Goal: Task Accomplishment & Management: Complete application form

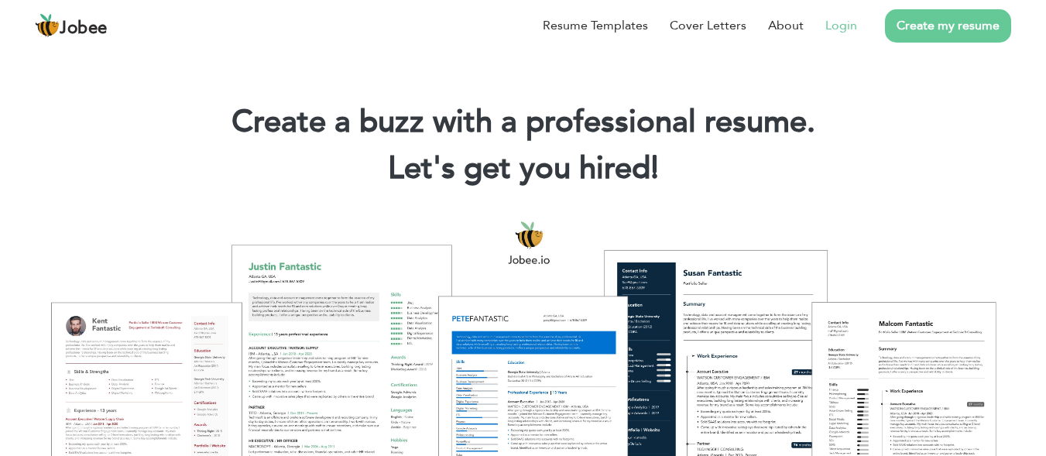
click at [831, 32] on link "Login" at bounding box center [841, 25] width 32 height 19
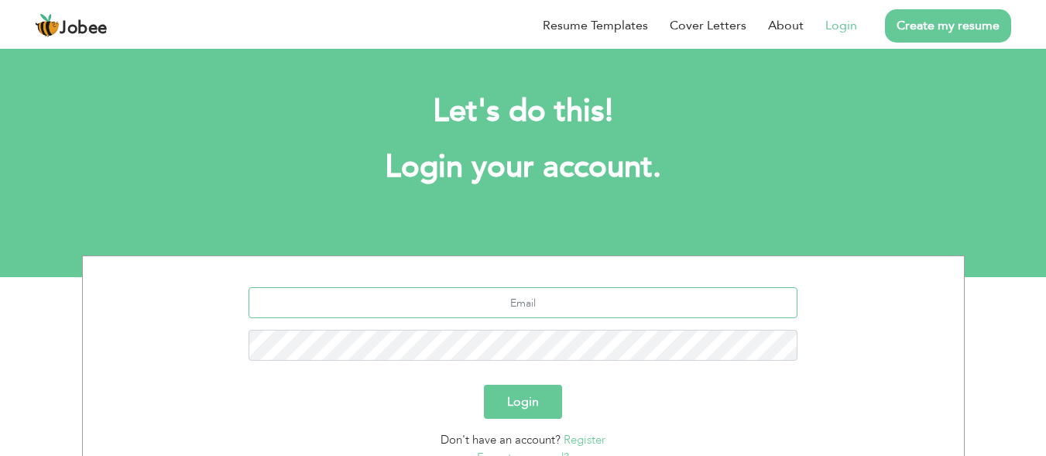
click at [499, 297] on input "text" at bounding box center [523, 302] width 549 height 31
type input "[EMAIL_ADDRESS][DOMAIN_NAME]"
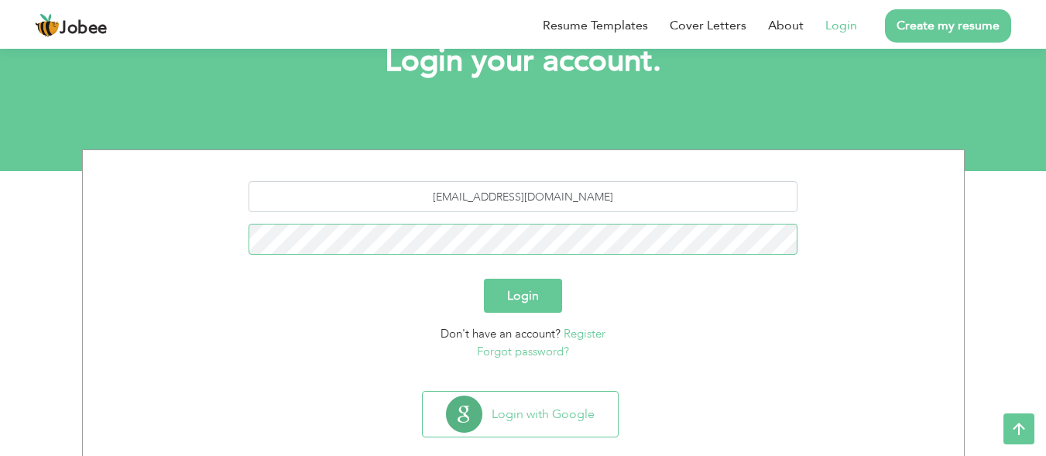
scroll to position [115, 0]
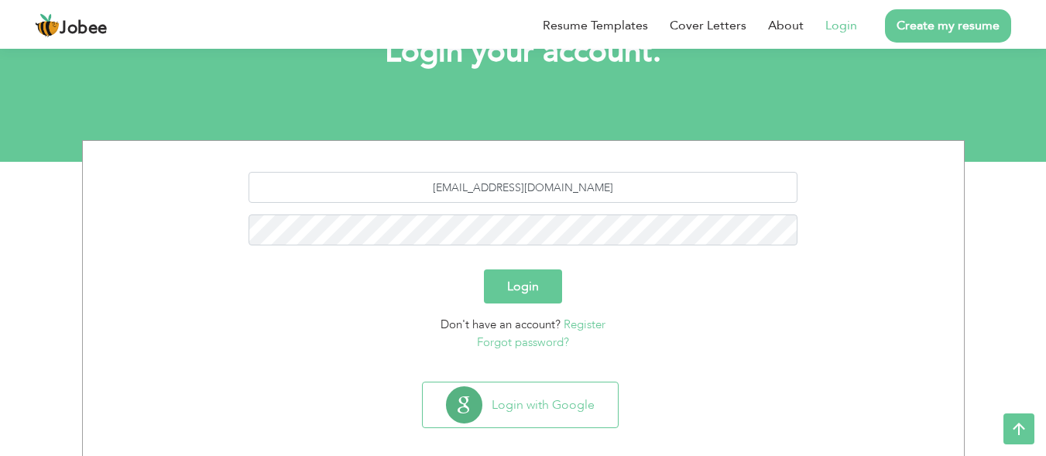
click at [527, 286] on button "Login" at bounding box center [523, 286] width 78 height 34
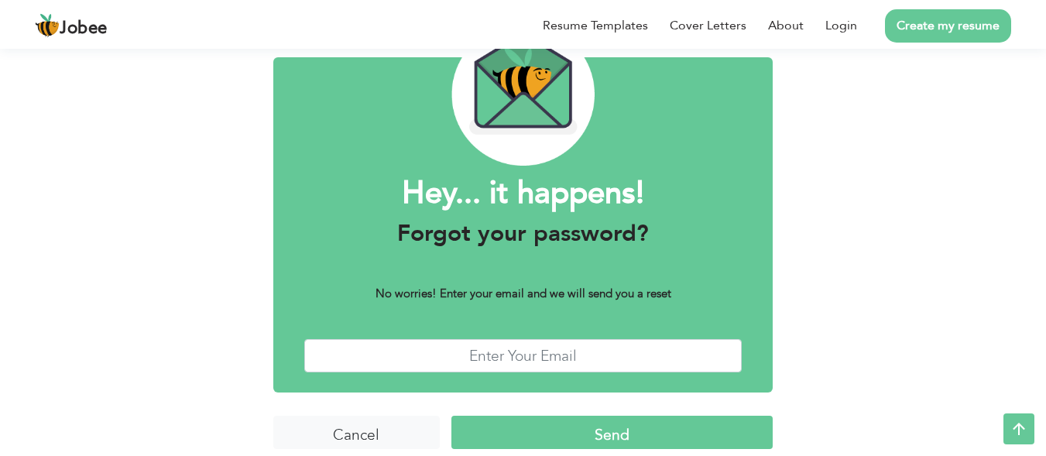
scroll to position [101, 0]
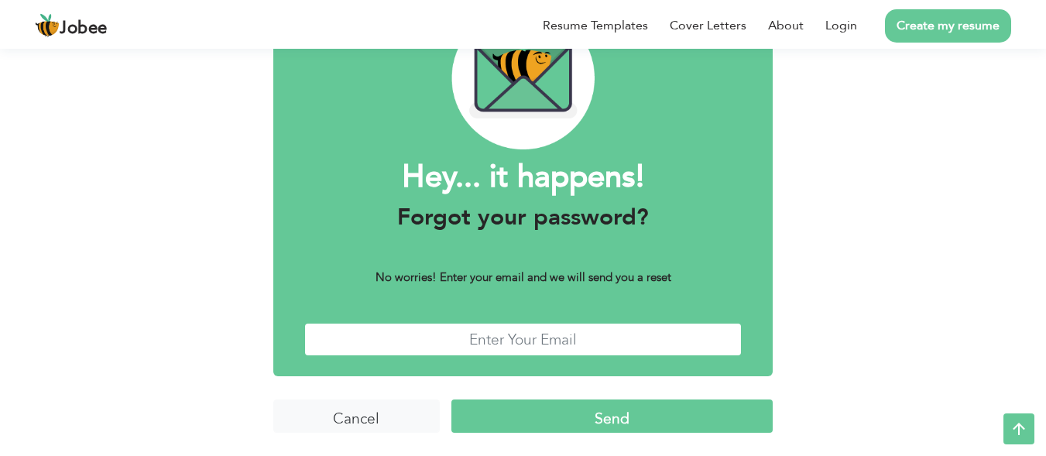
click at [502, 342] on input "text" at bounding box center [523, 339] width 438 height 33
type input "abdulhananarif22@gmail.com"
click at [653, 420] on input "Send" at bounding box center [611, 415] width 321 height 33
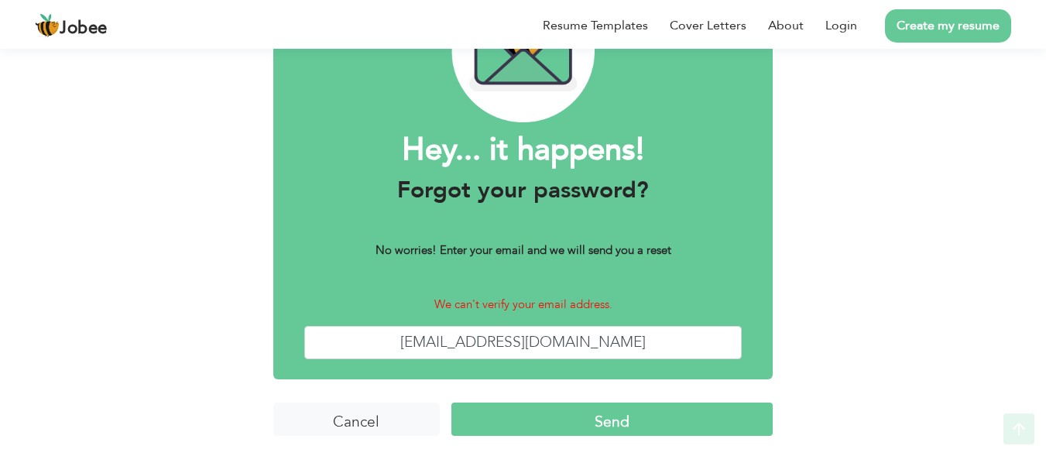
scroll to position [132, 0]
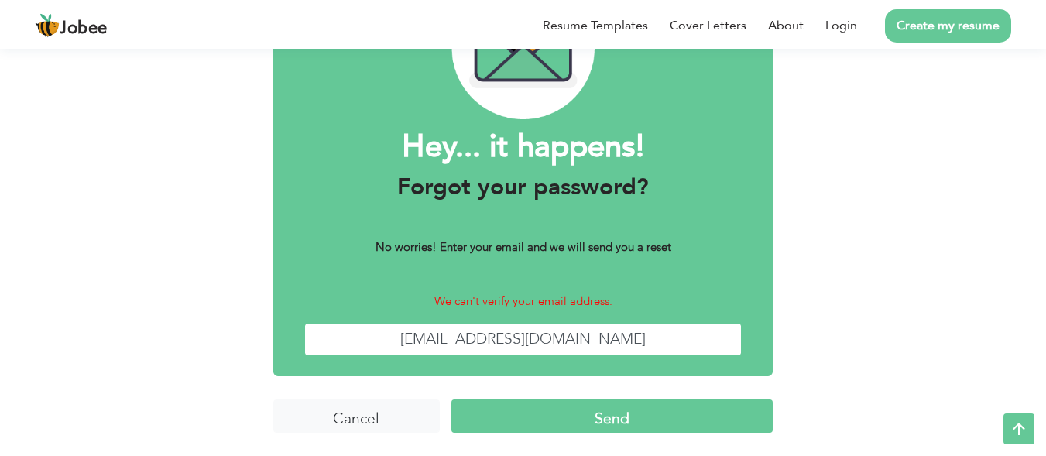
click at [626, 339] on input "[EMAIL_ADDRESS][DOMAIN_NAME]" at bounding box center [523, 339] width 438 height 33
type input "a"
click at [379, 414] on input "Cancel" at bounding box center [356, 415] width 166 height 33
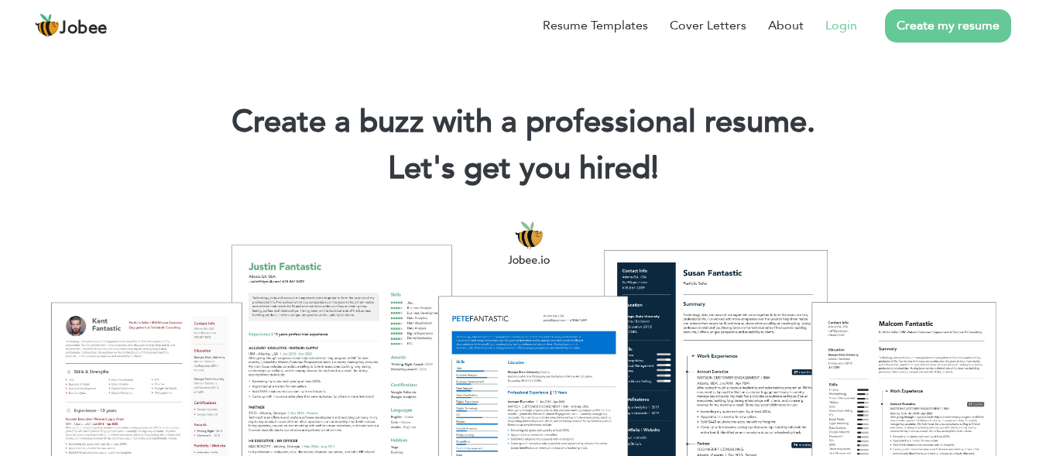
click at [840, 26] on link "Login" at bounding box center [841, 25] width 32 height 19
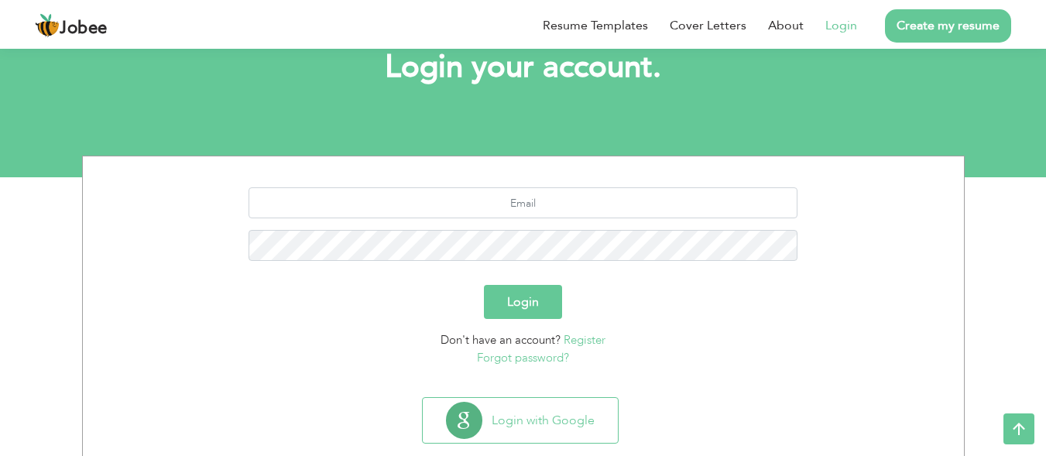
scroll to position [97, 0]
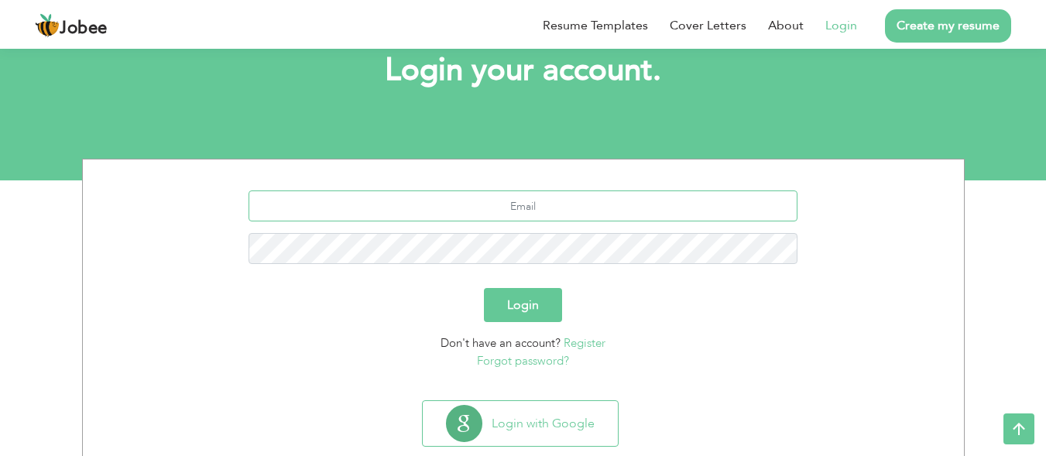
click at [476, 202] on input "text" at bounding box center [523, 205] width 549 height 31
type input "abdulhananarif22@gmail.com"
click at [538, 316] on button "Login" at bounding box center [523, 305] width 78 height 34
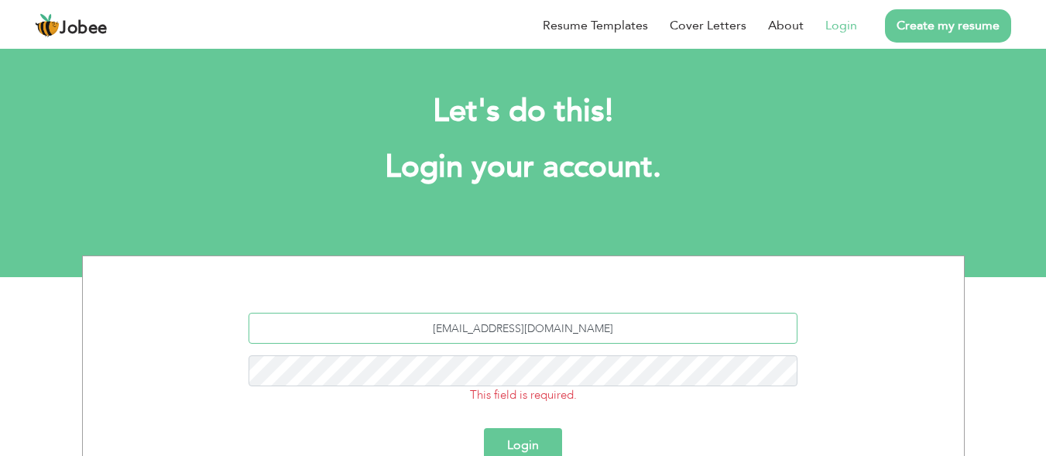
click at [605, 324] on input "[EMAIL_ADDRESS][DOMAIN_NAME]" at bounding box center [523, 328] width 549 height 31
type input "a"
click at [541, 326] on input "saahsolt3@outlookgmail.com" at bounding box center [523, 328] width 549 height 31
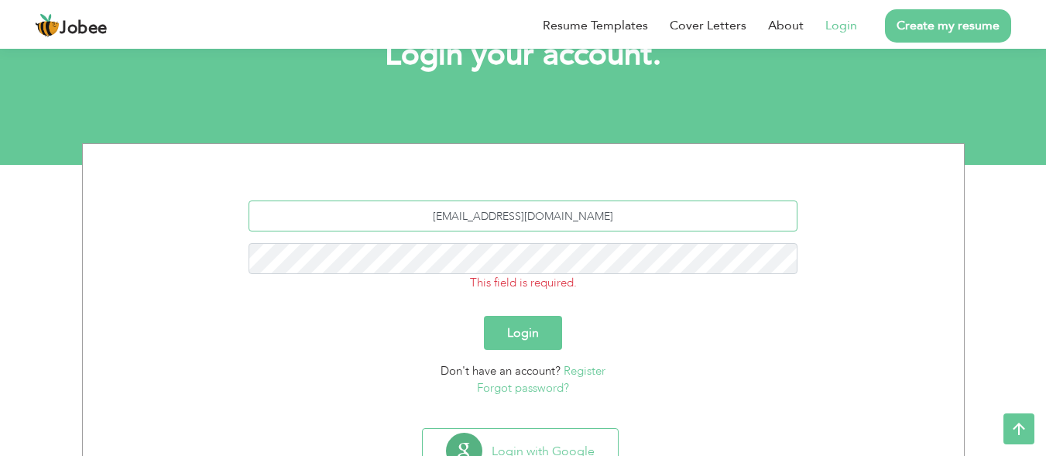
scroll to position [111, 0]
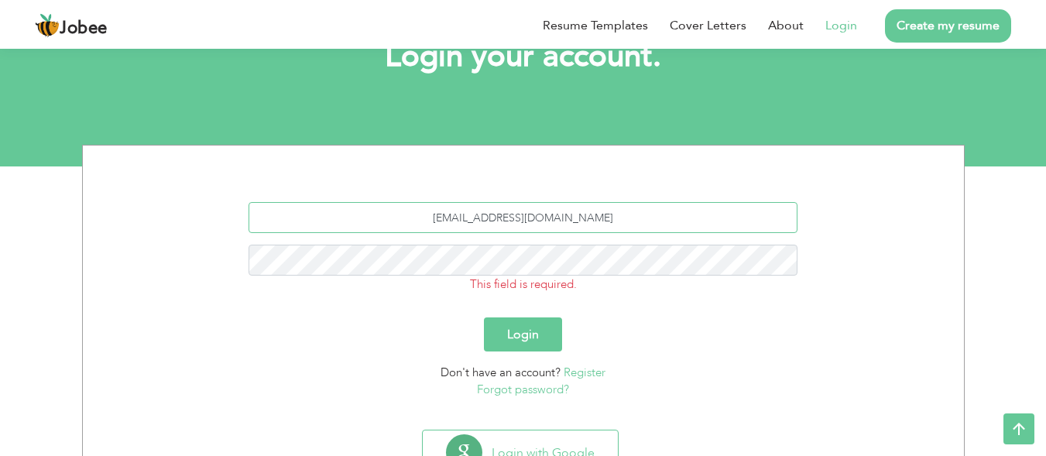
type input "saahsolt3@outlookgmail.com"
click at [514, 333] on button "Login" at bounding box center [523, 334] width 78 height 34
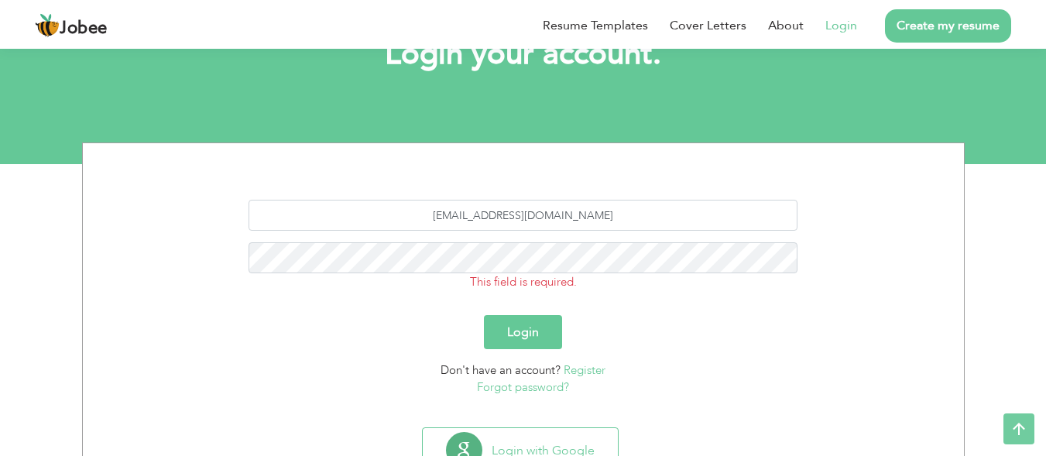
scroll to position [175, 0]
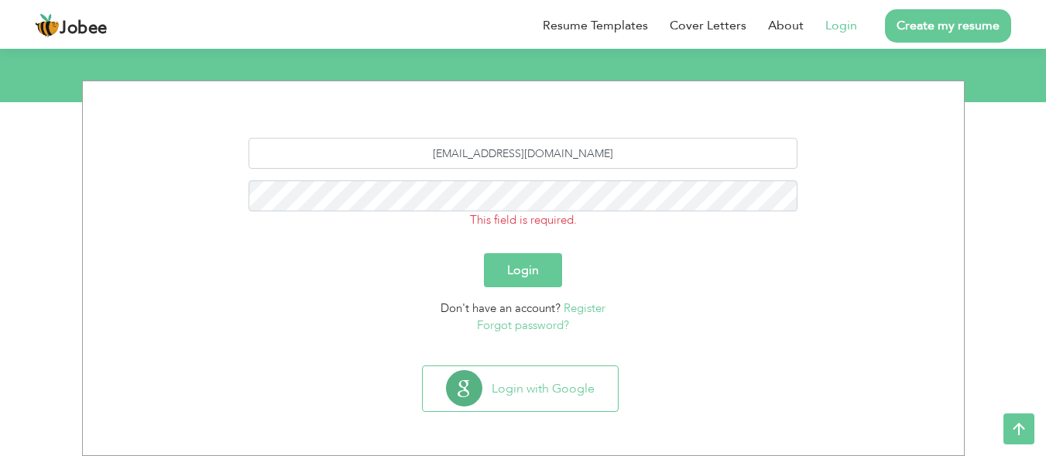
click at [513, 267] on button "Login" at bounding box center [523, 270] width 78 height 34
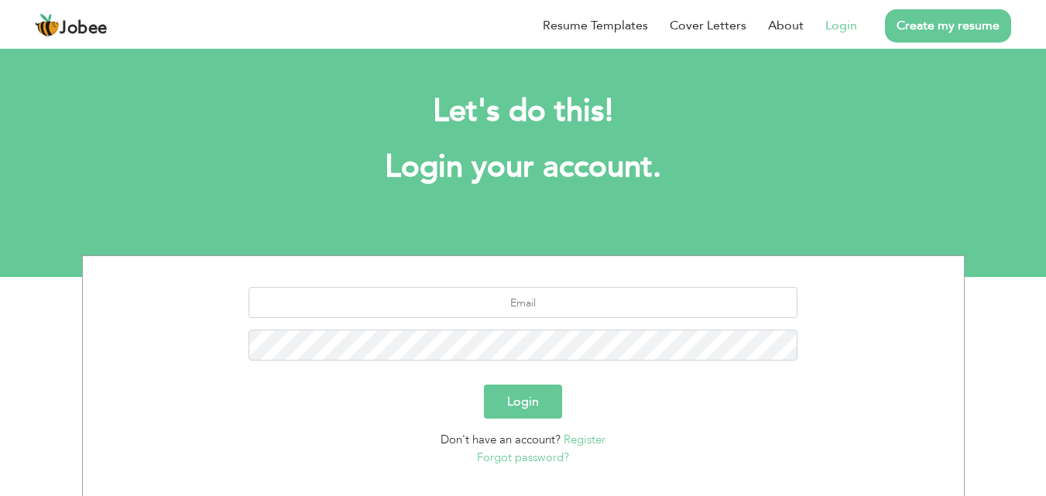
scroll to position [12, 0]
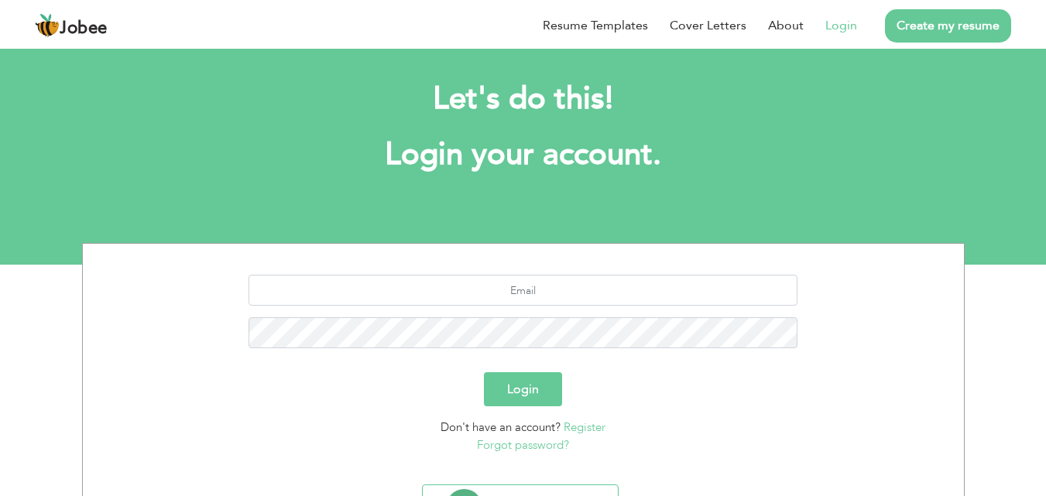
click at [507, 445] on link "Forgot password?" at bounding box center [523, 444] width 92 height 15
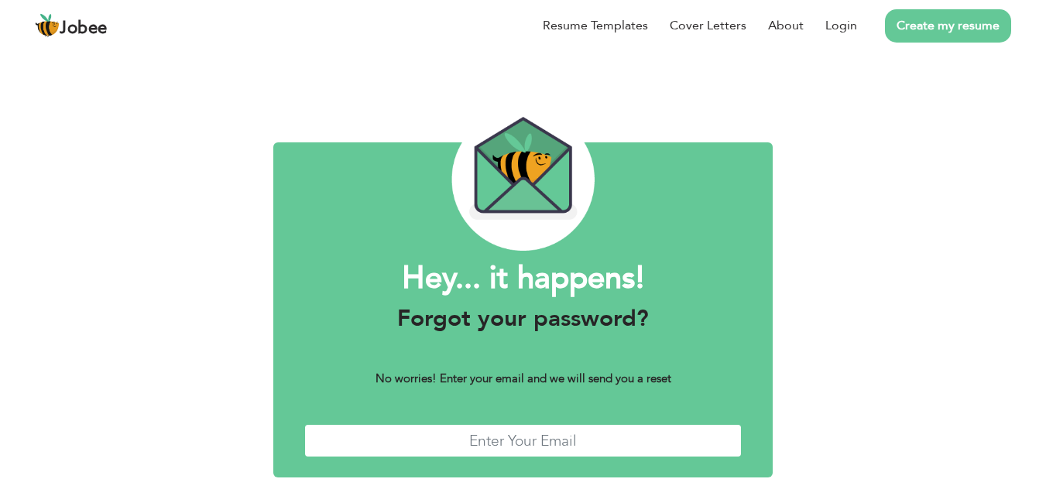
click at [460, 435] on input "text" at bounding box center [523, 440] width 438 height 33
click at [839, 23] on link "Login" at bounding box center [841, 25] width 32 height 19
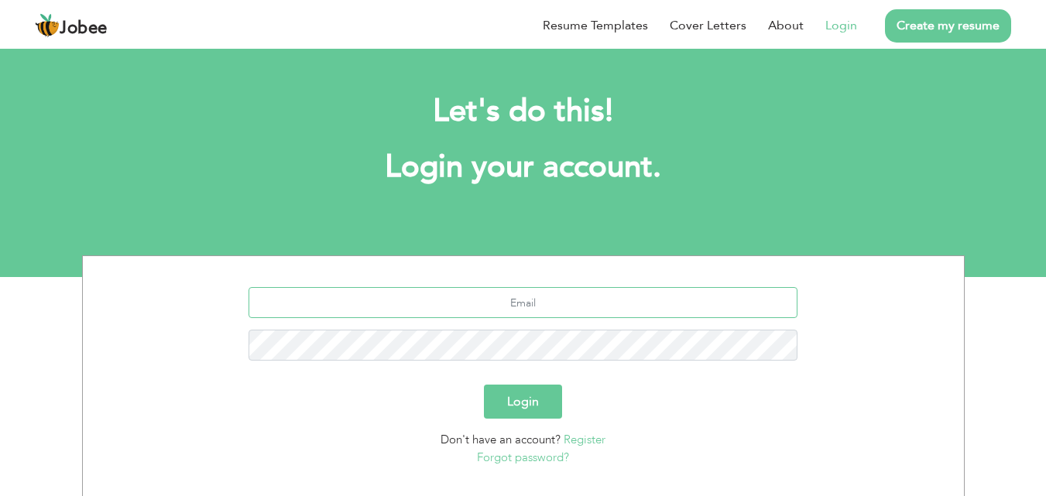
click at [523, 298] on input "text" at bounding box center [523, 302] width 549 height 31
type input "saahsolt3@outlook.com"
click at [505, 391] on button "Login" at bounding box center [523, 402] width 78 height 34
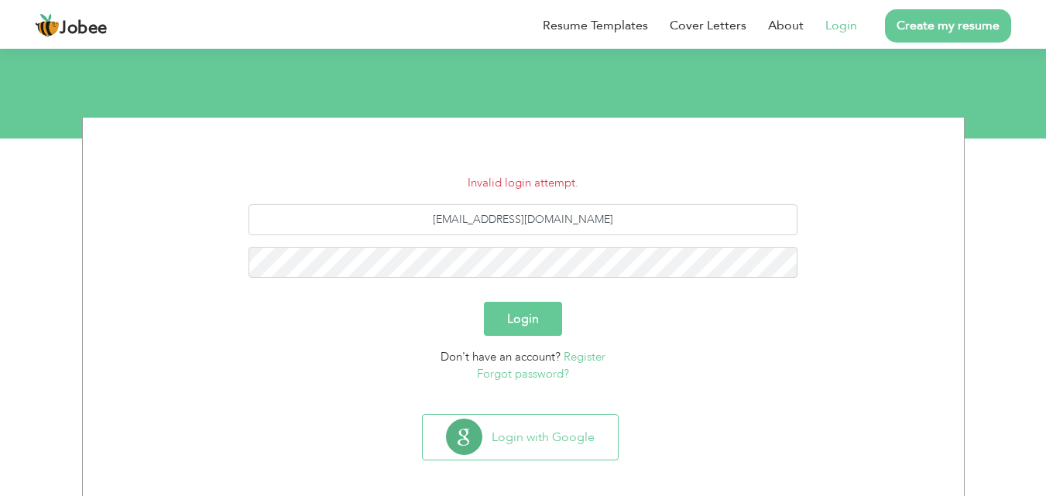
scroll to position [147, 0]
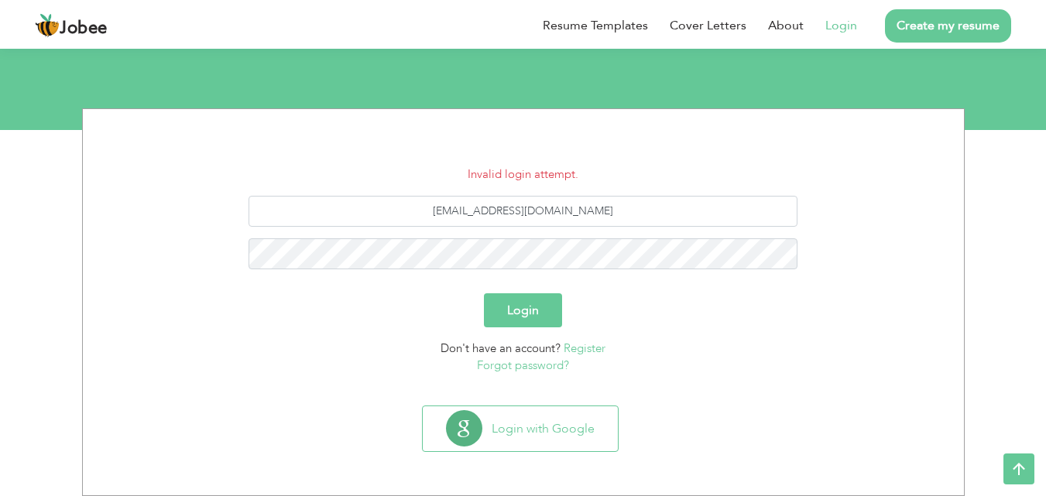
click at [509, 369] on link "Forgot password?" at bounding box center [523, 365] width 92 height 15
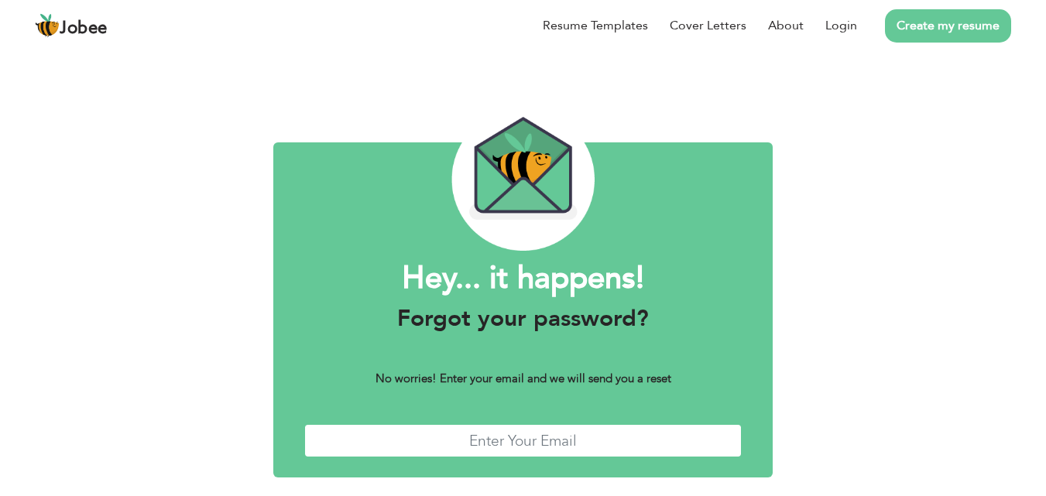
click at [475, 432] on input "text" at bounding box center [523, 440] width 438 height 33
type input "saahsolt3@outlook.com"
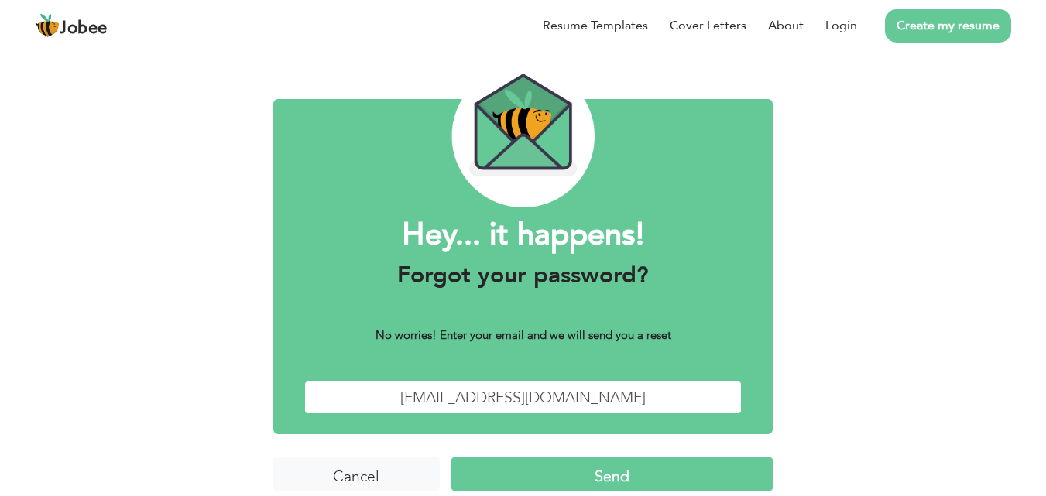
scroll to position [61, 0]
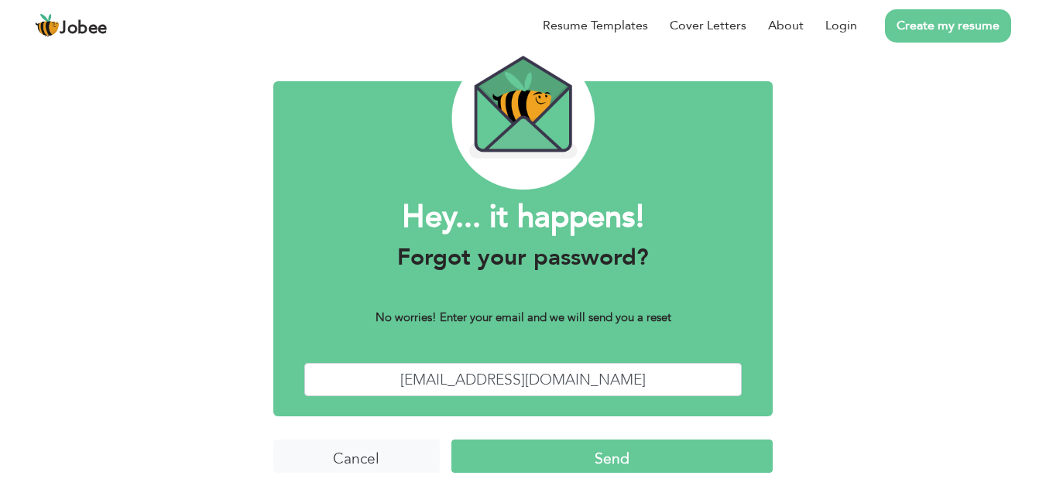
click at [631, 464] on input "Send" at bounding box center [611, 456] width 321 height 33
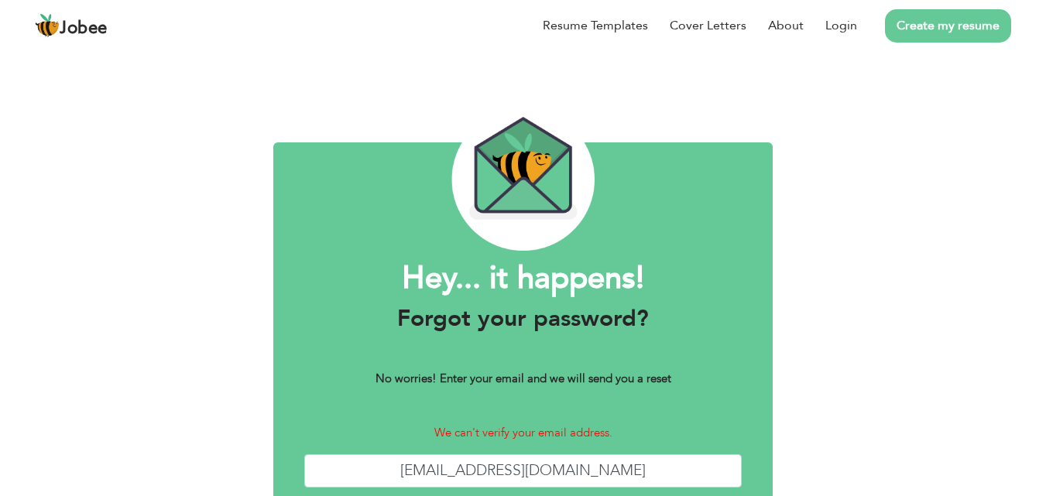
click at [976, 246] on div "Hey... it happens! Forgot your password? No worries! Enter your email and we wi…" at bounding box center [523, 316] width 1046 height 541
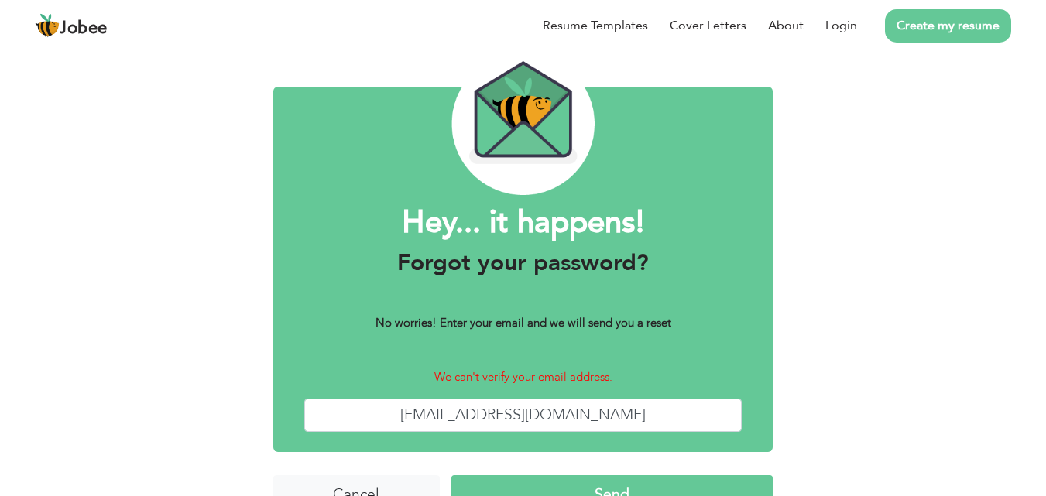
scroll to position [91, 0]
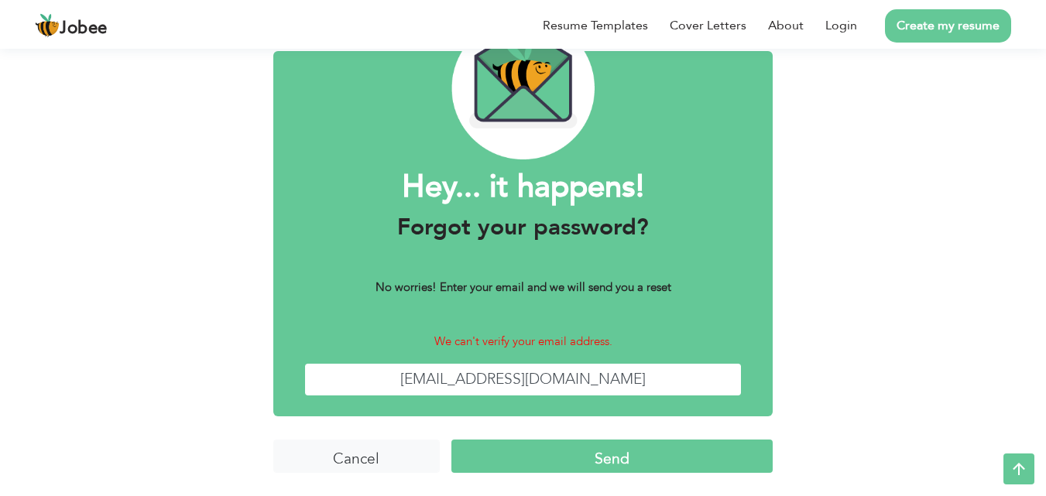
drag, startPoint x: 620, startPoint y: 383, endPoint x: 331, endPoint y: 422, distance: 291.3
click at [331, 422] on form "Hey... it happens! Forgot your password? No worries! Enter your email and we wi…" at bounding box center [523, 297] width 500 height 399
click at [437, 376] on input "text" at bounding box center [523, 379] width 438 height 33
type input "[EMAIL_ADDRESS][DOMAIN_NAME]"
click at [544, 450] on input "Send" at bounding box center [611, 456] width 321 height 33
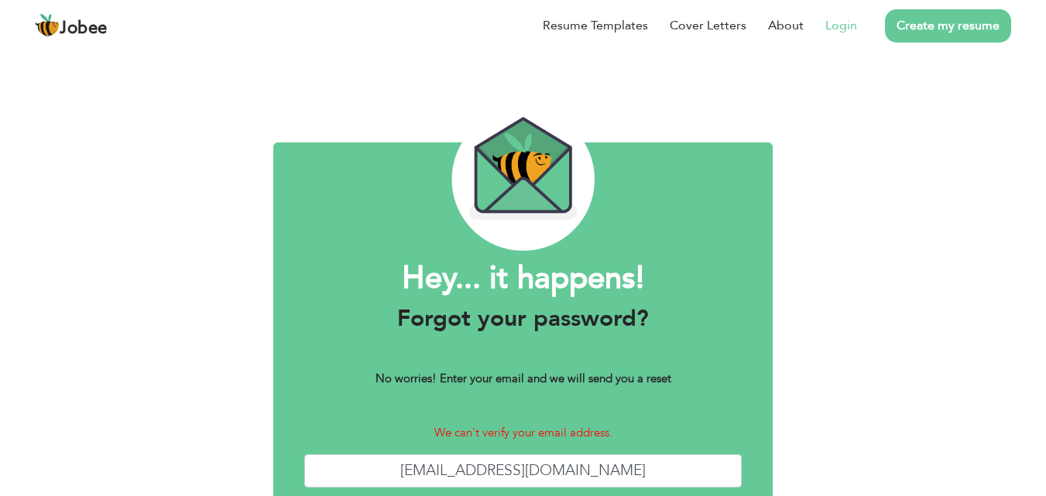
click at [829, 26] on link "Login" at bounding box center [841, 25] width 32 height 19
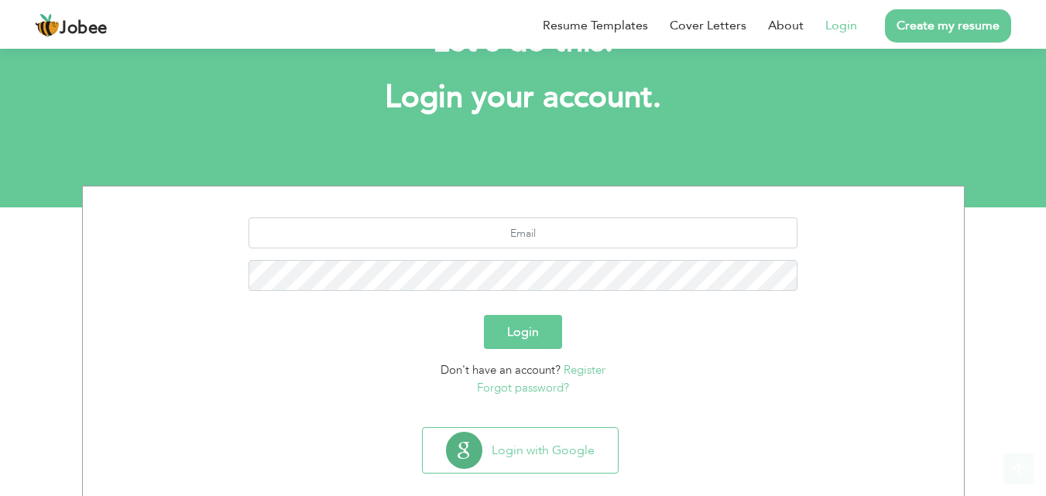
scroll to position [91, 0]
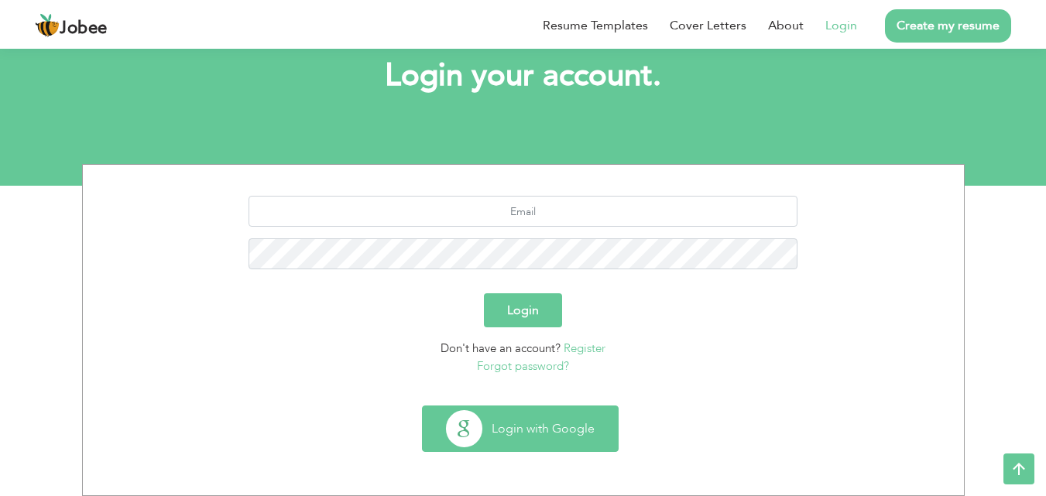
click at [512, 423] on button "Login with Google" at bounding box center [520, 428] width 195 height 45
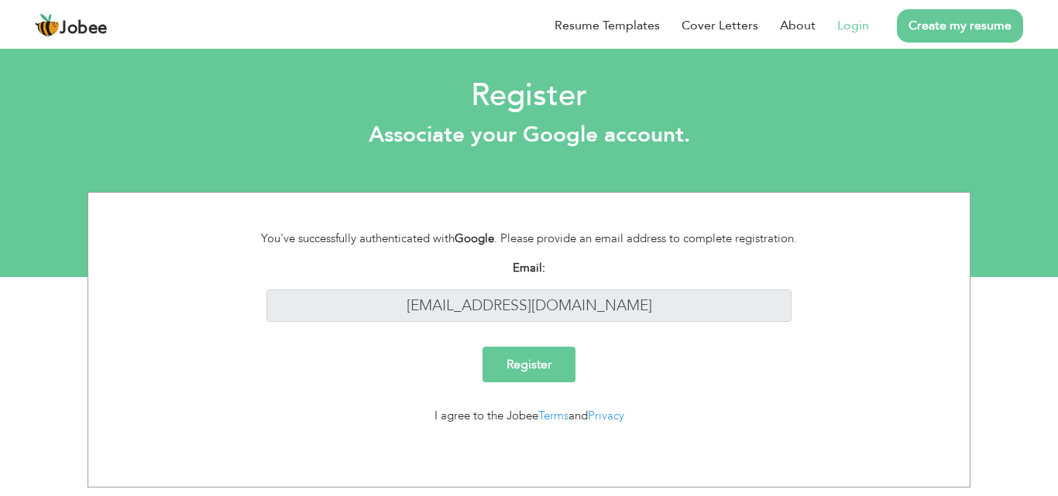
click at [541, 375] on input "Register" at bounding box center [528, 365] width 93 height 36
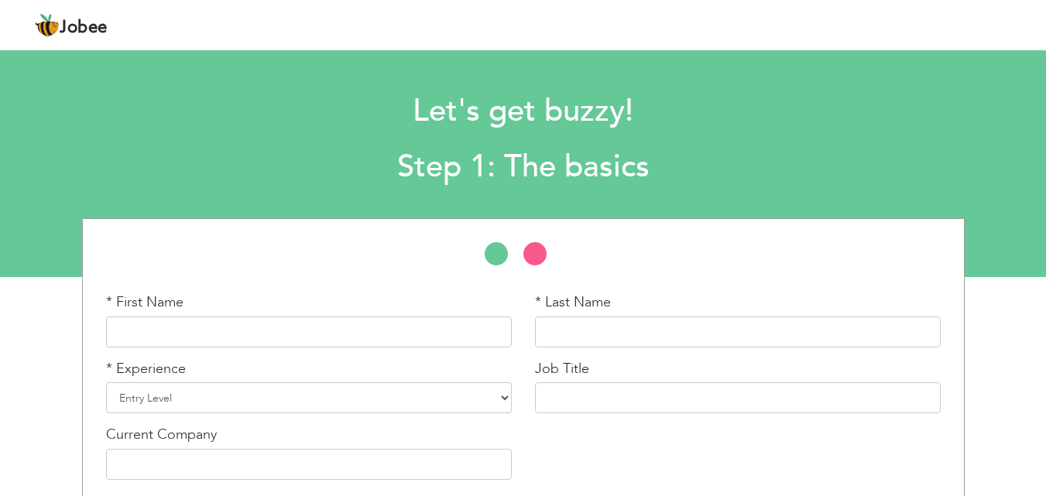
scroll to position [66, 0]
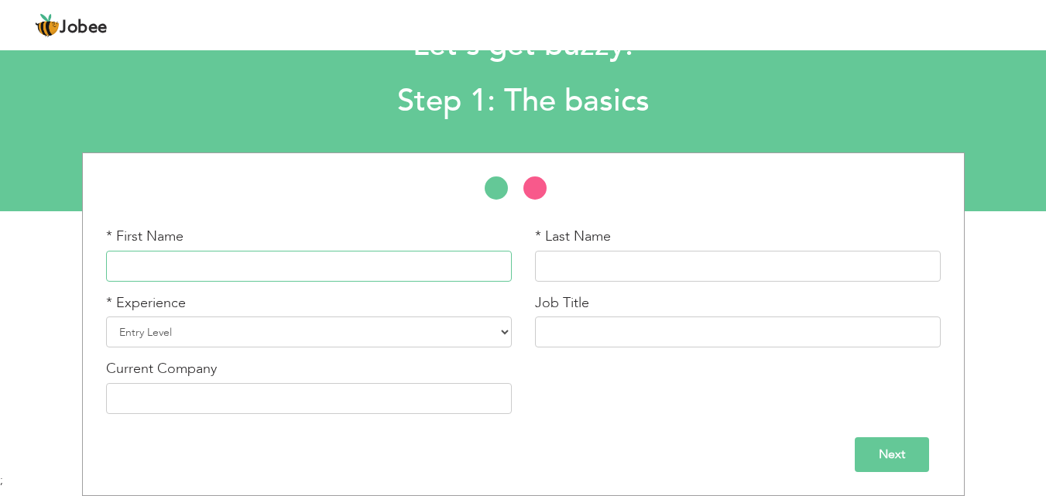
click at [174, 266] on input "text" at bounding box center [309, 266] width 406 height 31
type input "Abdulhanan"
click at [560, 266] on input "text" at bounding box center [738, 266] width 406 height 31
type input "Arif"
click at [502, 311] on div "* Experience Entry Level Less than 1 Year 1 Year 2 Years 3 Years 4 Years 5 Year…" at bounding box center [309, 320] width 406 height 55
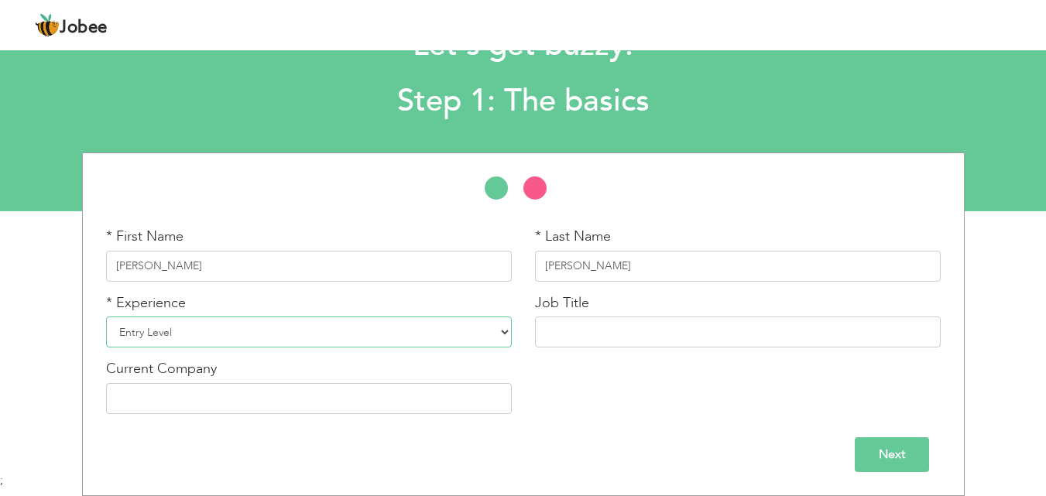
click at [505, 338] on select "Entry Level Less than 1 Year 1 Year 2 Years 3 Years 4 Years 5 Years 6 Years 7 Y…" at bounding box center [309, 332] width 406 height 31
select select "4"
click at [106, 317] on select "Entry Level Less than 1 Year 1 Year 2 Years 3 Years 4 Years 5 Years 6 Years 7 Y…" at bounding box center [309, 332] width 406 height 31
click at [558, 331] on input "text" at bounding box center [738, 332] width 406 height 31
type input "v"
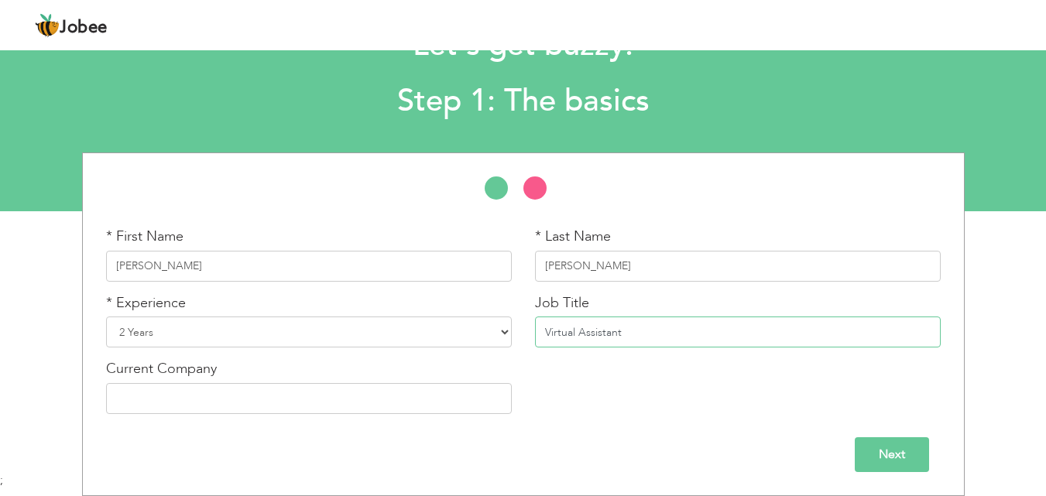
type input "Virtual Assistant"
click at [176, 375] on label "Current Company" at bounding box center [161, 369] width 111 height 20
click at [174, 399] on input "text" at bounding box center [309, 398] width 406 height 31
type input "Saahsol"
click at [861, 454] on input "Next" at bounding box center [892, 454] width 74 height 35
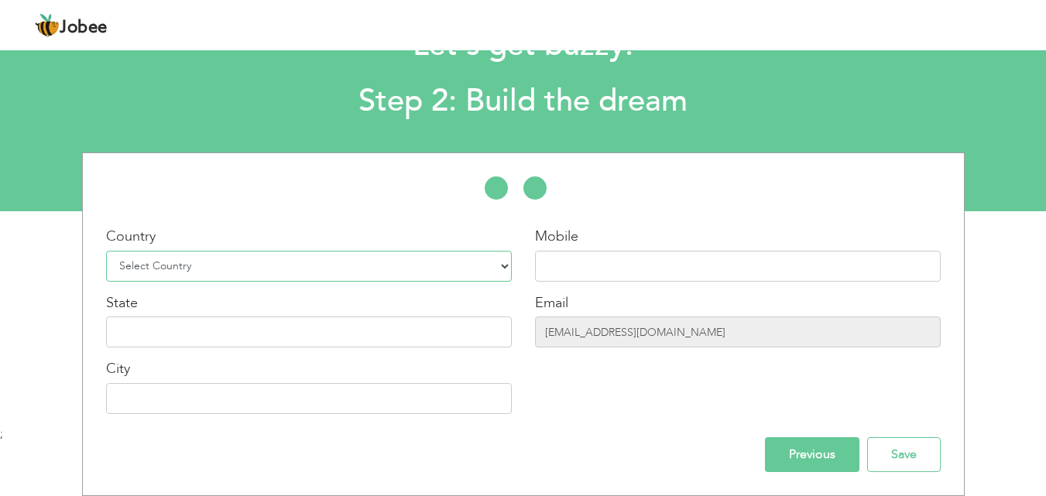
click at [504, 269] on select "Select Country Afghanistan Albania Algeria American Samoa Andorra Angola Anguil…" at bounding box center [309, 266] width 406 height 31
click at [337, 272] on select "Select Country Afghanistan Albania Algeria American Samoa Andorra Angola Anguil…" at bounding box center [309, 266] width 406 height 31
click at [253, 255] on select "Select Country Afghanistan Albania Algeria American Samoa Andorra Angola Anguil…" at bounding box center [309, 266] width 406 height 31
select select "166"
click at [106, 251] on select "Select Country Afghanistan Albania Algeria American Samoa Andorra Angola Anguil…" at bounding box center [309, 266] width 406 height 31
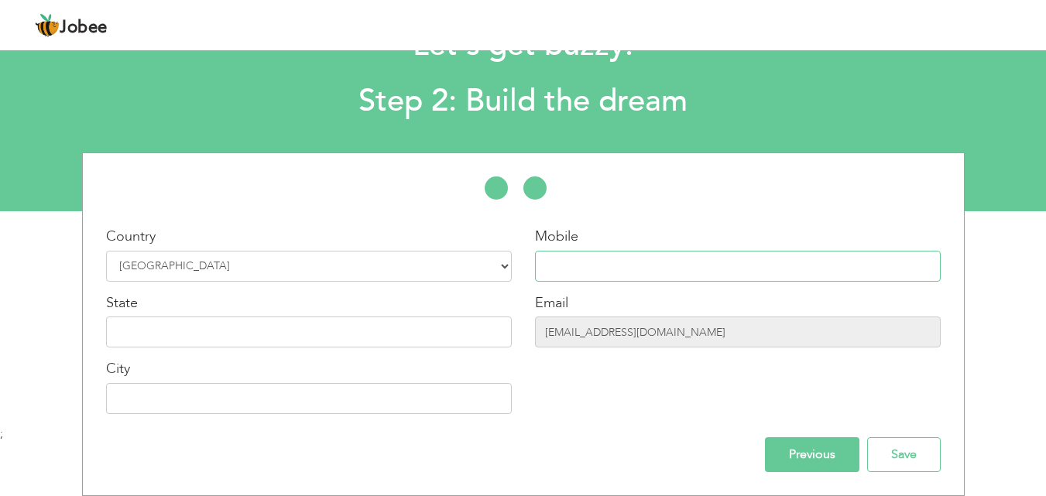
click at [549, 267] on input "text" at bounding box center [738, 266] width 406 height 31
type input "03176060115"
click at [249, 327] on input "text" at bounding box center [309, 332] width 406 height 31
type input "[GEOGRAPHIC_DATA]"
click at [236, 392] on input "text" at bounding box center [309, 398] width 406 height 31
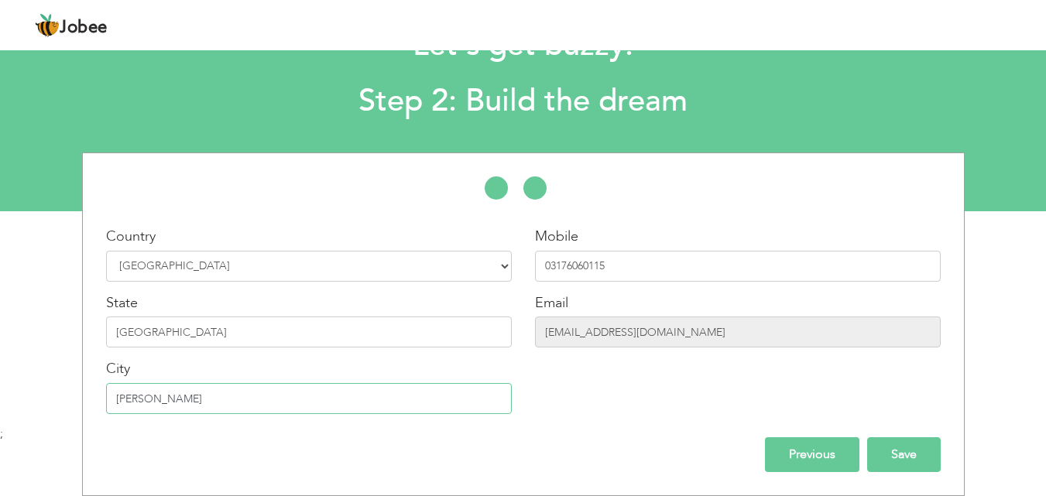
type input "mian channu"
click at [913, 458] on input "Save" at bounding box center [904, 454] width 74 height 35
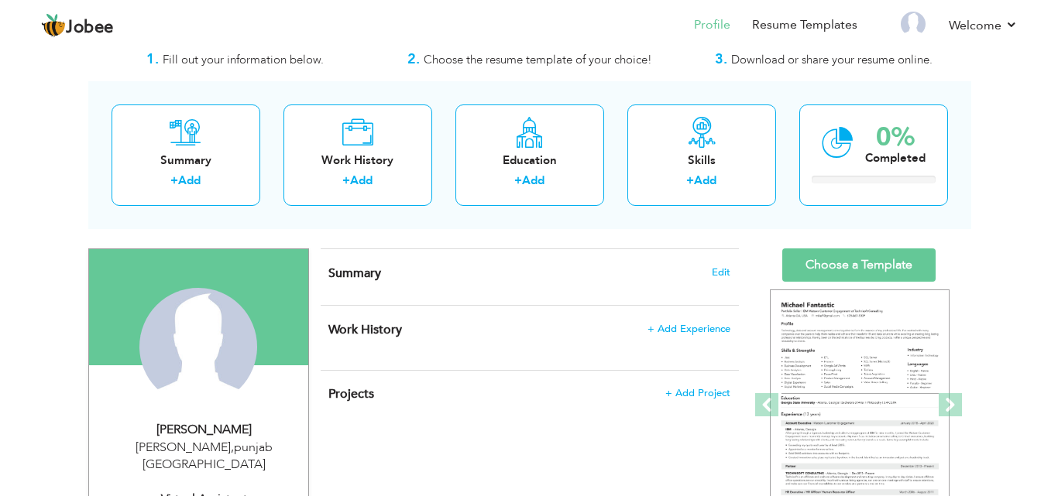
scroll to position [42, 0]
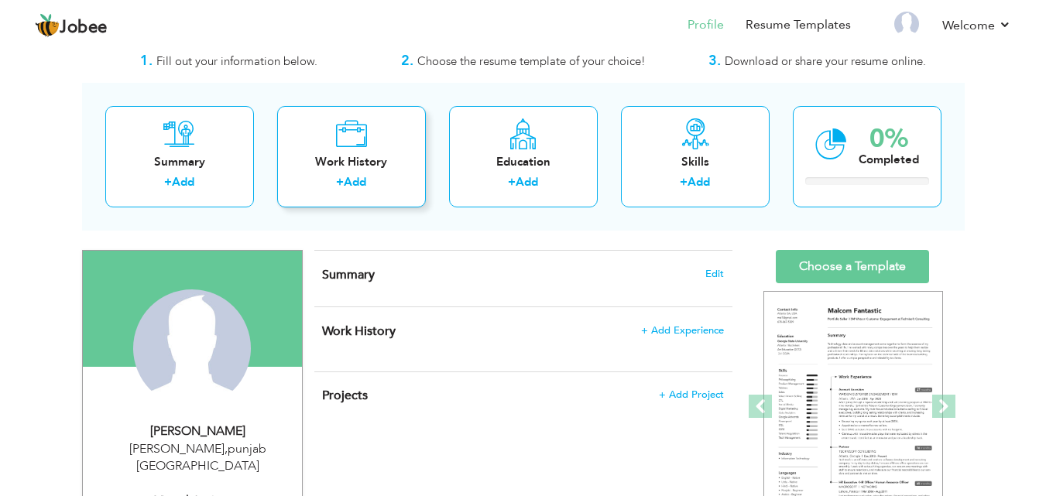
click at [337, 106] on div "Work History + Add" at bounding box center [351, 156] width 149 height 101
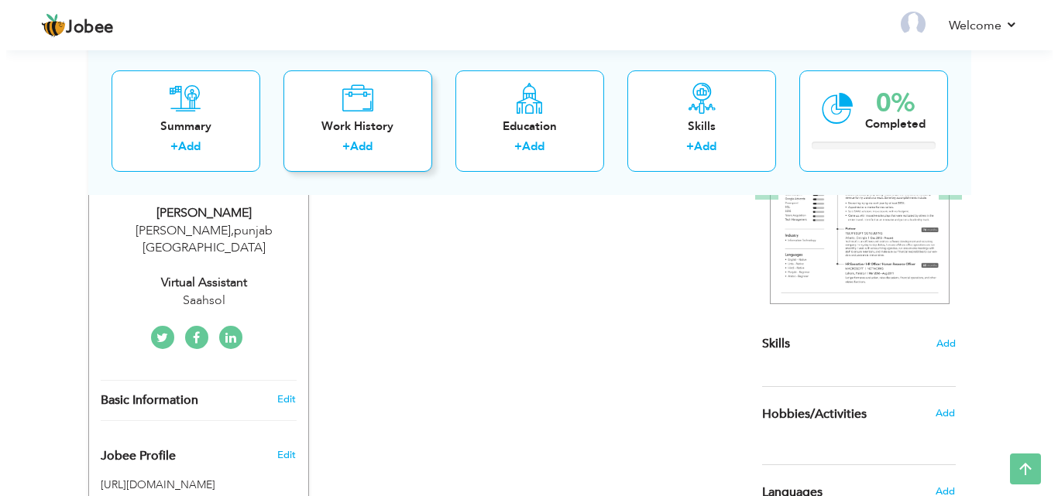
scroll to position [42, 0]
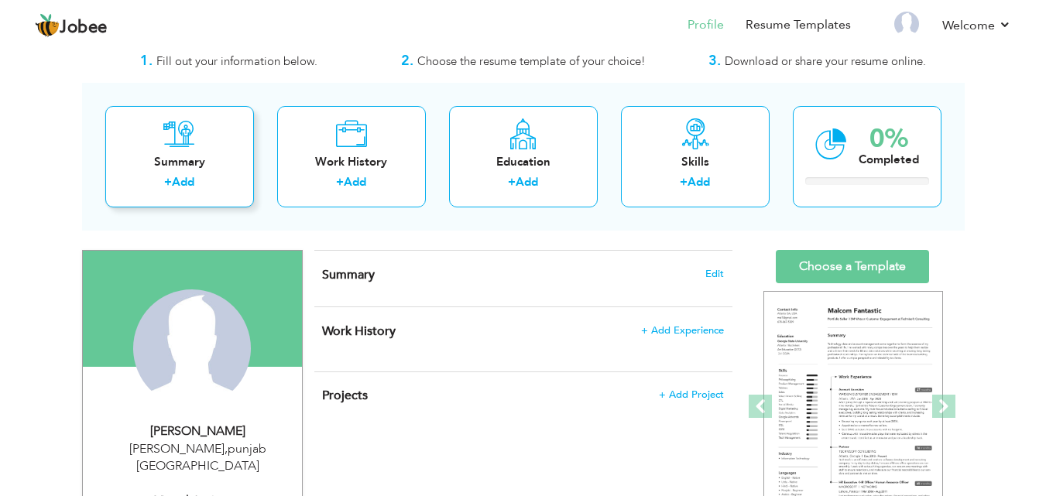
click at [196, 170] on div "Summary" at bounding box center [180, 162] width 124 height 16
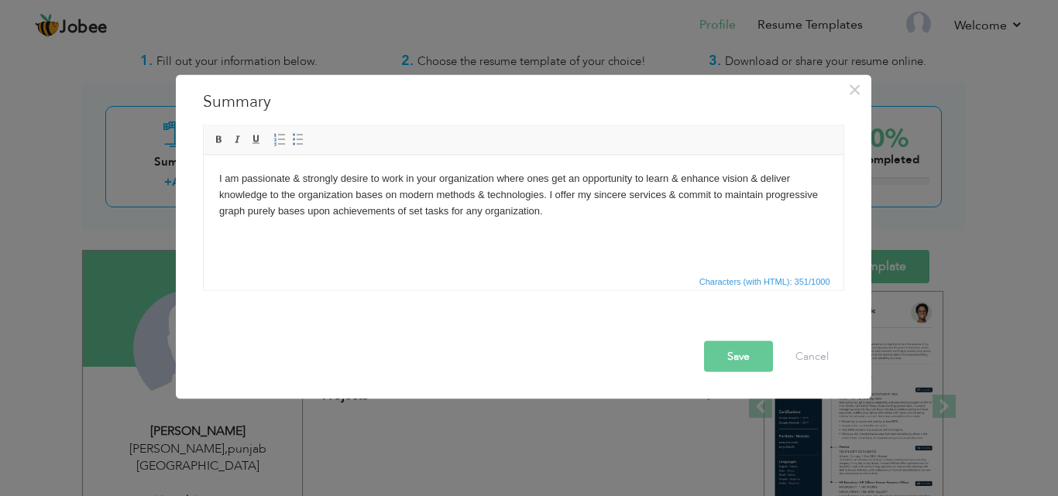
click at [715, 355] on button "Save" at bounding box center [738, 356] width 69 height 31
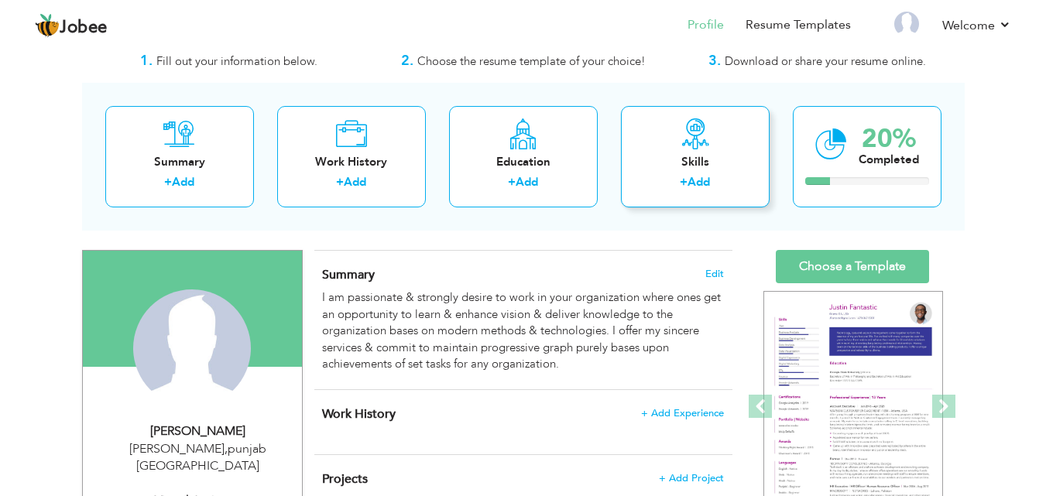
click at [699, 161] on div "Skills" at bounding box center [695, 162] width 124 height 16
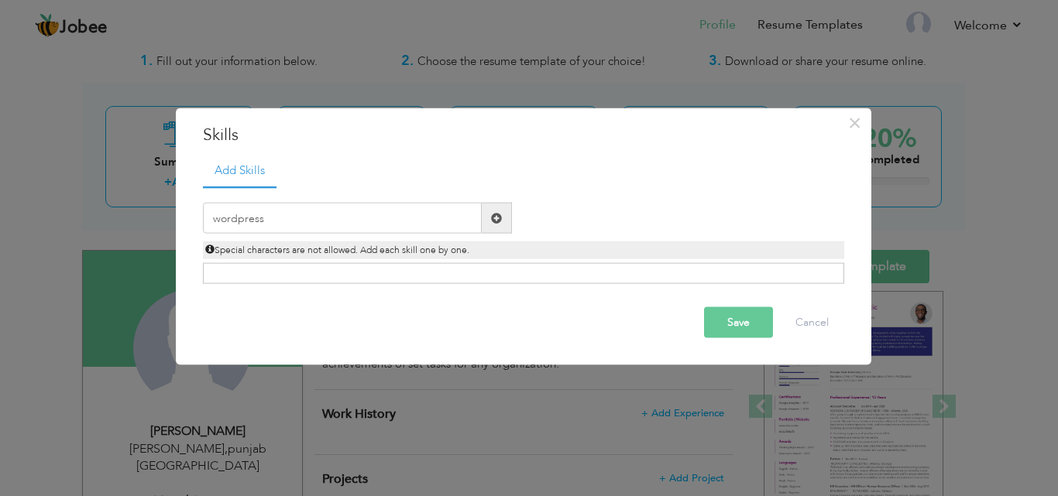
click at [223, 272] on div "Click on , to mark skill as primary." at bounding box center [523, 273] width 641 height 21
click at [225, 269] on div "Click on , to mark skill as primary." at bounding box center [523, 273] width 641 height 21
drag, startPoint x: 266, startPoint y: 214, endPoint x: 239, endPoint y: 226, distance: 28.8
click at [239, 226] on input "wordpress" at bounding box center [342, 218] width 279 height 31
click at [280, 221] on input "wordpress" at bounding box center [342, 218] width 279 height 31
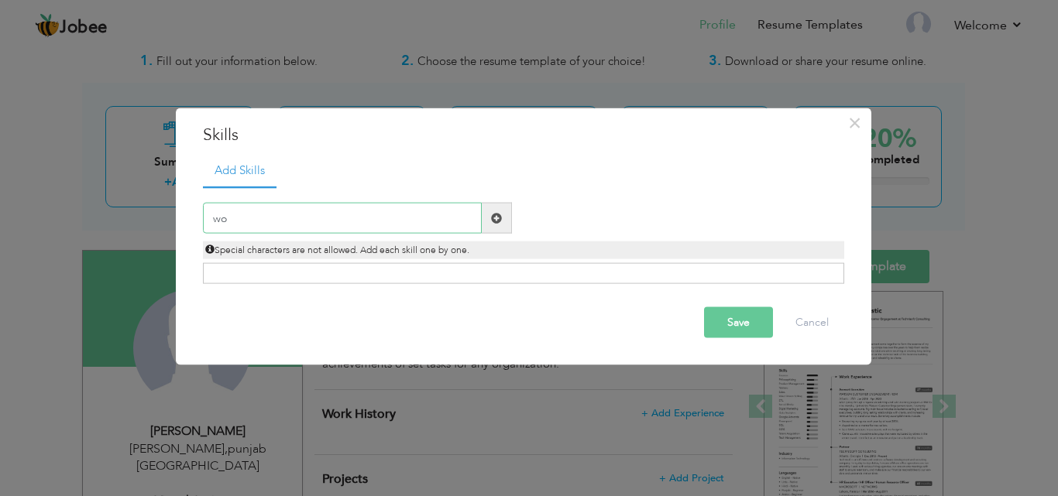
type input "w"
paste input "Virtual Assistant Amazon"
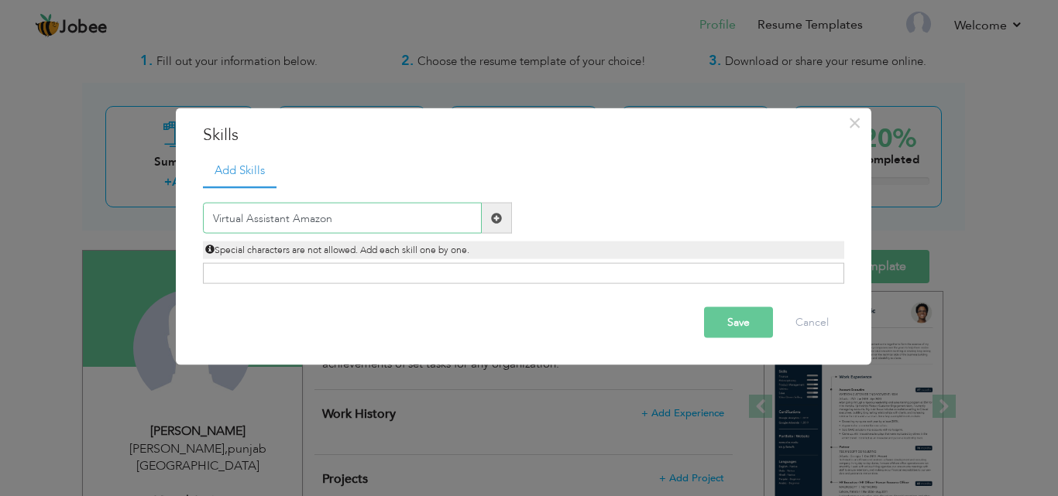
type input "Virtual Assistant Amazon"
click at [494, 208] on span at bounding box center [497, 218] width 30 height 31
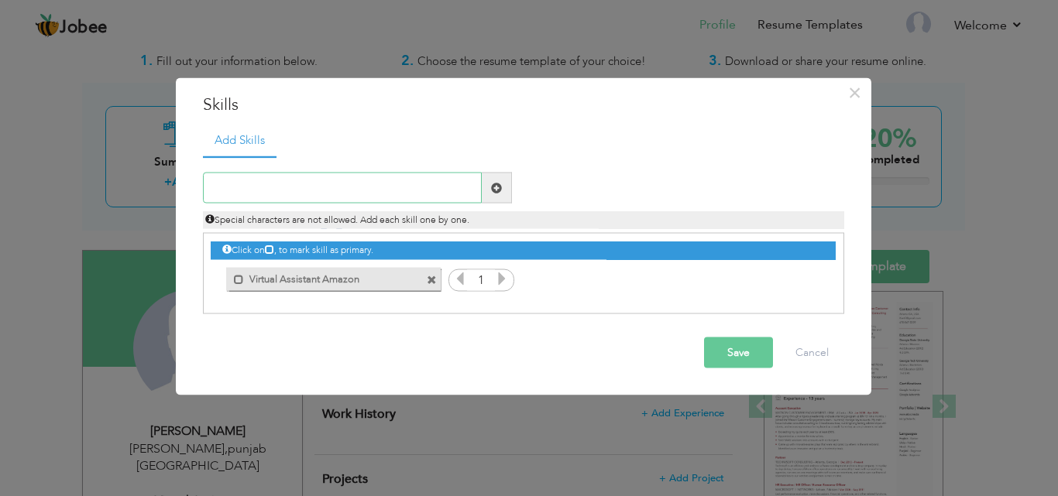
click at [303, 180] on input "text" at bounding box center [342, 188] width 279 height 31
paste input "Sale Management"
type input "Sale Management"
click at [488, 190] on span at bounding box center [497, 188] width 30 height 31
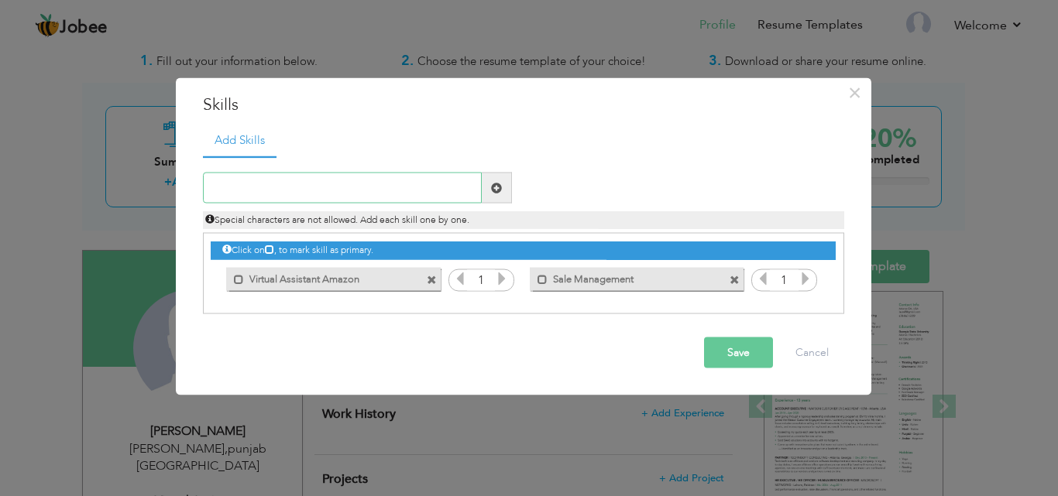
click at [260, 187] on input "text" at bounding box center [342, 188] width 279 height 31
paste input "Walmart Store Management"
type input "Walmart Store Management"
click at [502, 190] on span at bounding box center [497, 188] width 30 height 31
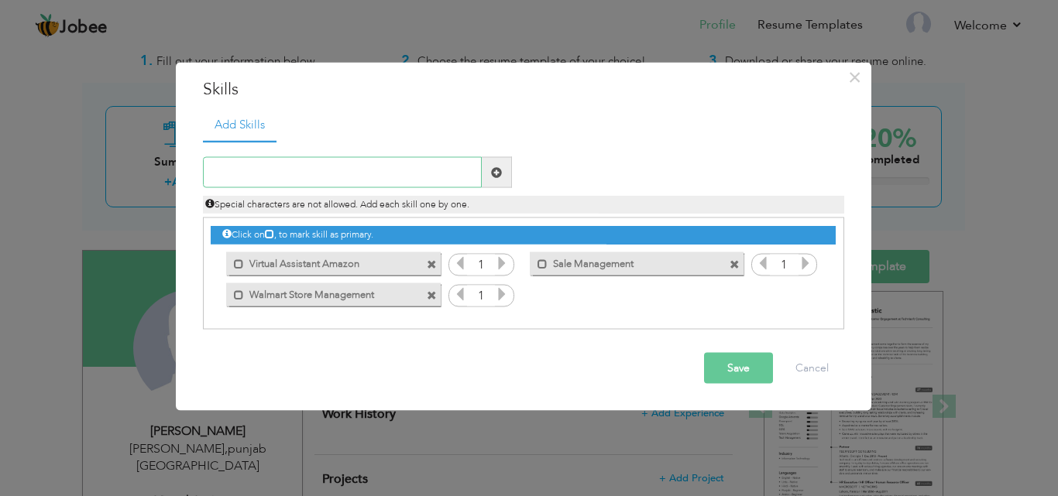
click at [271, 169] on input "text" at bounding box center [342, 172] width 279 height 31
paste input "Etsy Store Management"
type input "Etsy Store Management"
click at [495, 173] on span at bounding box center [496, 171] width 11 height 11
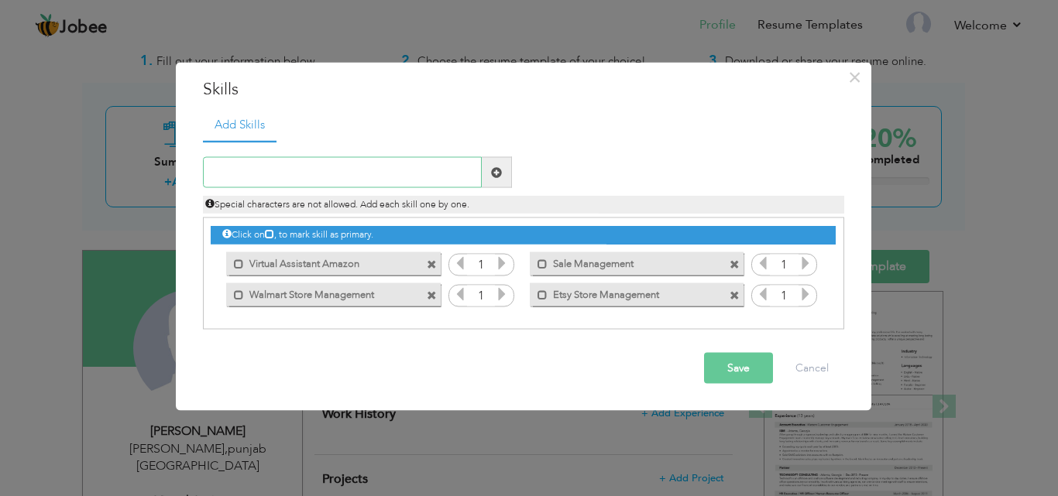
click at [297, 166] on input "text" at bounding box center [342, 172] width 279 height 31
paste input "Newegg Store Management"
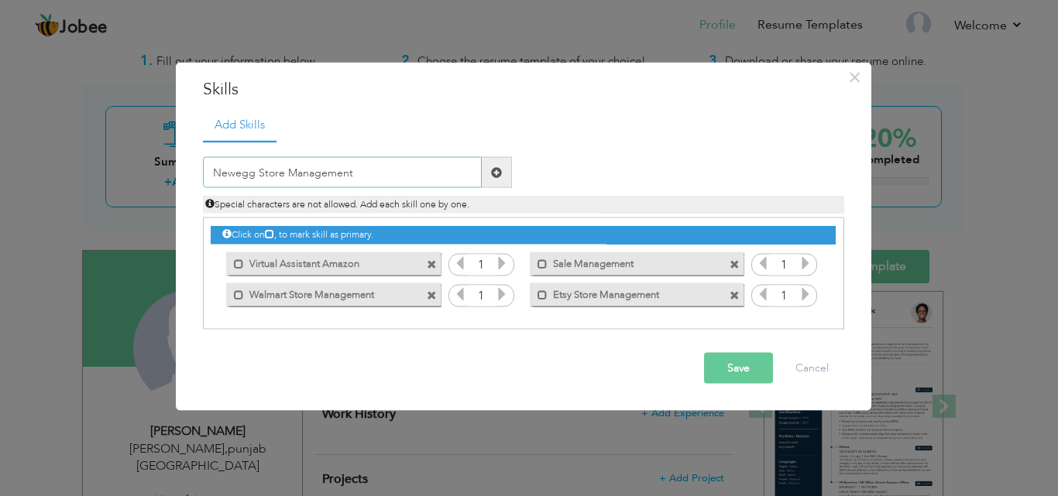
type input "Newegg Store Management"
click at [488, 170] on span at bounding box center [497, 172] width 30 height 31
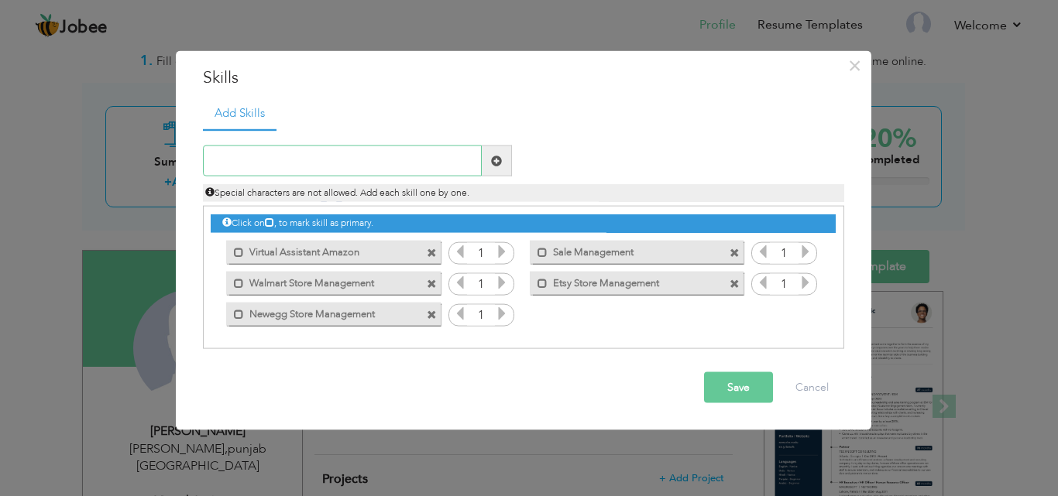
click at [253, 162] on input "text" at bounding box center [342, 161] width 279 height 31
paste input "Onbuy store management [GEOGRAPHIC_DATA]"
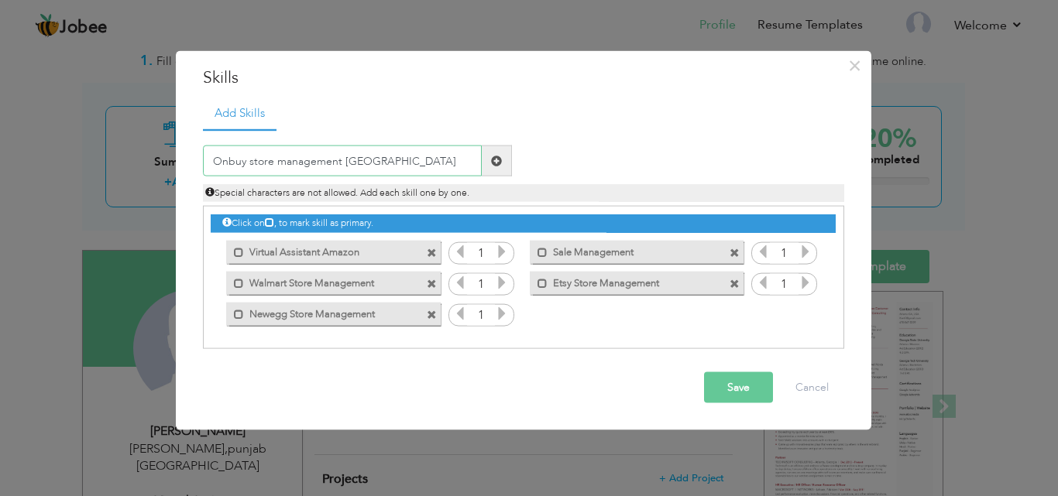
type input "Onbuy store management [GEOGRAPHIC_DATA]"
click at [499, 160] on span at bounding box center [496, 160] width 11 height 11
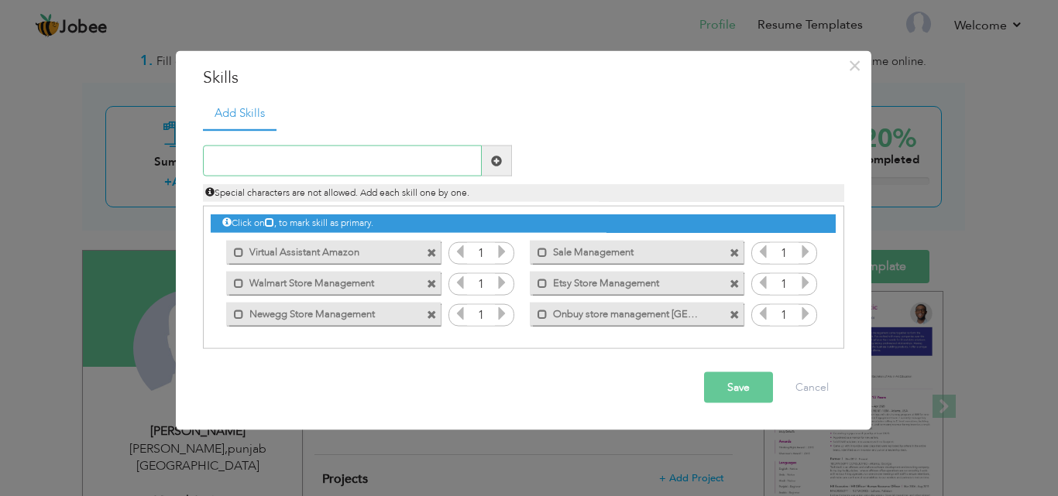
click at [248, 155] on input "text" at bounding box center [342, 161] width 279 height 31
paste input "Product Manager"
type input "Product Manager"
click at [496, 166] on span at bounding box center [496, 160] width 11 height 11
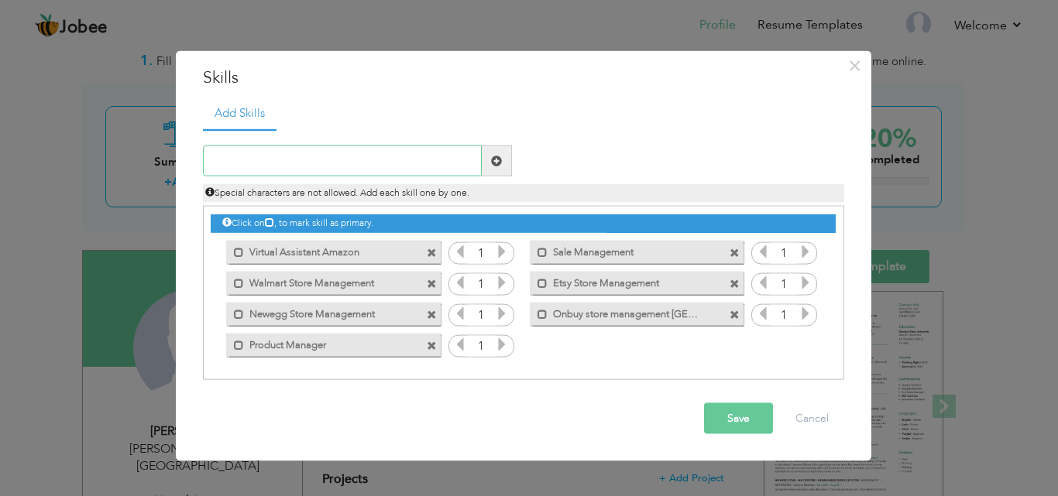
click at [319, 154] on input "text" at bounding box center [342, 161] width 279 height 31
paste input "Amazon Seller Central Management"
type input "Amazon Seller Central Management"
click at [495, 160] on span at bounding box center [496, 160] width 11 height 11
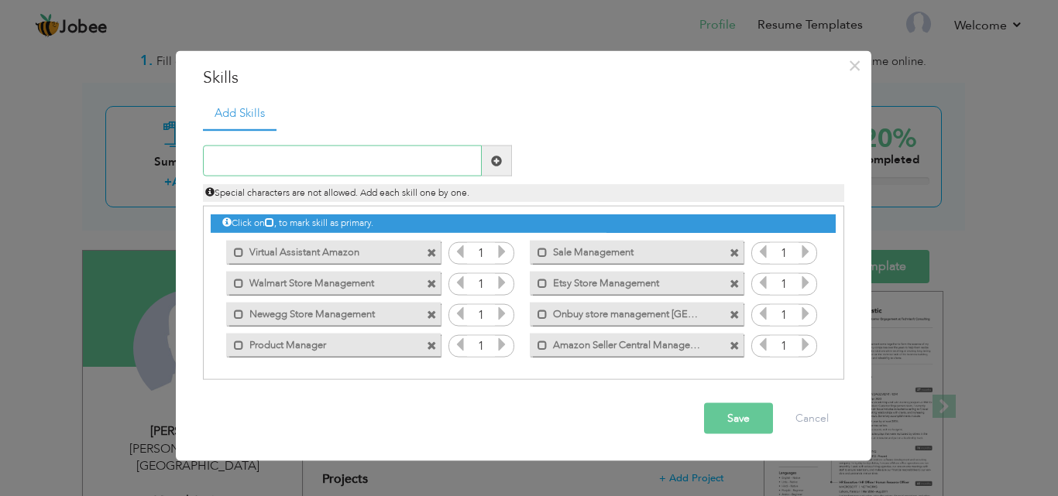
click at [269, 159] on input "text" at bounding box center [342, 161] width 279 height 31
paste input "Social Media Marketing"
type input "Social Media Marketing"
click at [487, 165] on span at bounding box center [497, 161] width 30 height 31
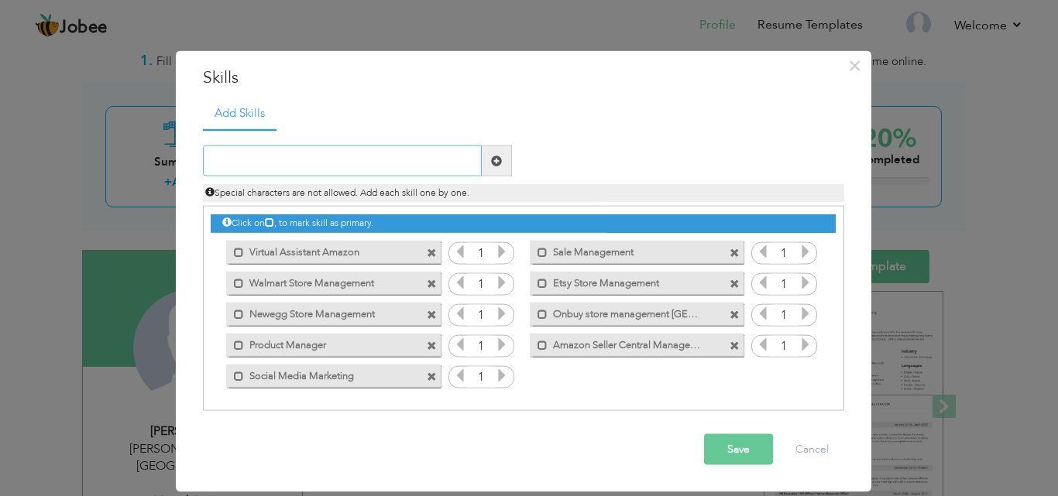
click at [284, 149] on input "text" at bounding box center [342, 161] width 279 height 31
paste input "Tik Tok Store Management"
type input "Tik Tok Store Management"
click at [500, 167] on span at bounding box center [497, 161] width 30 height 31
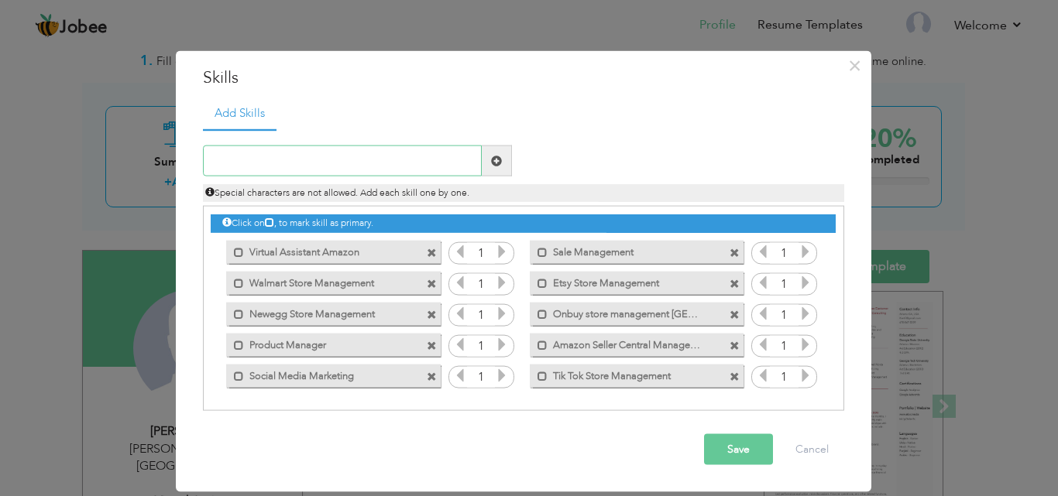
click at [259, 159] on input "text" at bounding box center [342, 161] width 279 height 31
paste input "Sale and Marketing skills"
type input "Sale and Marketing skills"
click at [501, 155] on span at bounding box center [496, 160] width 11 height 11
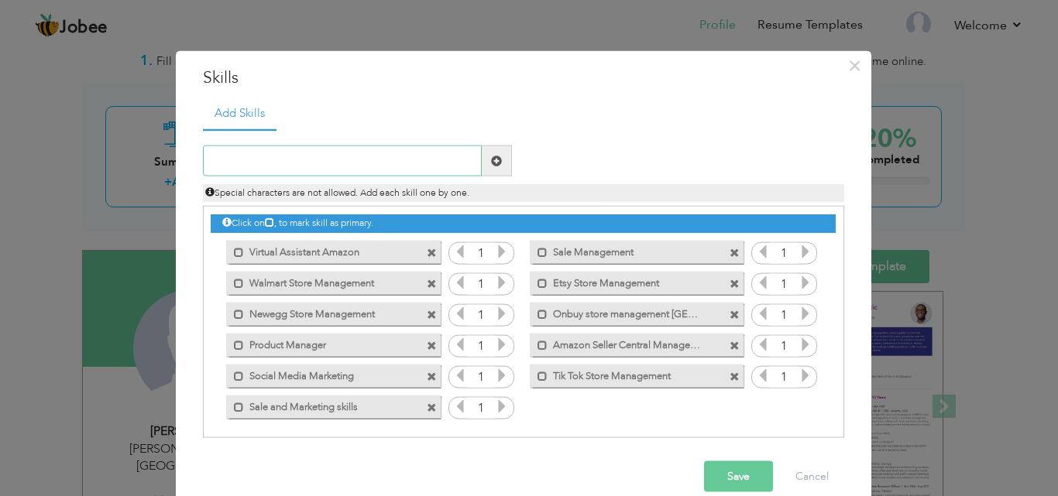
click at [261, 154] on input "text" at bounding box center [342, 161] width 279 height 31
paste input "business development skills"
type input "business development skills"
click at [482, 165] on span at bounding box center [497, 161] width 30 height 31
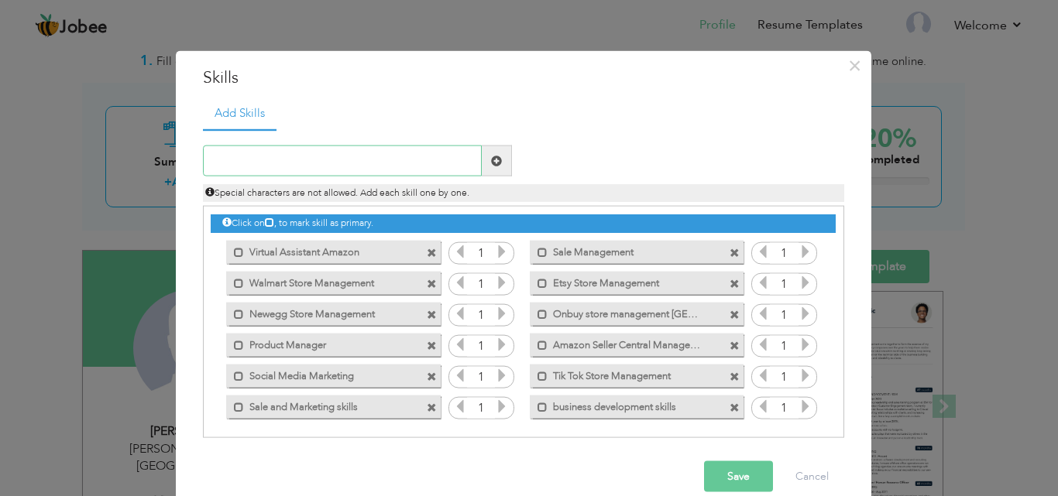
click at [254, 159] on input "text" at bounding box center [342, 161] width 279 height 31
paste input "C++"
type input "C++"
click at [488, 169] on span at bounding box center [497, 161] width 30 height 31
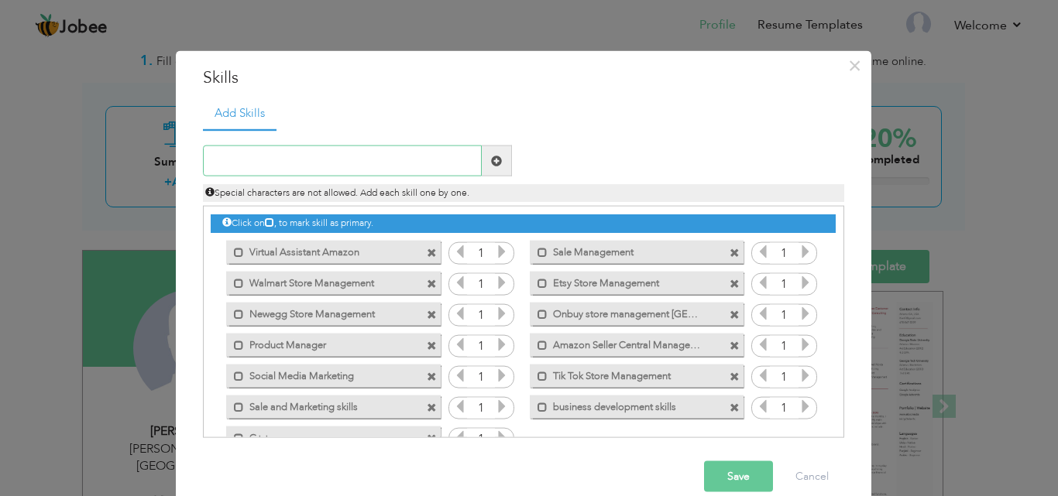
click at [304, 164] on input "text" at bounding box center [342, 161] width 279 height 31
paste input "Core PHP"
type input "Core PHP"
click at [491, 160] on span at bounding box center [496, 160] width 11 height 11
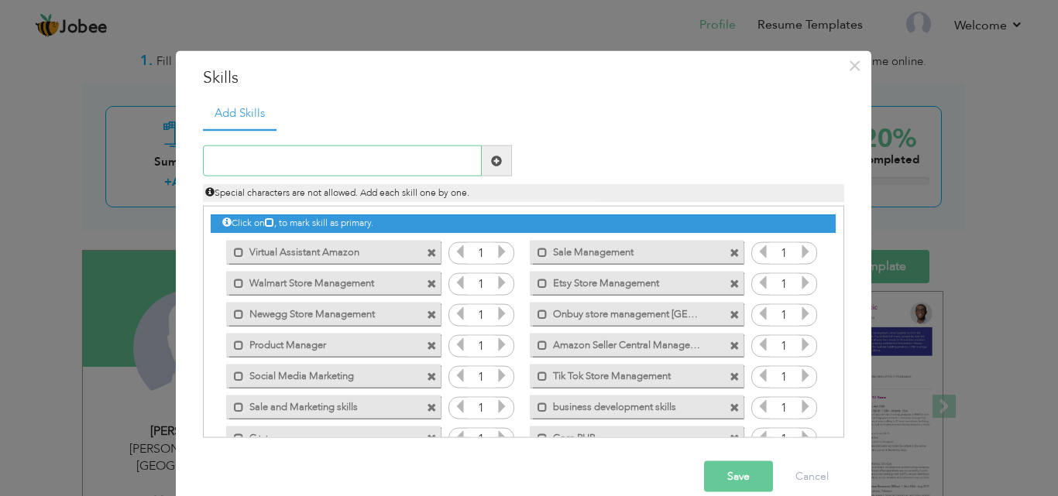
click at [255, 160] on input "text" at bounding box center [342, 161] width 279 height 31
paste input "Bootstrap"
type input "Bootstrap"
click at [489, 168] on span at bounding box center [497, 161] width 30 height 31
click at [268, 152] on input "text" at bounding box center [342, 161] width 279 height 31
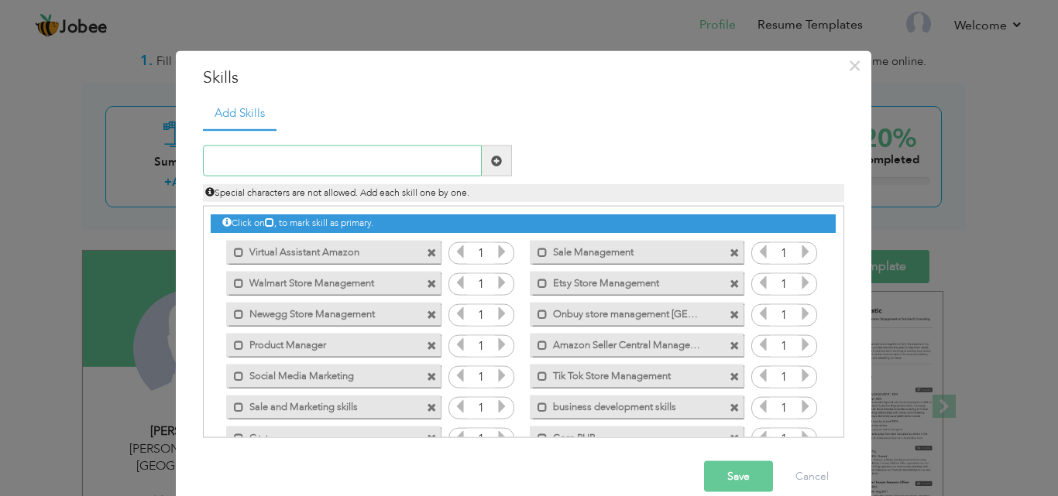
paste input "HTML 5"
type input "HTML 5"
click at [482, 166] on span at bounding box center [497, 161] width 30 height 31
click at [296, 158] on input "text" at bounding box center [342, 161] width 279 height 31
paste input "Adobe Photoshop"
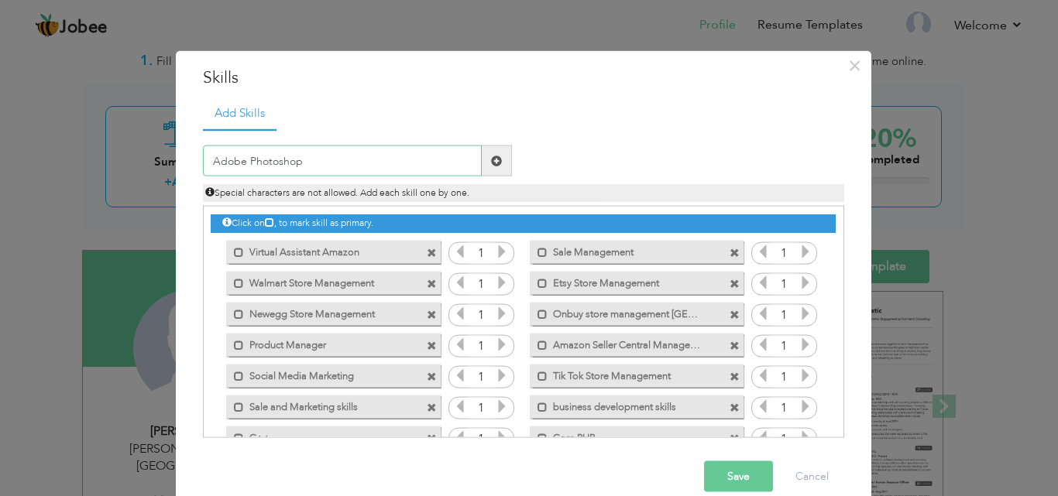
type input "Adobe Photoshop"
click at [482, 165] on span at bounding box center [497, 161] width 30 height 31
click at [260, 153] on input "text" at bounding box center [342, 161] width 279 height 31
paste input "WordPress"
type input "WordPress"
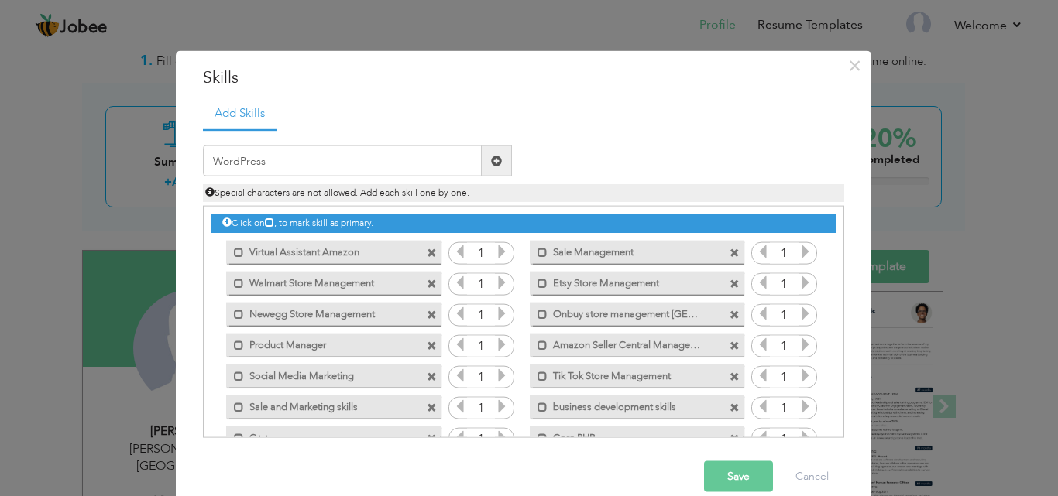
click at [491, 160] on span at bounding box center [496, 160] width 11 height 11
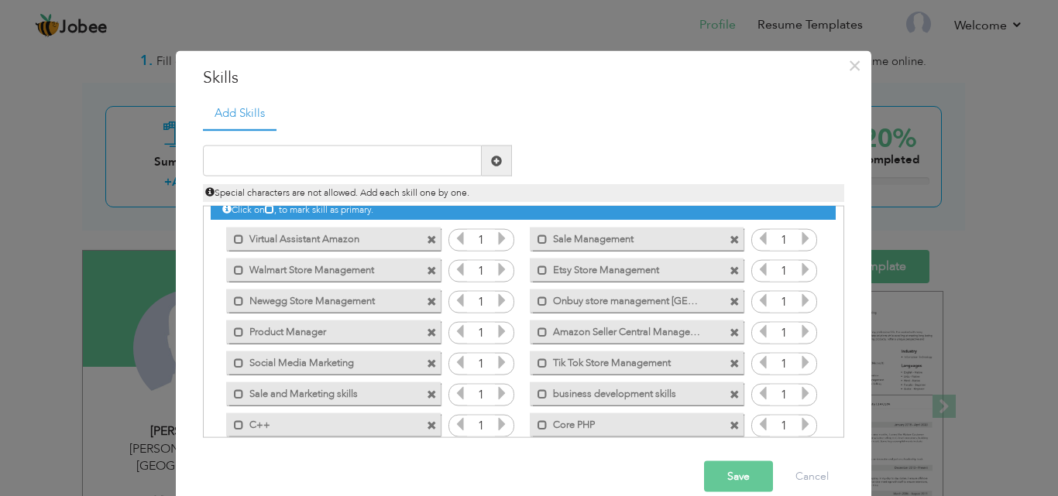
scroll to position [2, 0]
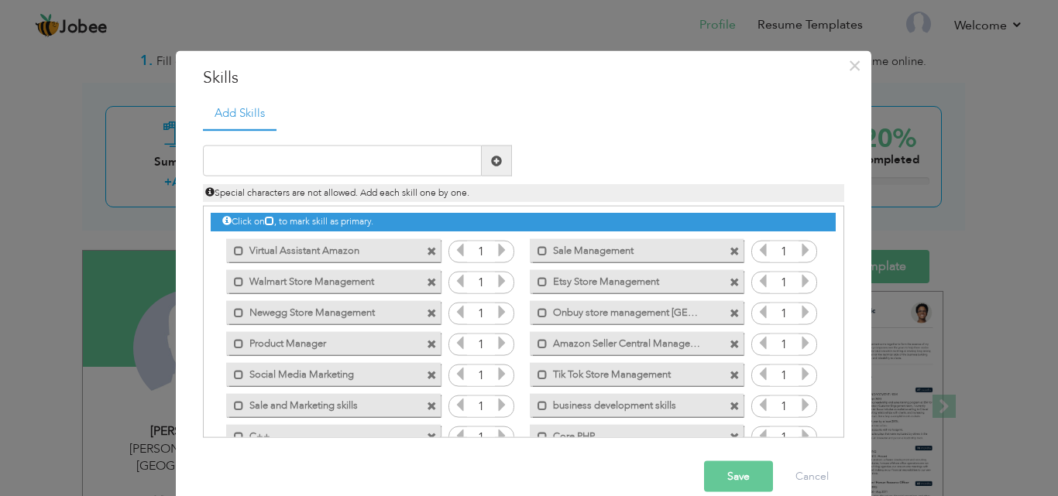
click at [730, 478] on button "Save" at bounding box center [738, 476] width 69 height 31
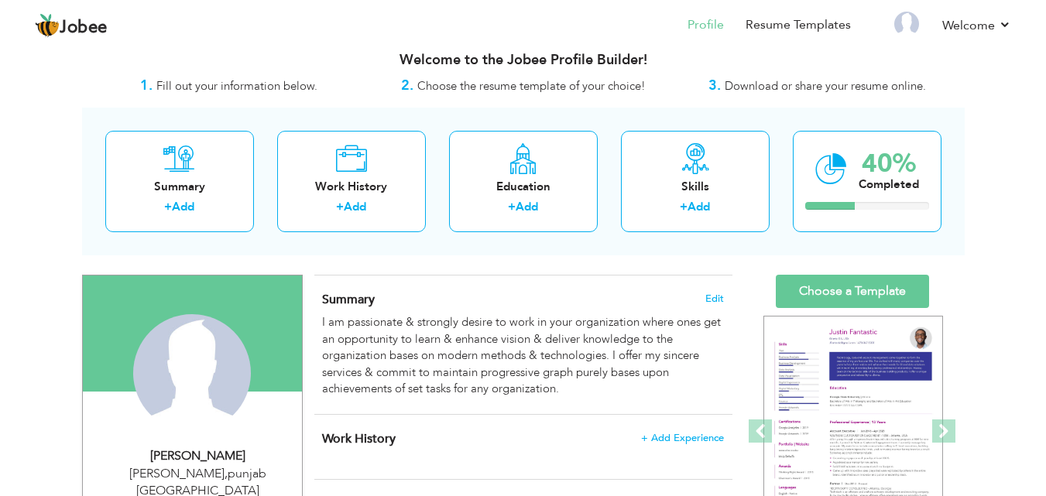
scroll to position [19, 0]
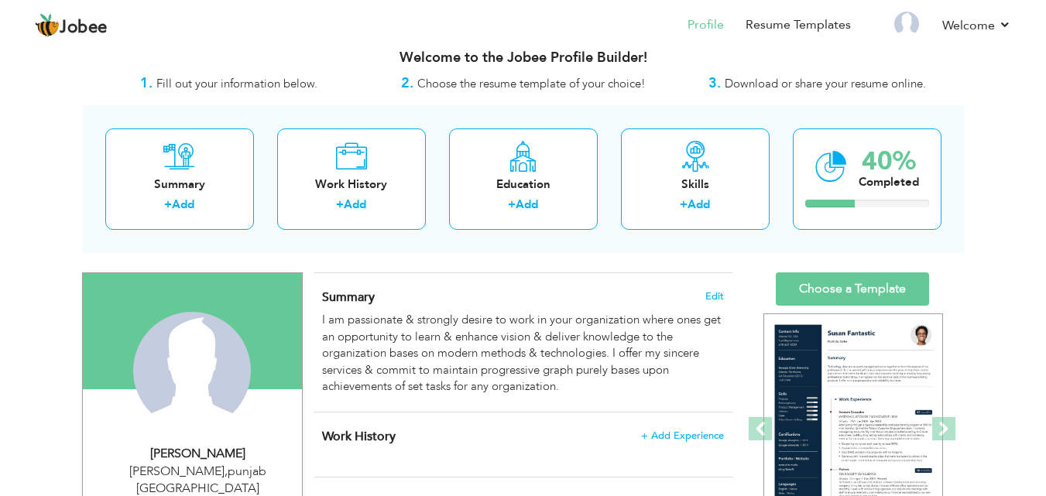
drag, startPoint x: 1045, startPoint y: 60, endPoint x: 780, endPoint y: 98, distance: 267.6
click at [1046, 79] on html "Jobee Profile Resume Templates Resume Templates Cover Letters About My Resume W…" at bounding box center [523, 229] width 1046 height 496
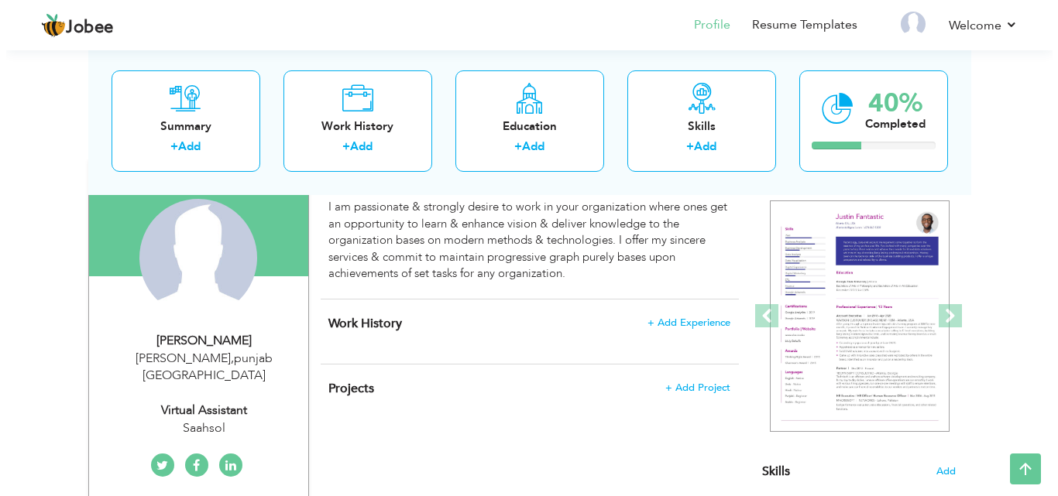
scroll to position [128, 0]
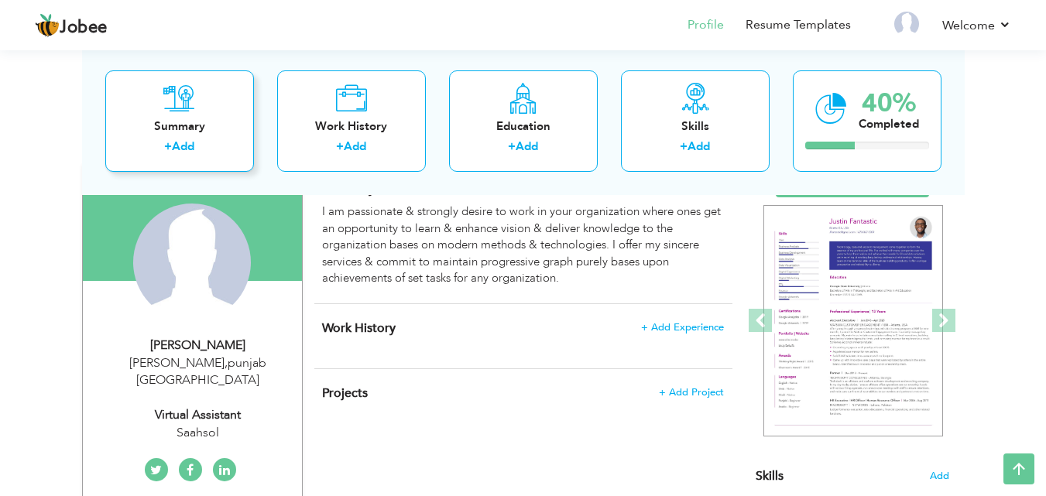
click at [205, 146] on div "+ Add" at bounding box center [180, 149] width 124 height 20
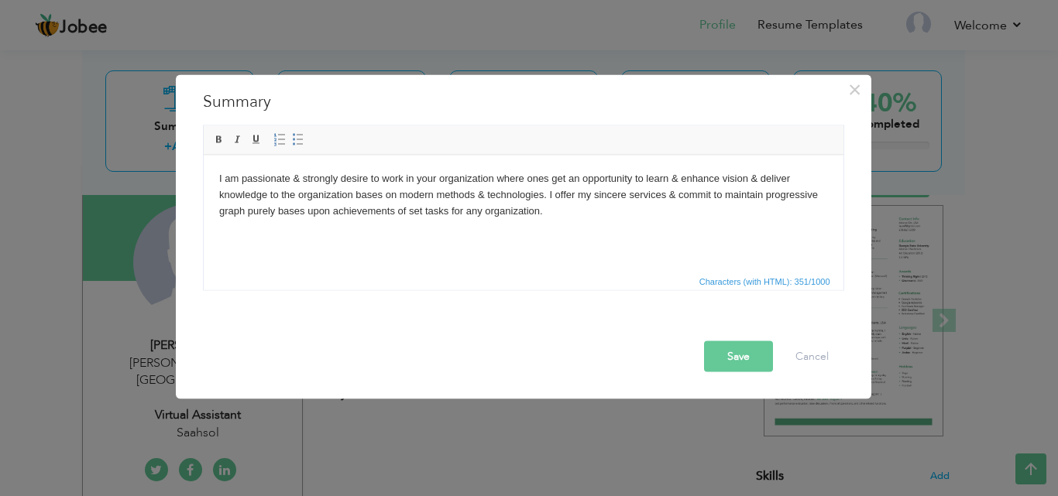
click at [749, 355] on button "Save" at bounding box center [738, 356] width 69 height 31
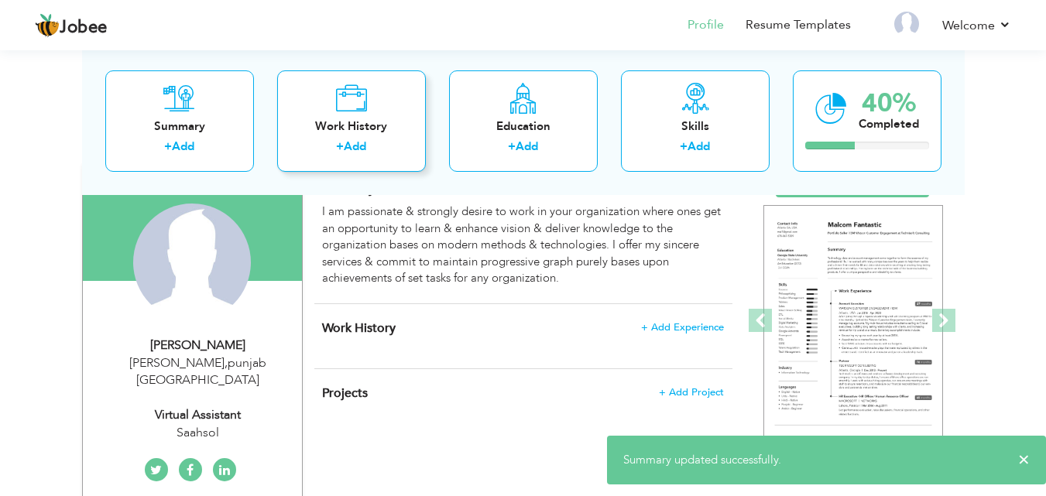
click at [349, 146] on link "Add" at bounding box center [355, 146] width 22 height 15
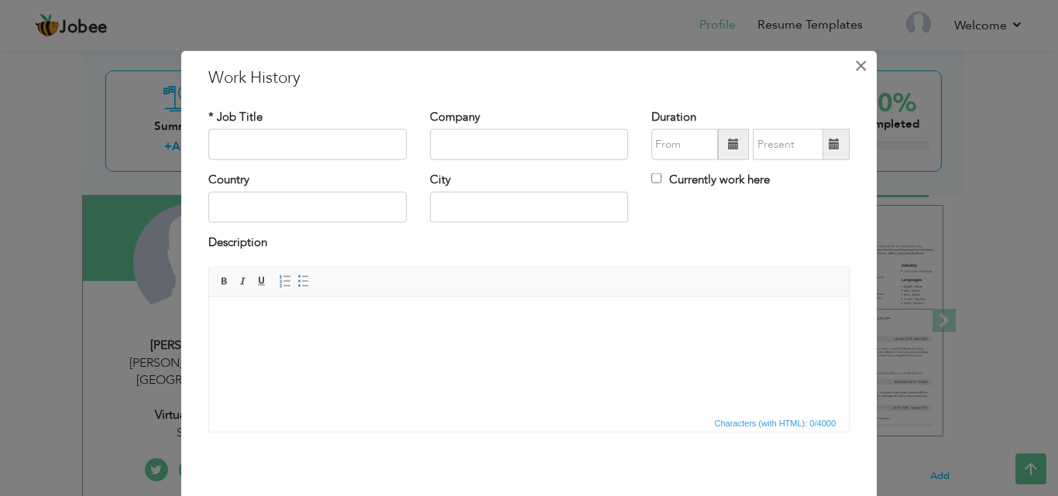
click at [854, 63] on span "×" at bounding box center [860, 65] width 13 height 28
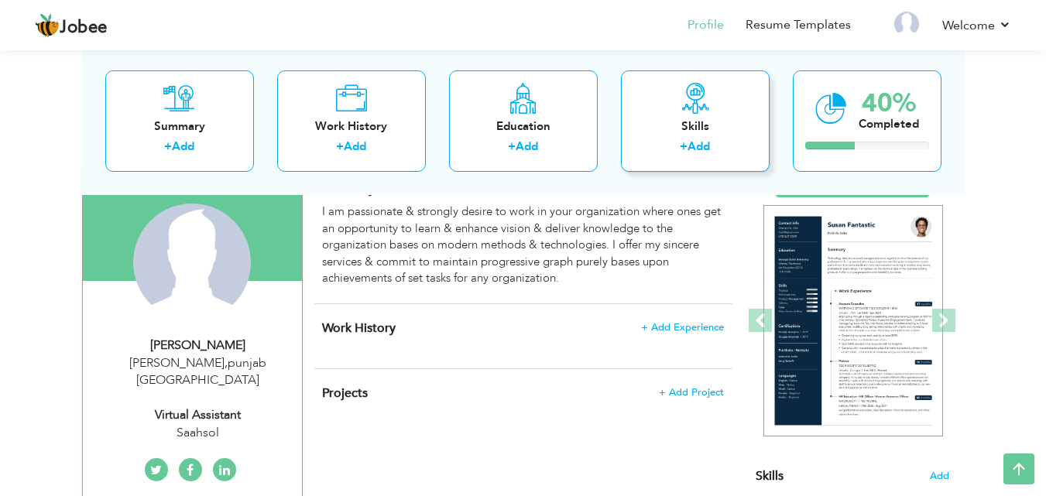
click at [686, 136] on div "Skills + Add" at bounding box center [695, 120] width 149 height 101
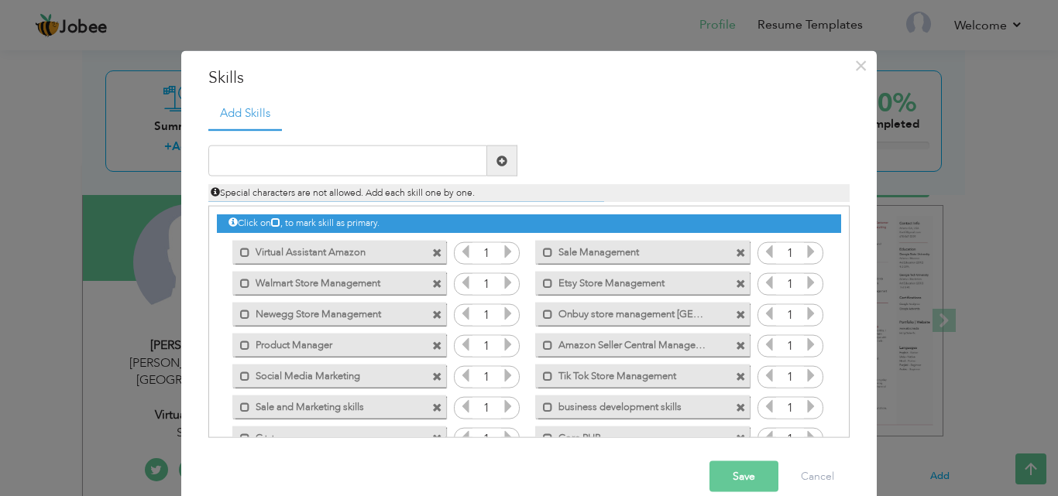
click at [501, 254] on icon at bounding box center [508, 252] width 14 height 14
click at [501, 277] on icon at bounding box center [508, 283] width 14 height 14
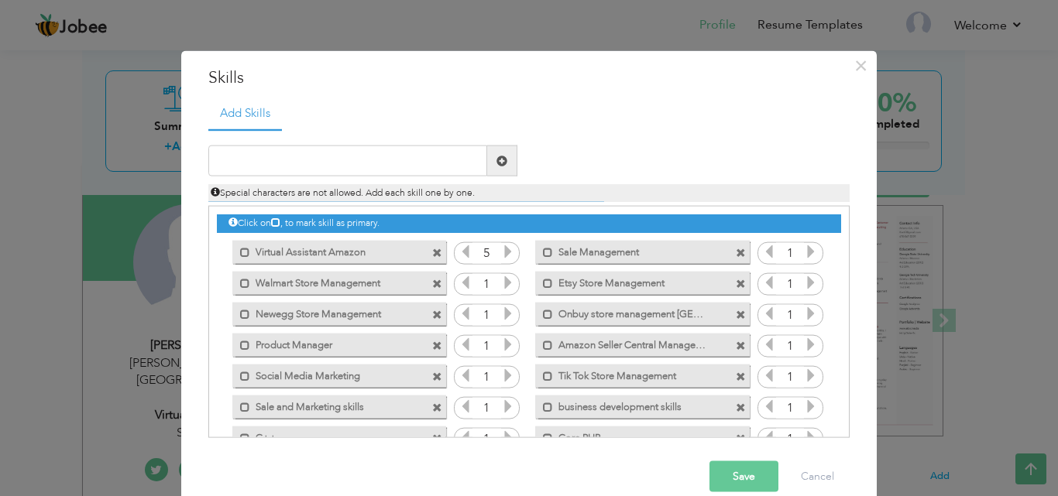
click at [501, 277] on icon at bounding box center [508, 283] width 14 height 14
click at [502, 314] on icon at bounding box center [508, 314] width 14 height 14
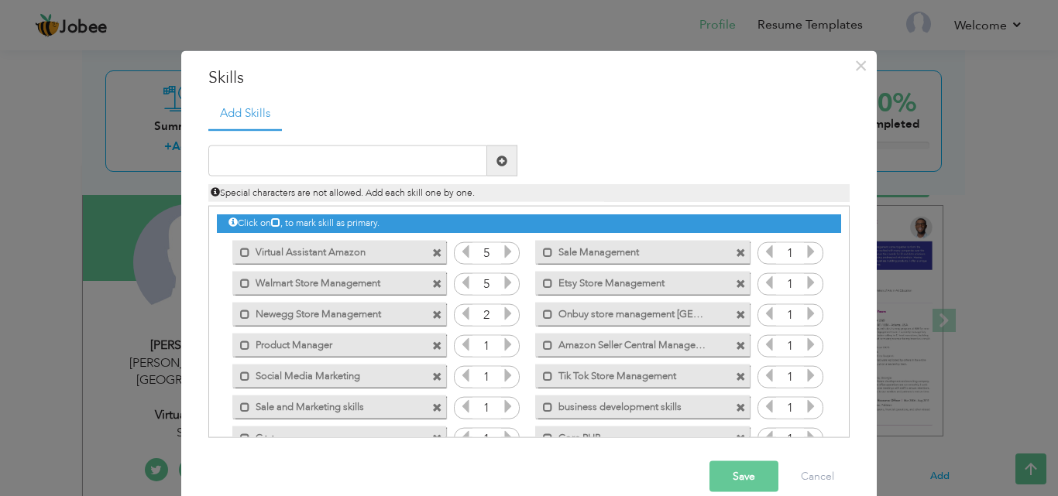
click at [502, 314] on icon at bounding box center [508, 314] width 14 height 14
click at [502, 344] on icon at bounding box center [508, 345] width 14 height 14
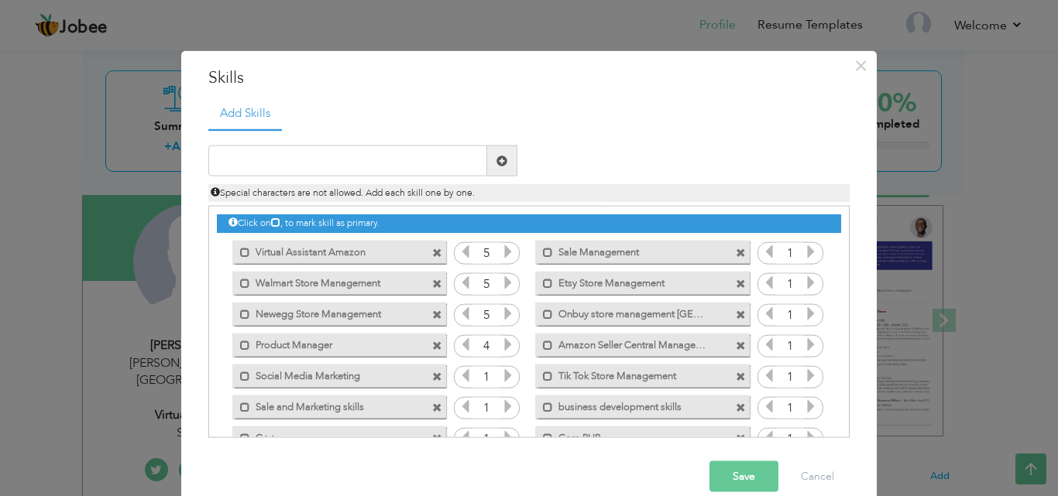
click at [502, 344] on icon at bounding box center [508, 345] width 14 height 14
click at [501, 369] on icon at bounding box center [508, 376] width 14 height 14
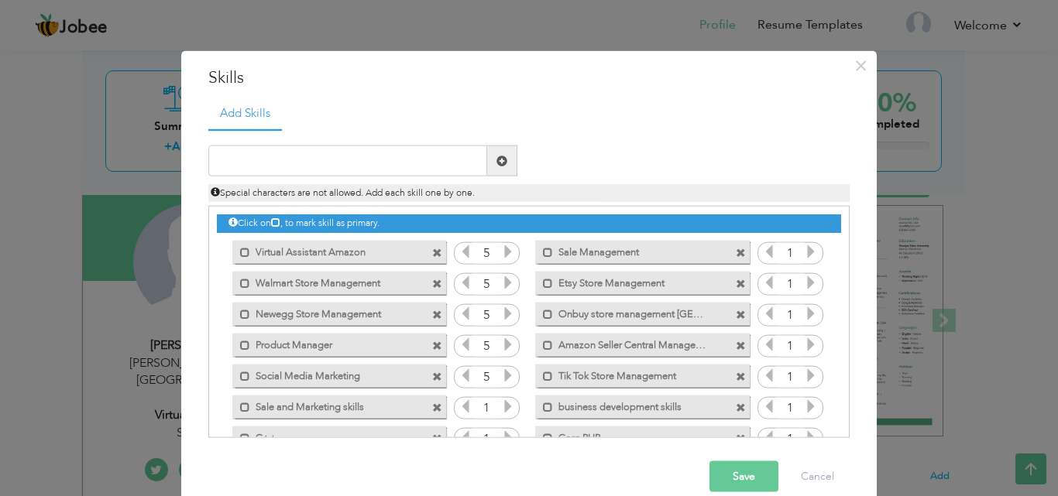
click at [501, 402] on icon at bounding box center [508, 406] width 14 height 14
click at [842, 335] on div "Click on , to mark skill as primary." at bounding box center [528, 322] width 641 height 232
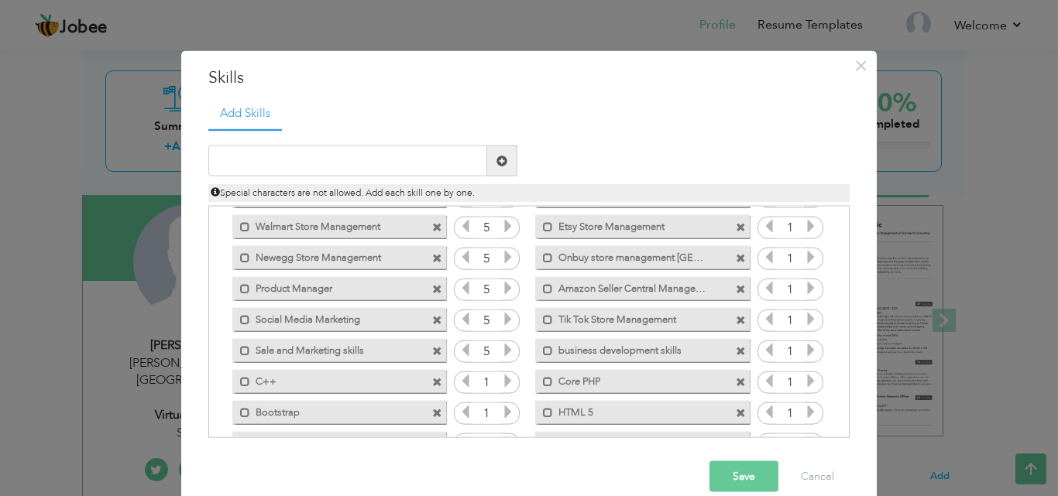
scroll to position [57, 0]
click at [503, 379] on icon at bounding box center [508, 380] width 14 height 14
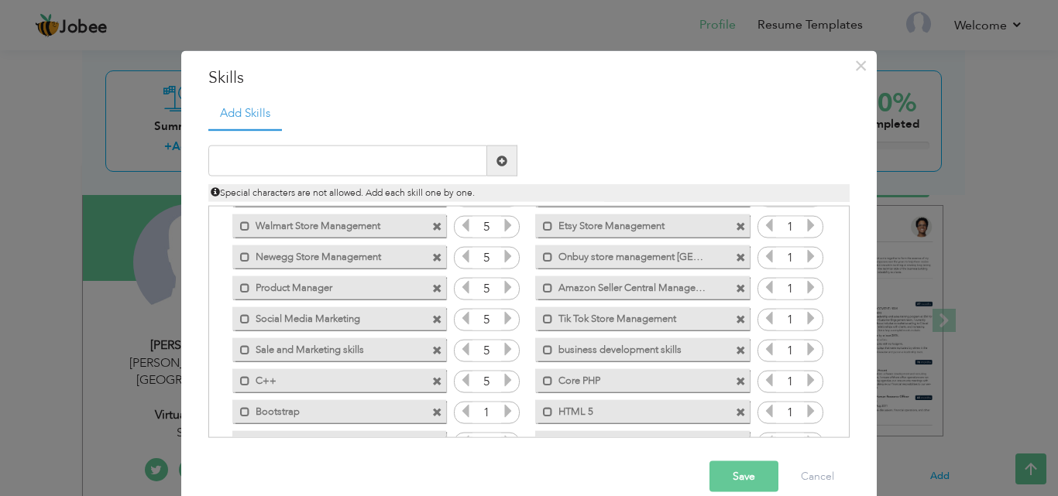
click at [501, 414] on icon at bounding box center [508, 411] width 14 height 14
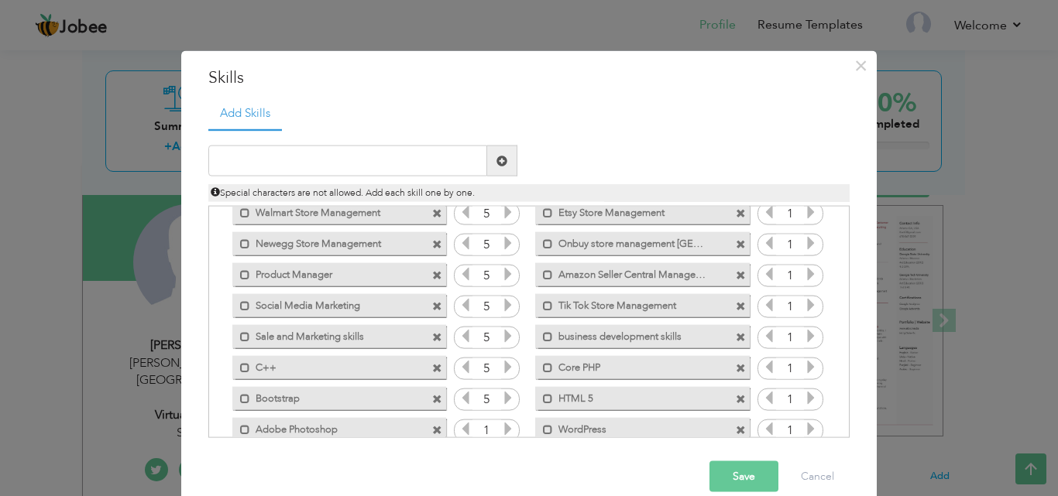
scroll to position [78, 0]
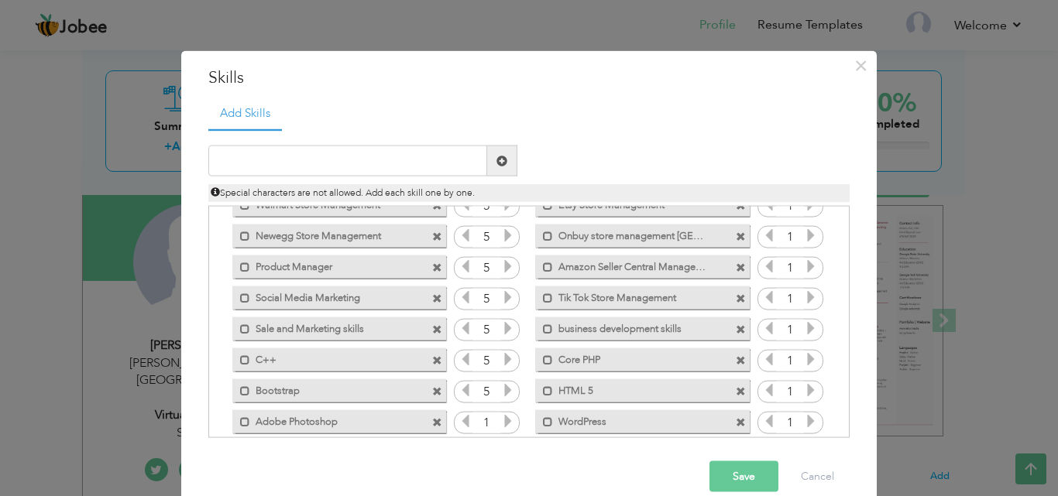
click at [502, 418] on icon at bounding box center [508, 421] width 14 height 14
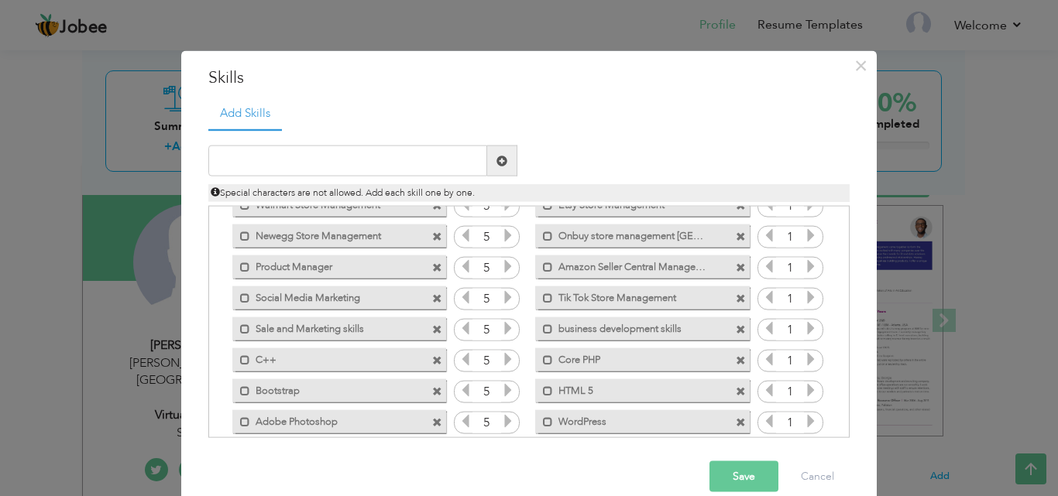
click at [757, 473] on button "Save" at bounding box center [743, 476] width 69 height 31
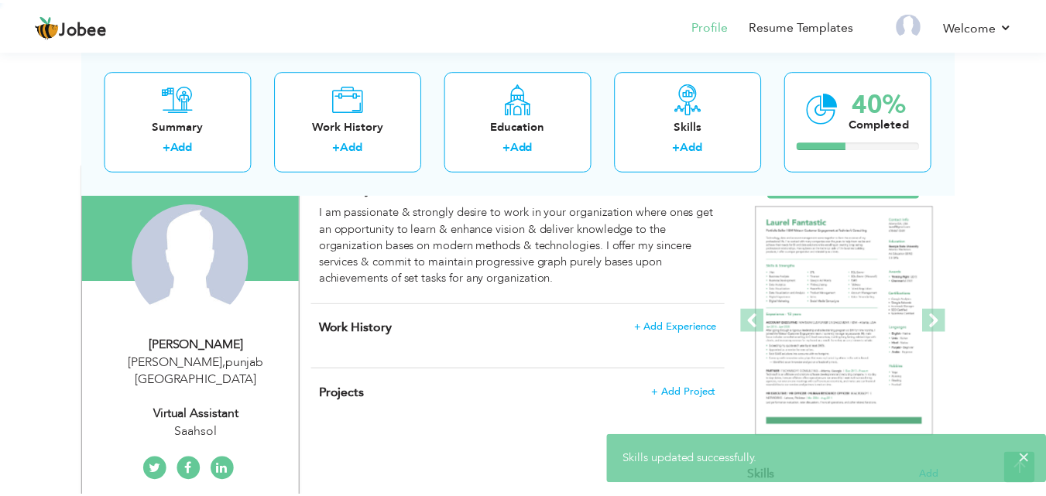
scroll to position [0, 0]
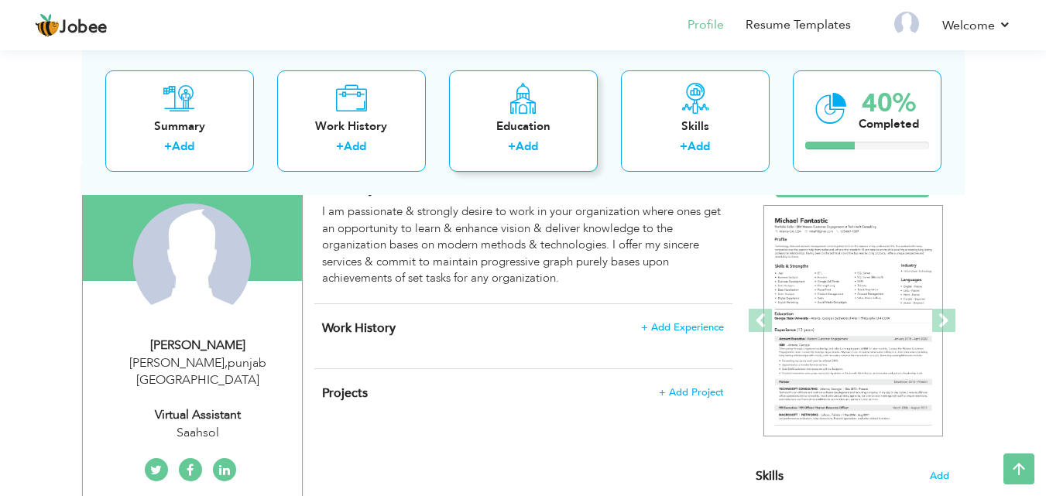
click at [525, 143] on link "Add" at bounding box center [527, 146] width 22 height 15
radio input "true"
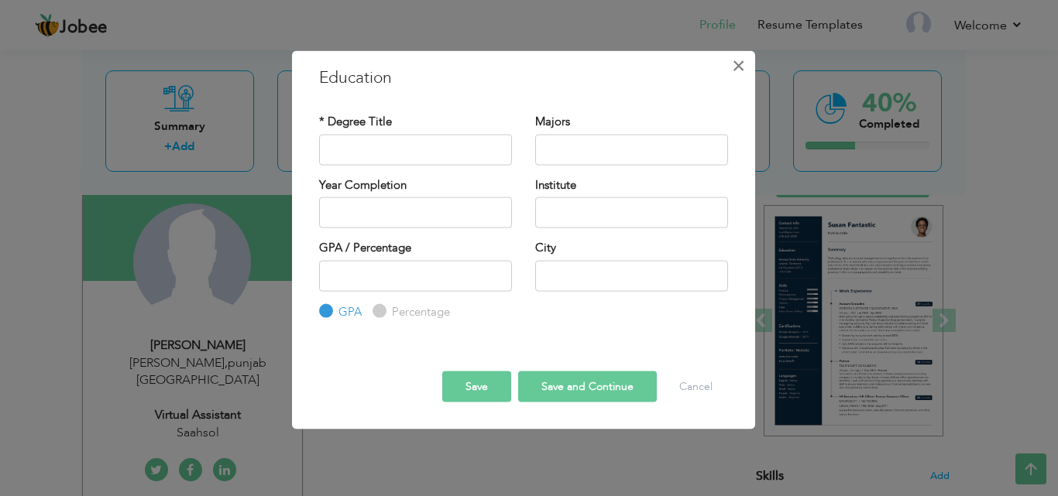
click at [739, 72] on span "×" at bounding box center [738, 65] width 13 height 28
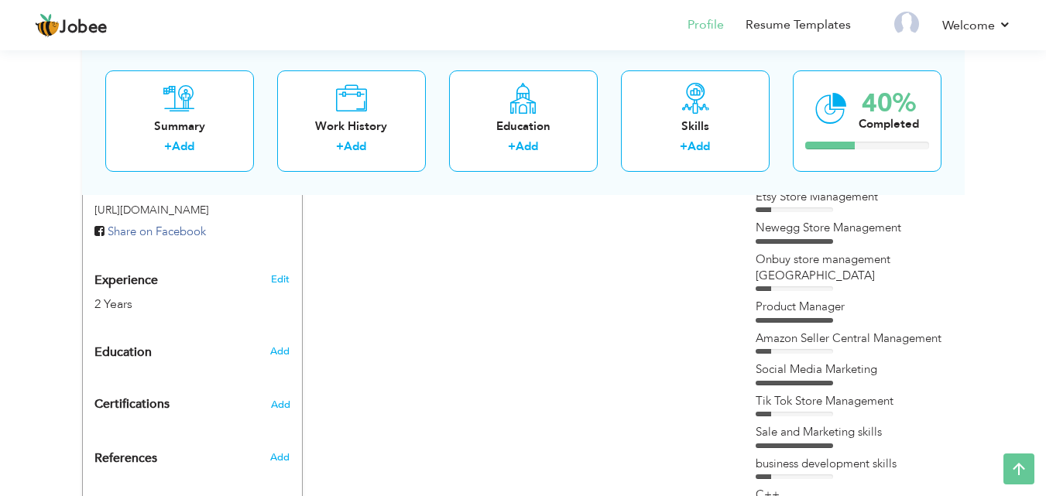
scroll to position [560, 0]
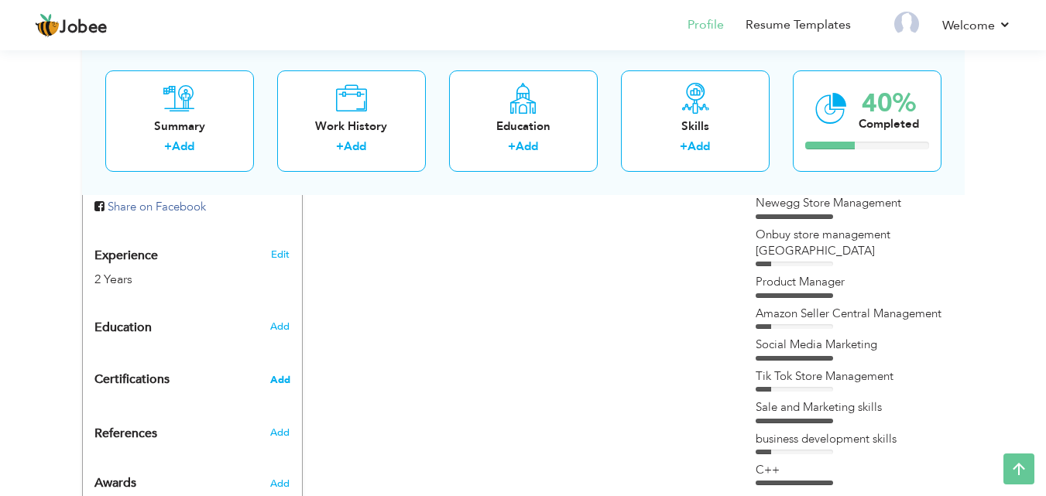
click at [280, 375] on span "Add" at bounding box center [280, 380] width 20 height 11
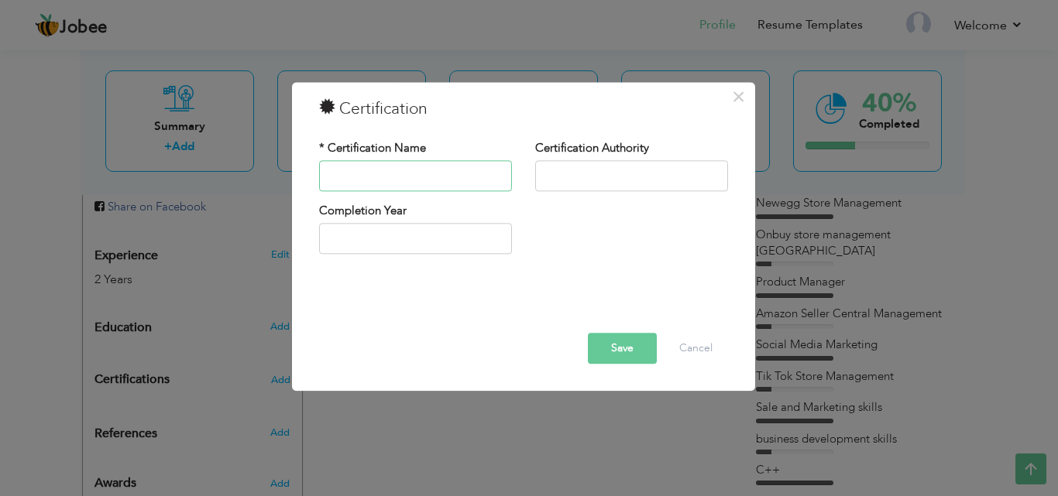
paste input "Virtual Assistant"
type input "Virtual Assistant"
click at [396, 244] on input "text" at bounding box center [415, 239] width 193 height 31
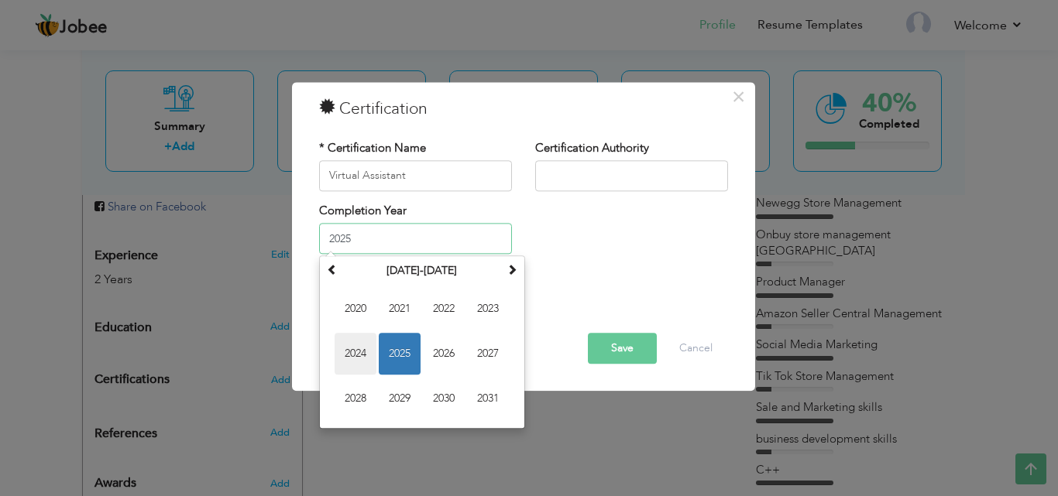
drag, startPoint x: 364, startPoint y: 333, endPoint x: 346, endPoint y: 342, distance: 20.1
click at [346, 342] on span "2024" at bounding box center [355, 355] width 42 height 42
type input "2024"
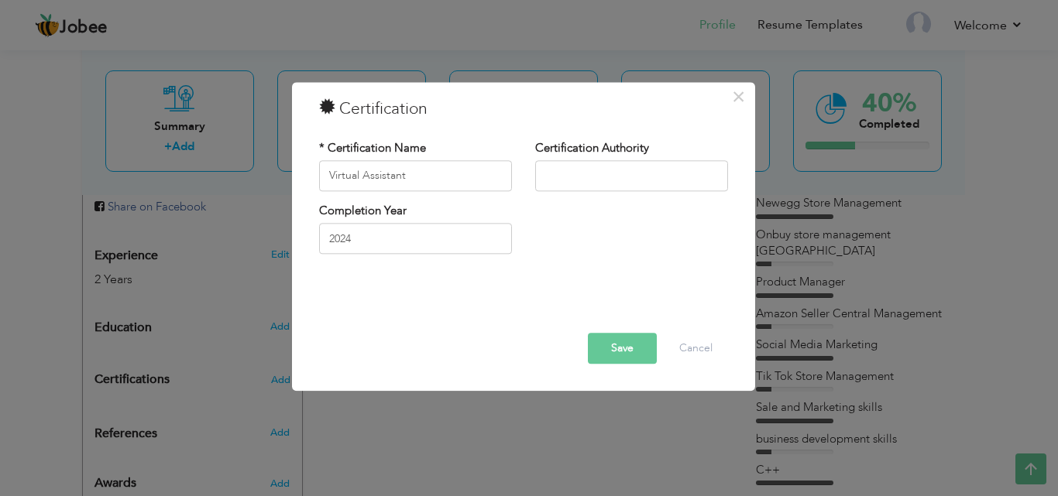
click at [625, 357] on button "Save" at bounding box center [622, 348] width 69 height 31
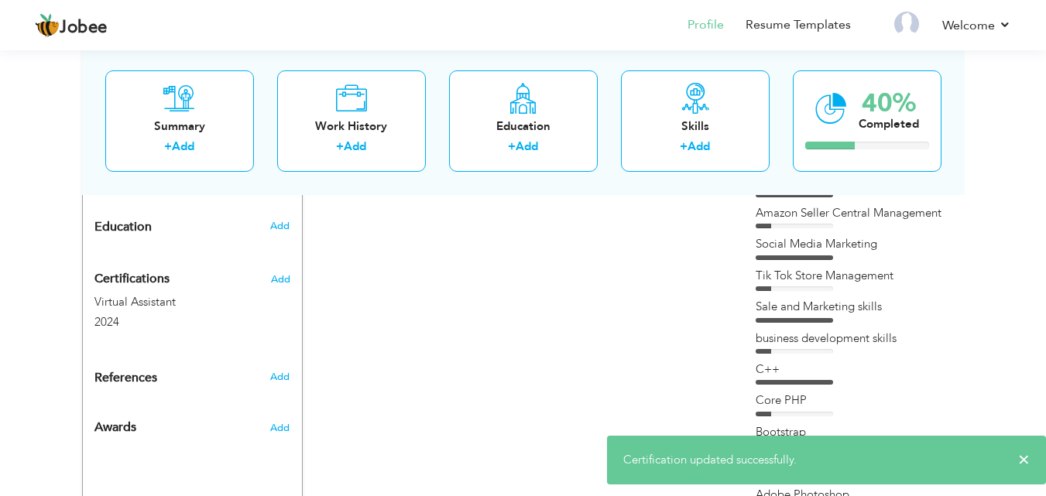
scroll to position [670, 0]
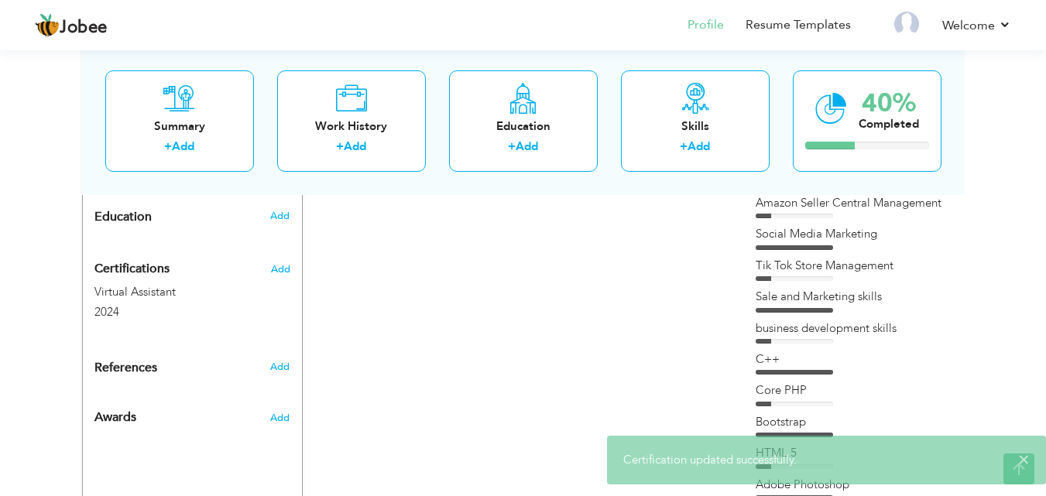
click at [1000, 199] on div "View Resume Export PDF Profile Summary Public Link Experience Education Awards …" at bounding box center [523, 104] width 1046 height 1456
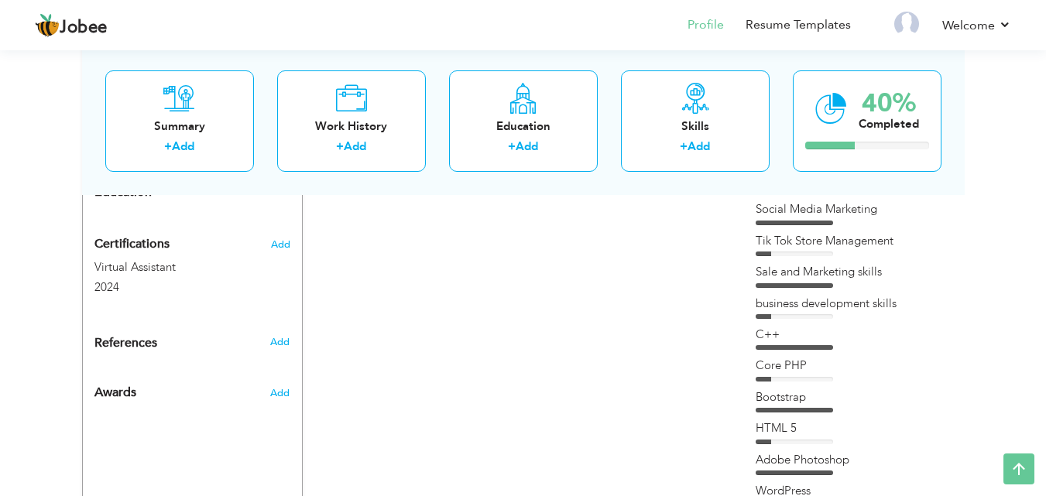
scroll to position [685, 0]
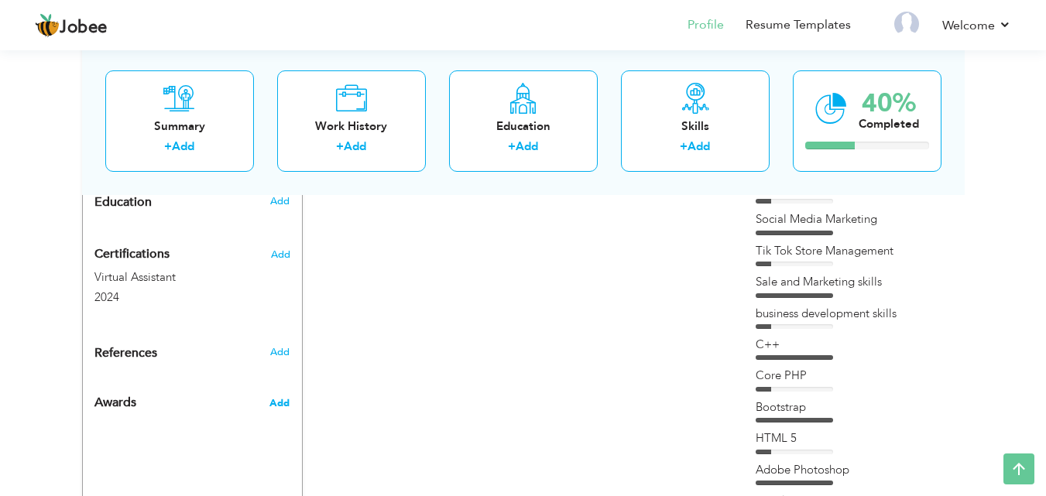
click at [280, 396] on span "Add" at bounding box center [279, 403] width 20 height 14
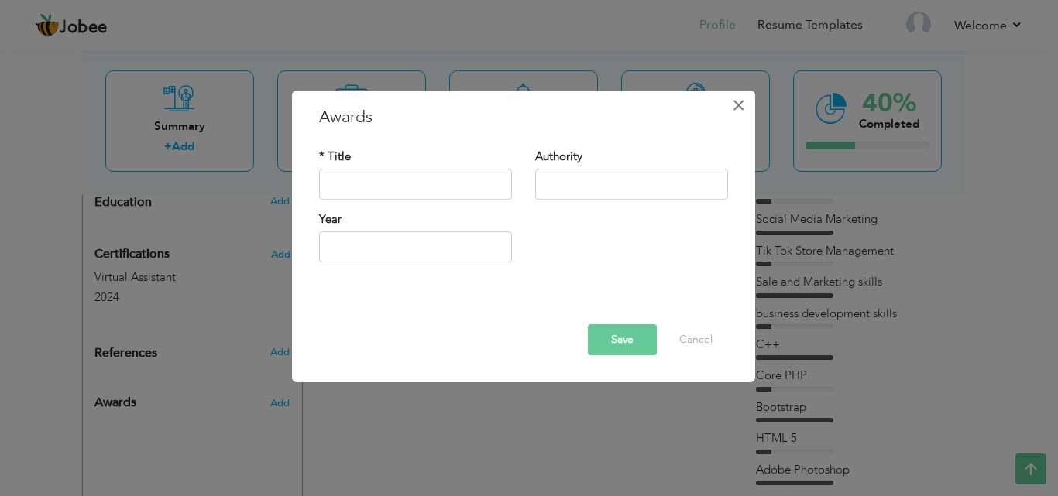
drag, startPoint x: 734, startPoint y: 111, endPoint x: 739, endPoint y: 48, distance: 62.9
click at [739, 48] on div "× Awards * Title Authority Year" at bounding box center [529, 248] width 1058 height 496
click at [736, 108] on span "×" at bounding box center [738, 105] width 13 height 28
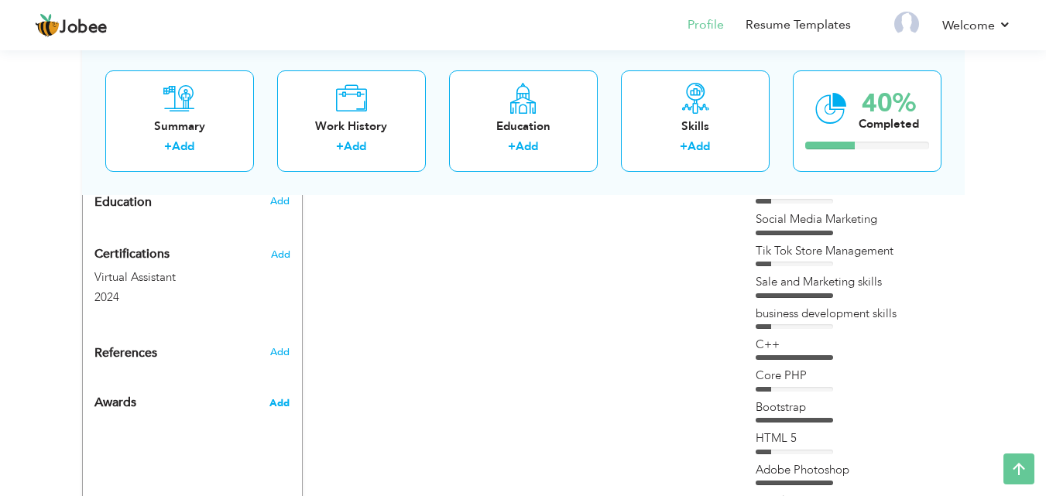
click at [280, 396] on span "Add" at bounding box center [279, 403] width 20 height 14
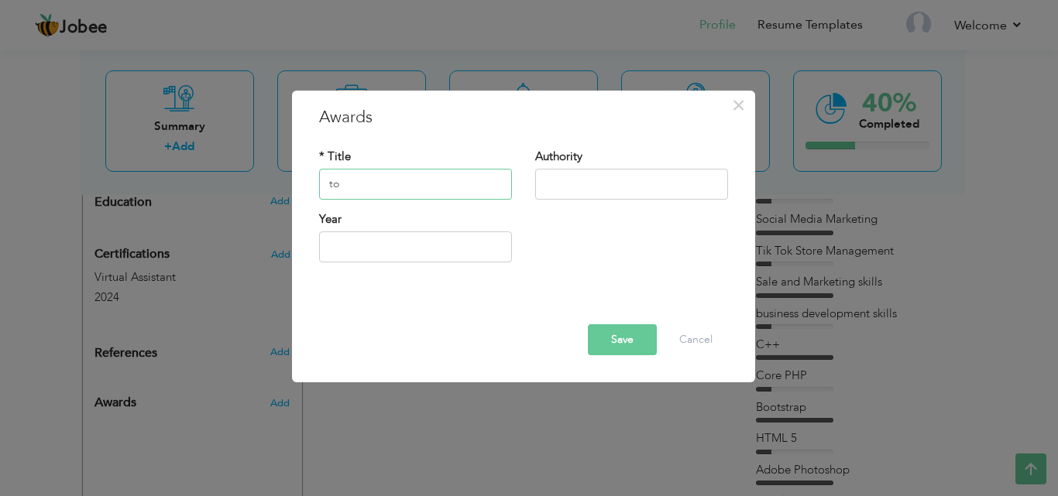
type input "t"
type input "Top sale"
click at [342, 248] on input "text" at bounding box center [415, 246] width 193 height 31
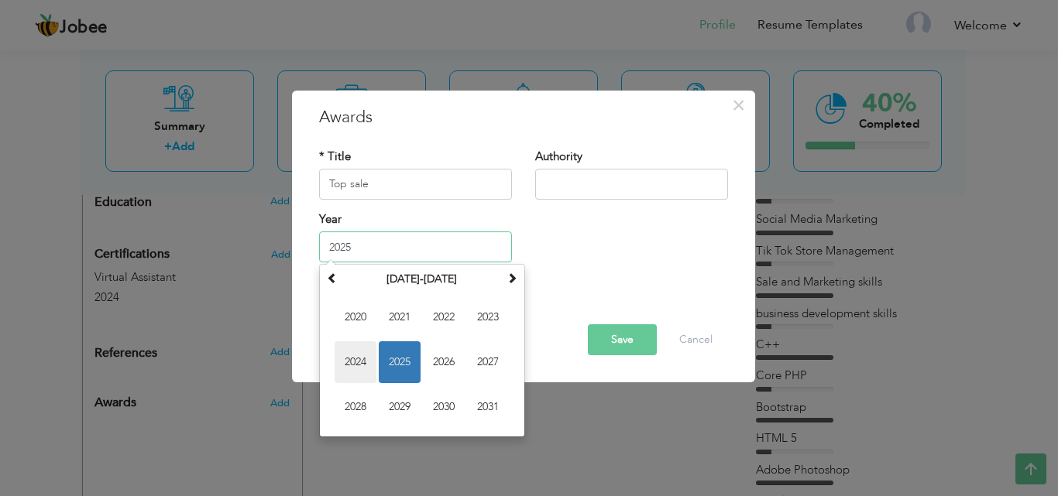
click at [357, 350] on span "2024" at bounding box center [355, 362] width 42 height 42
type input "2024"
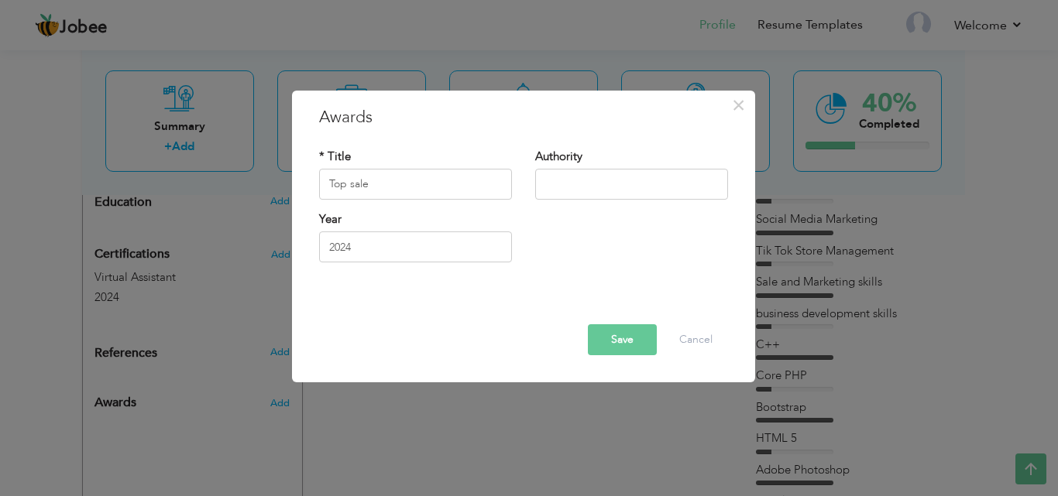
click at [603, 334] on button "Save" at bounding box center [622, 339] width 69 height 31
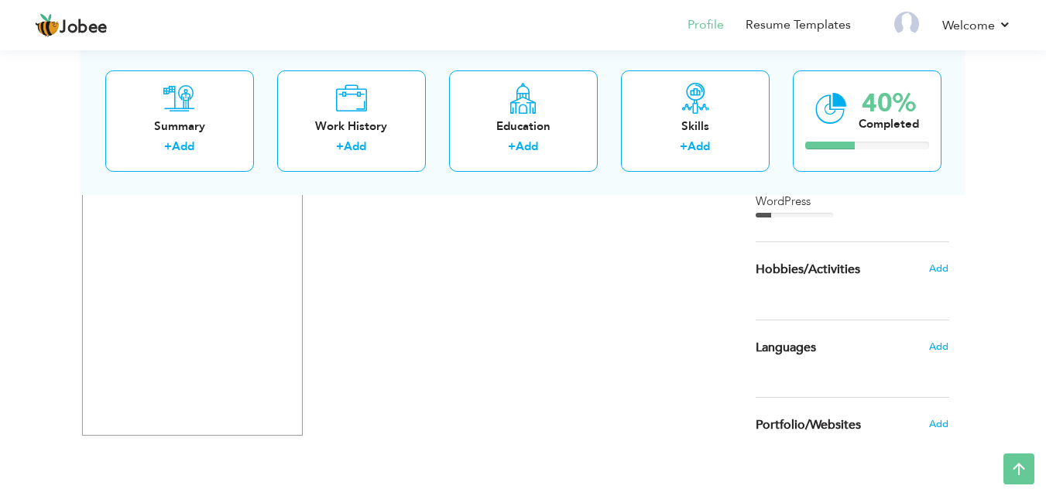
scroll to position [989, 0]
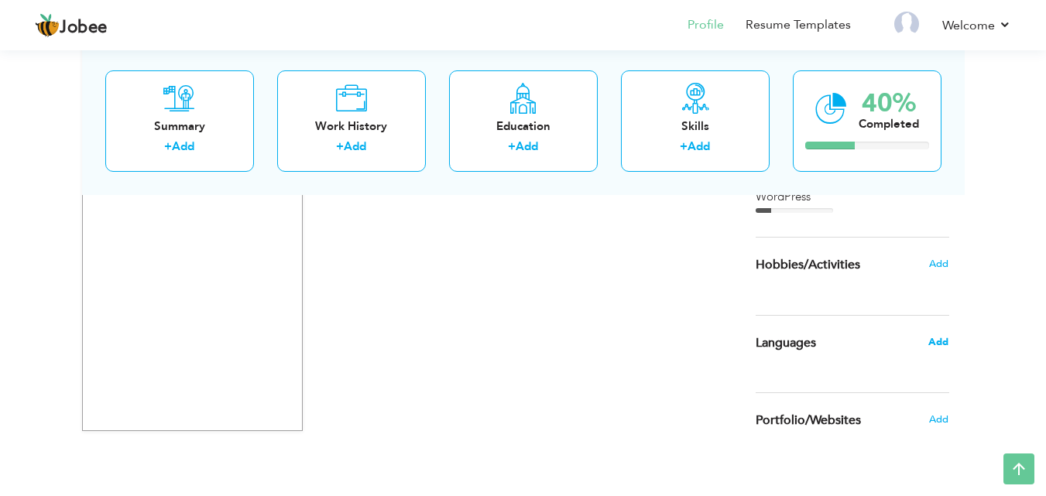
click at [941, 335] on span "Add" at bounding box center [938, 342] width 20 height 14
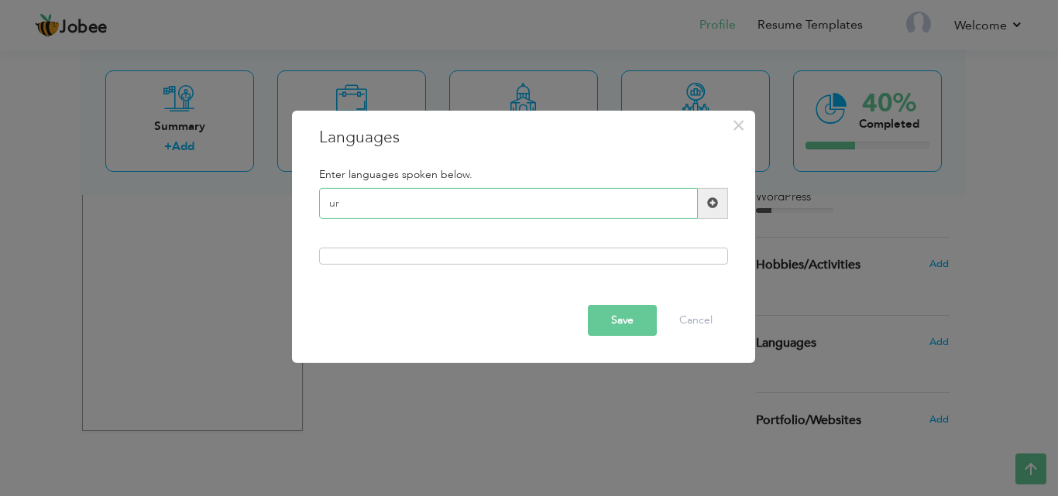
type input "u"
type input "Urdu"
click at [703, 202] on span at bounding box center [713, 203] width 30 height 31
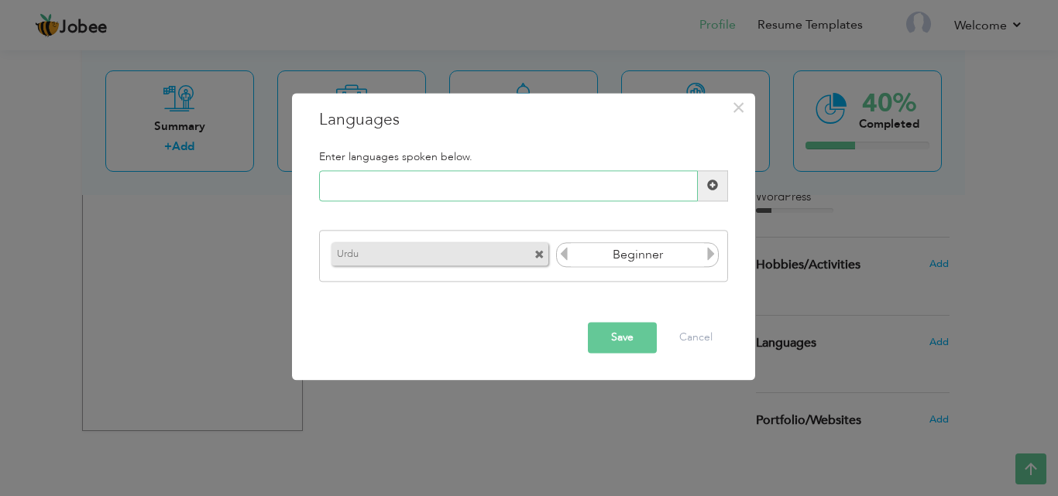
click at [504, 179] on input "text" at bounding box center [508, 185] width 379 height 31
type input "English"
click at [719, 182] on span at bounding box center [713, 185] width 30 height 31
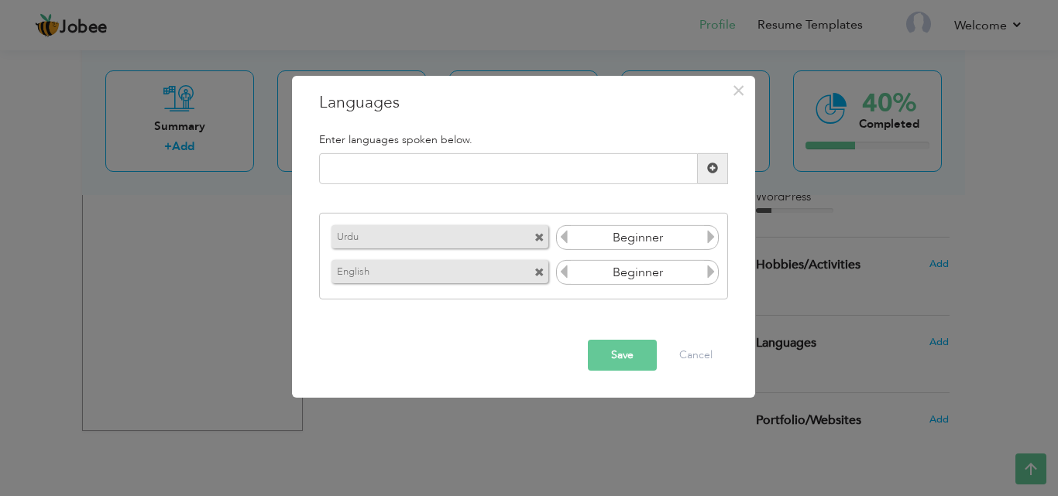
click at [709, 238] on icon at bounding box center [711, 237] width 14 height 14
click at [709, 269] on icon at bounding box center [711, 272] width 14 height 14
click at [639, 343] on button "Save" at bounding box center [622, 355] width 69 height 31
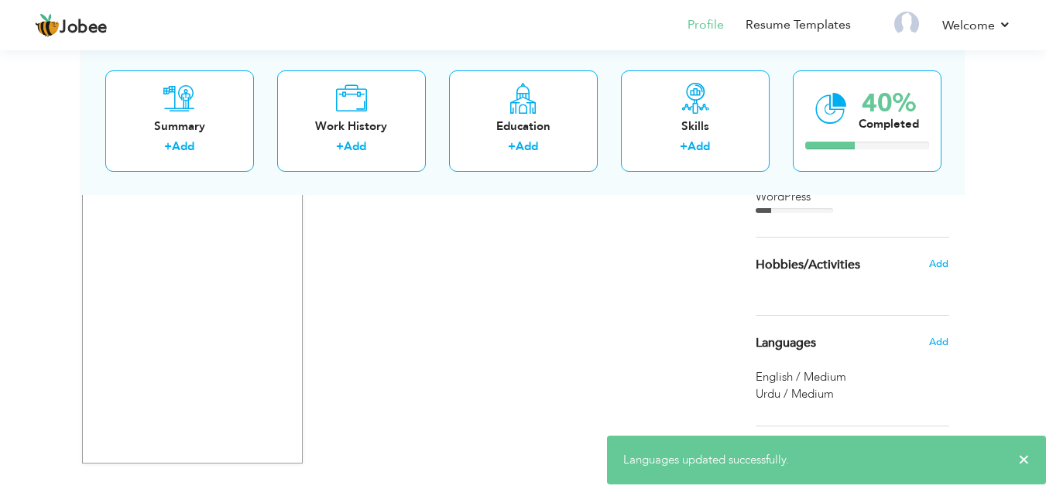
scroll to position [969, 0]
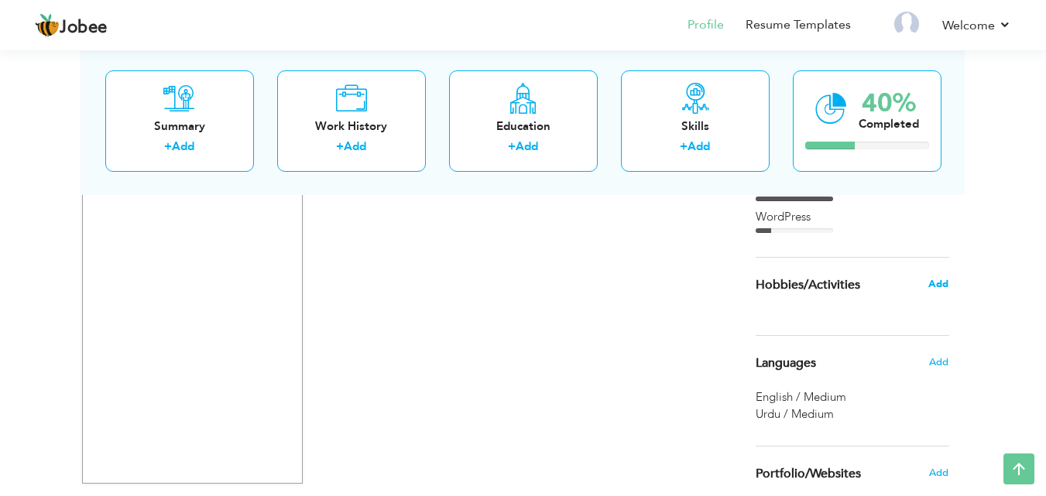
click at [934, 277] on span "Add" at bounding box center [938, 284] width 20 height 14
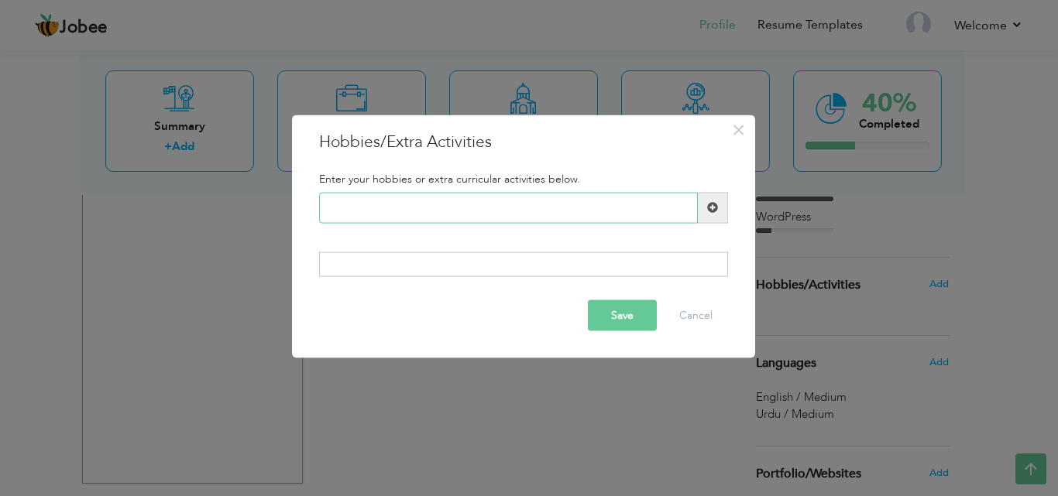
paste input "Cricket"
type input "Cricket"
click at [703, 211] on span at bounding box center [713, 207] width 30 height 31
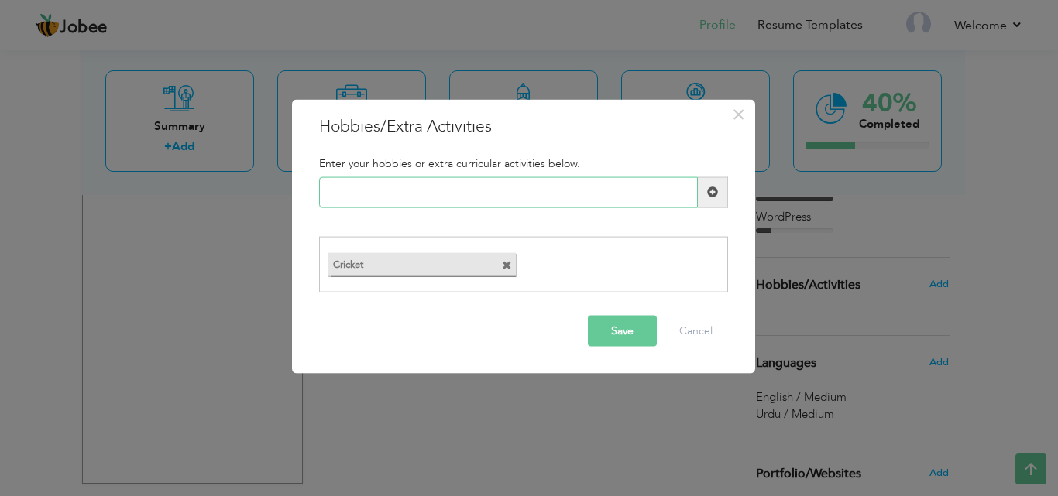
click at [488, 200] on input "text" at bounding box center [508, 192] width 379 height 31
paste input "Football"
type input "Football"
click at [712, 193] on span at bounding box center [712, 192] width 11 height 11
click at [448, 189] on input "text" at bounding box center [508, 192] width 379 height 31
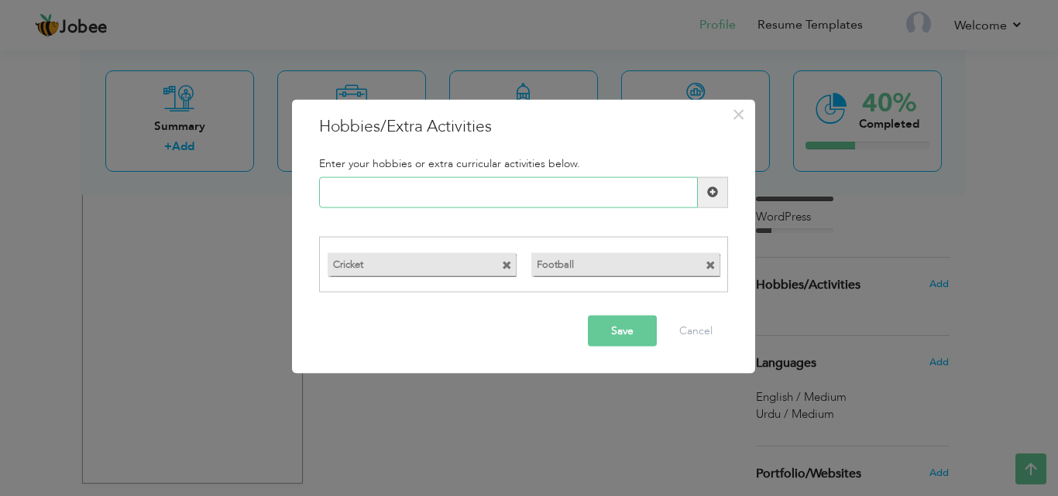
paste input "Socialmedia"
type input "Socialmedia"
click at [708, 198] on span at bounding box center [713, 192] width 30 height 31
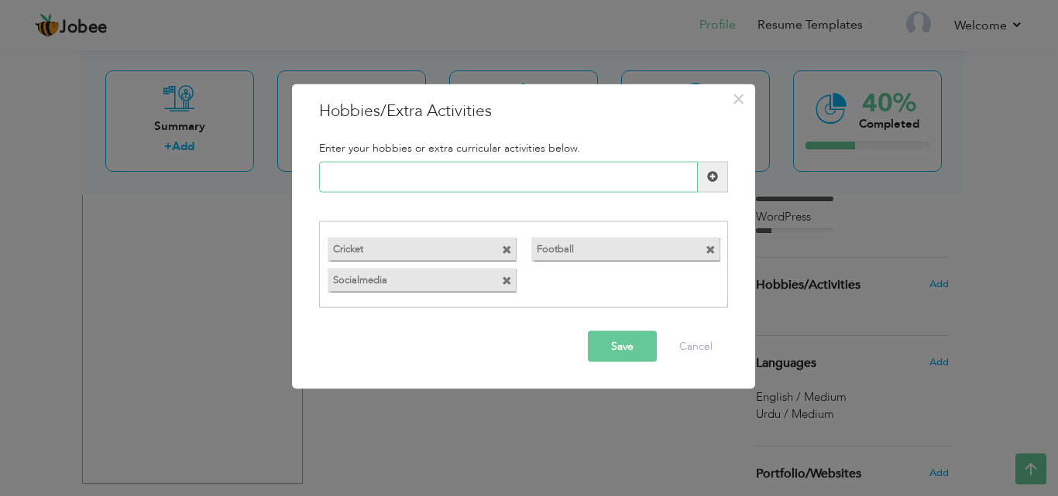
click at [478, 172] on input "text" at bounding box center [508, 176] width 379 height 31
paste input "internet"
type input "internet"
click at [711, 176] on span at bounding box center [712, 176] width 11 height 11
click at [640, 341] on button "Save" at bounding box center [622, 346] width 69 height 31
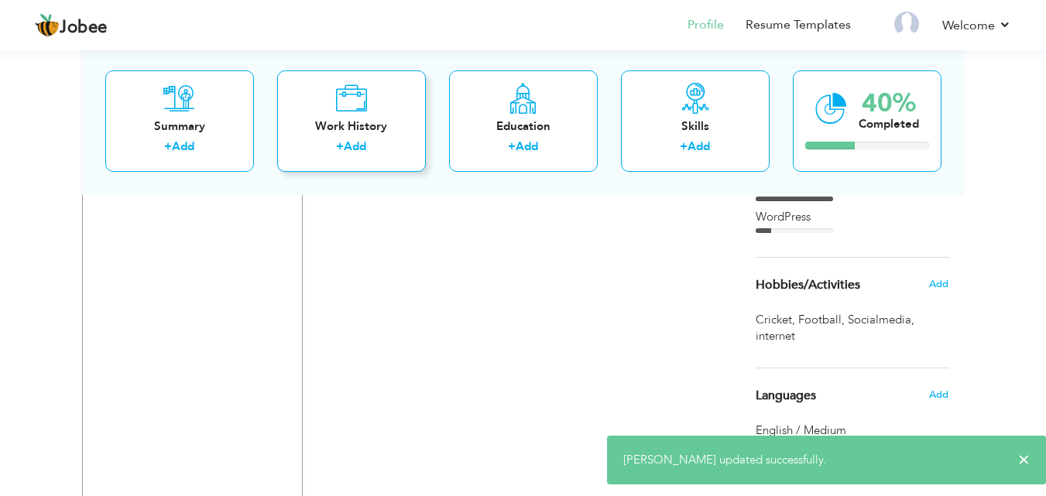
click at [355, 137] on div "Work History + Add" at bounding box center [351, 120] width 149 height 101
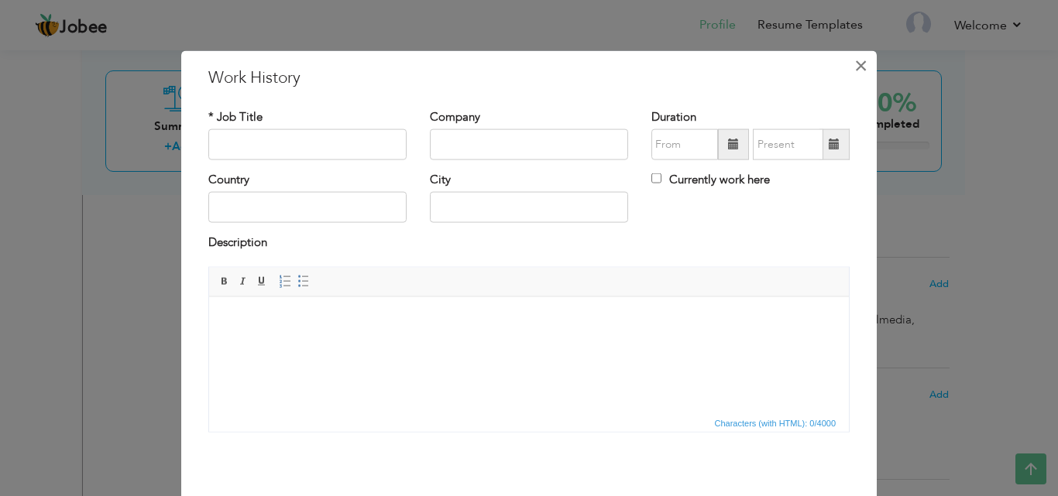
click at [854, 65] on span "×" at bounding box center [860, 65] width 13 height 28
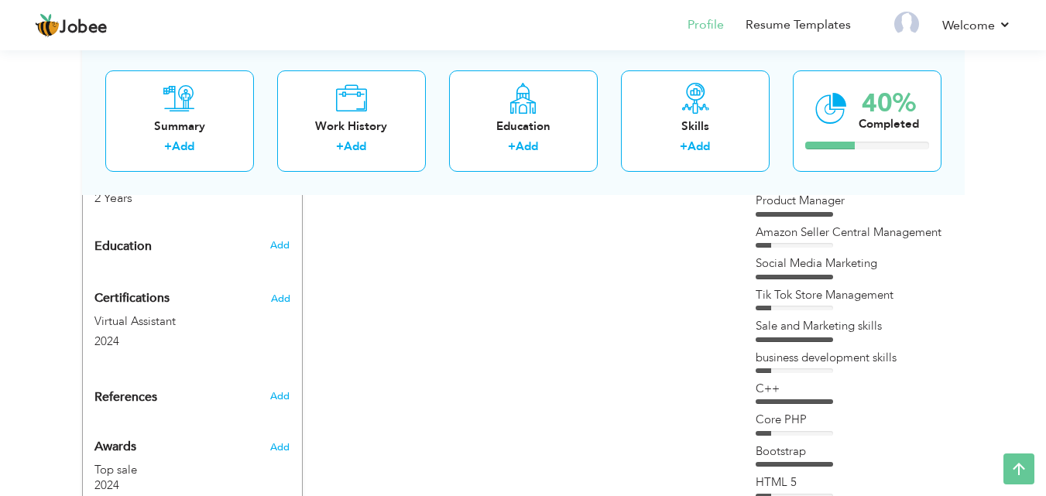
scroll to position [636, 0]
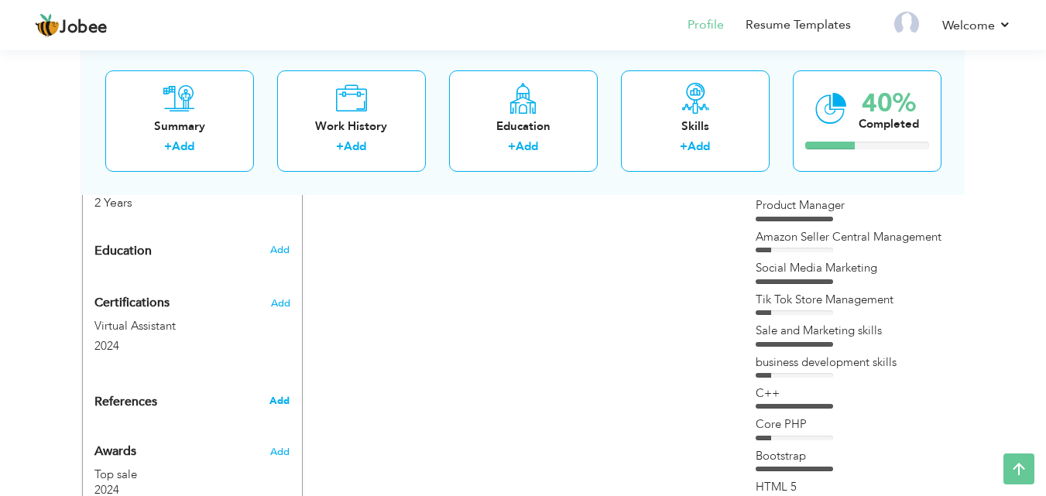
click at [279, 394] on span "Add" at bounding box center [279, 401] width 20 height 14
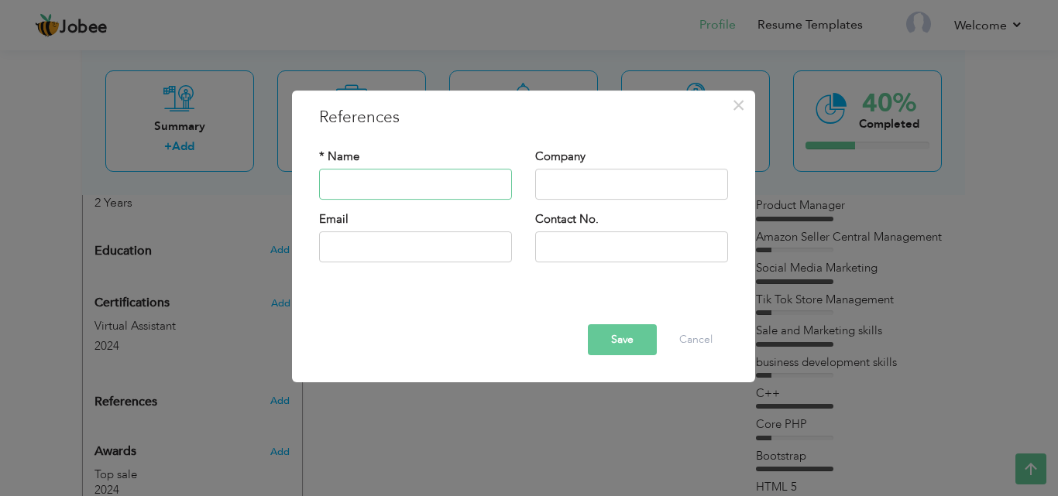
paste input "[PERSON_NAME]"
type input "[PERSON_NAME]"
click at [571, 187] on input "text" at bounding box center [631, 184] width 193 height 31
paste input "Saahsol"
type input "Saahsol"
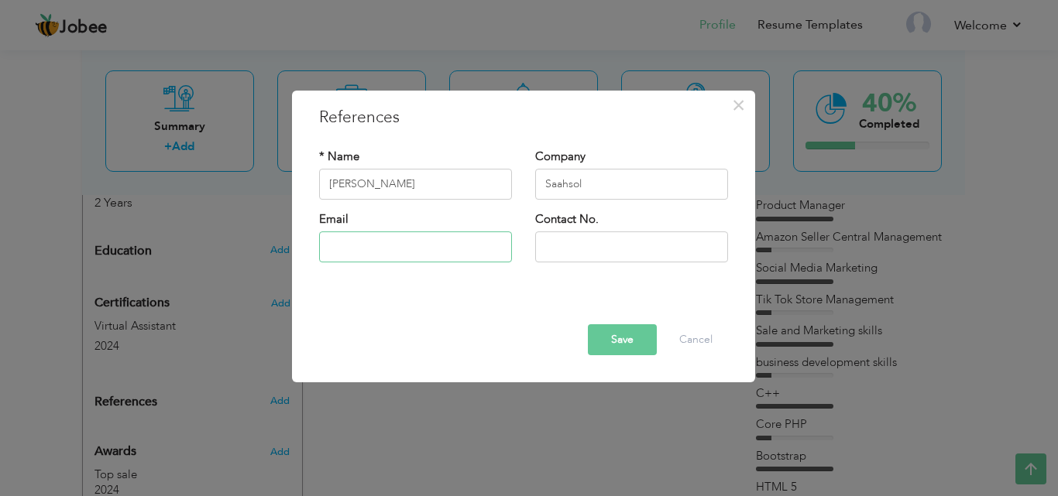
click at [427, 257] on input "text" at bounding box center [415, 246] width 193 height 31
click at [576, 249] on input "text" at bounding box center [631, 246] width 193 height 31
paste input "03346839522"
type input "03346839522"
click at [495, 245] on input "text" at bounding box center [415, 246] width 193 height 31
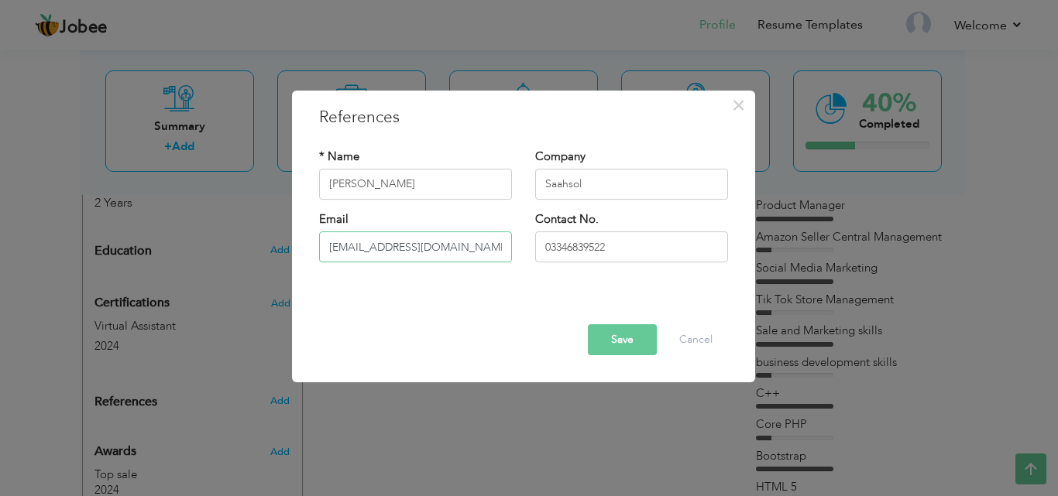
type input "[EMAIL_ADDRESS][DOMAIN_NAME]"
click at [632, 336] on button "Save" at bounding box center [622, 339] width 69 height 31
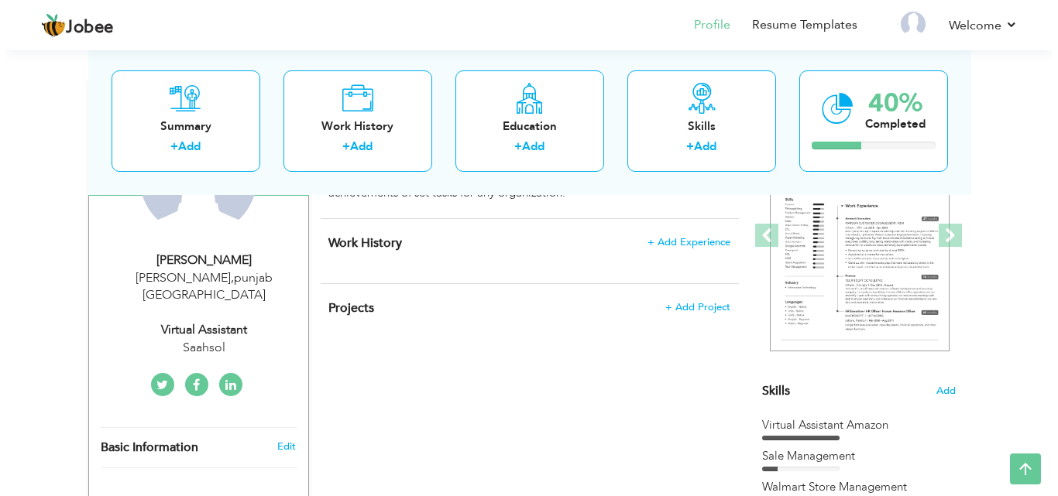
scroll to position [198, 0]
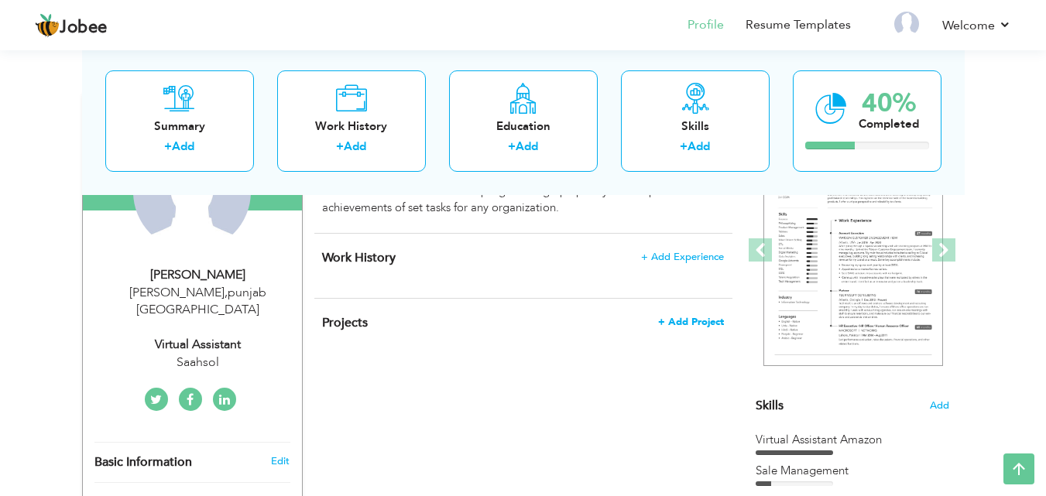
click at [674, 321] on span "+ Add Project" at bounding box center [691, 322] width 66 height 11
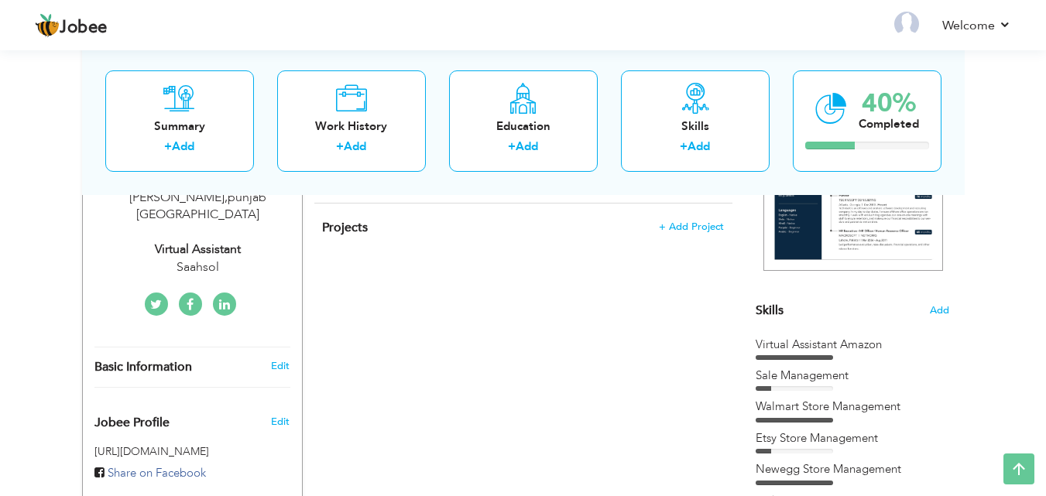
scroll to position [296, 0]
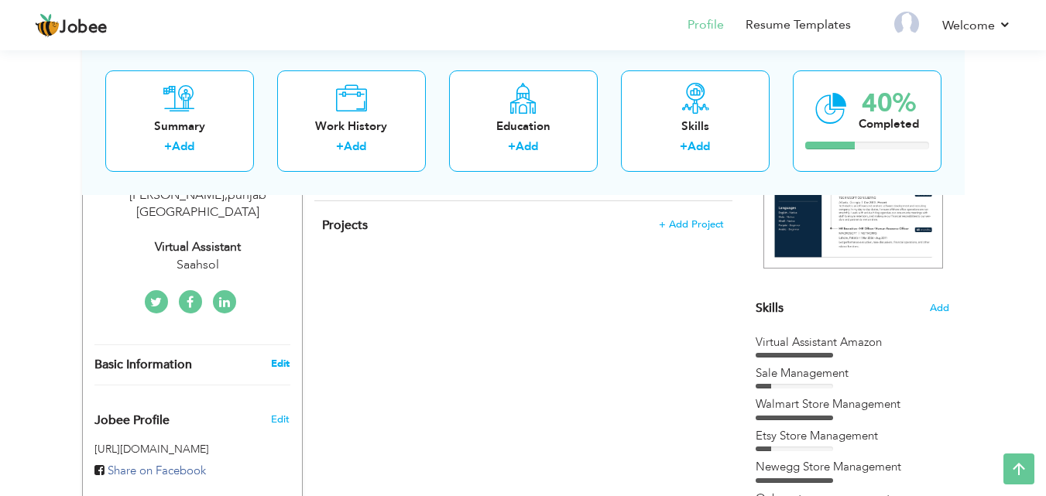
click at [283, 357] on link "Edit" at bounding box center [280, 364] width 19 height 14
type input "[PERSON_NAME]"
type input "03176060115"
select select "number:166"
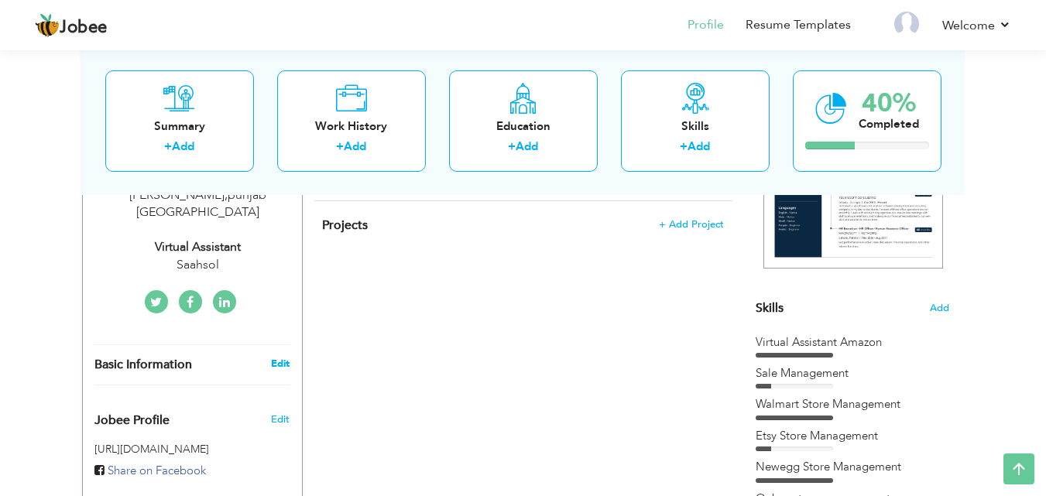
type input "[GEOGRAPHIC_DATA]"
type input "[PERSON_NAME]"
select select "number:4"
type input "Saahsol"
type input "Virtual Assistant"
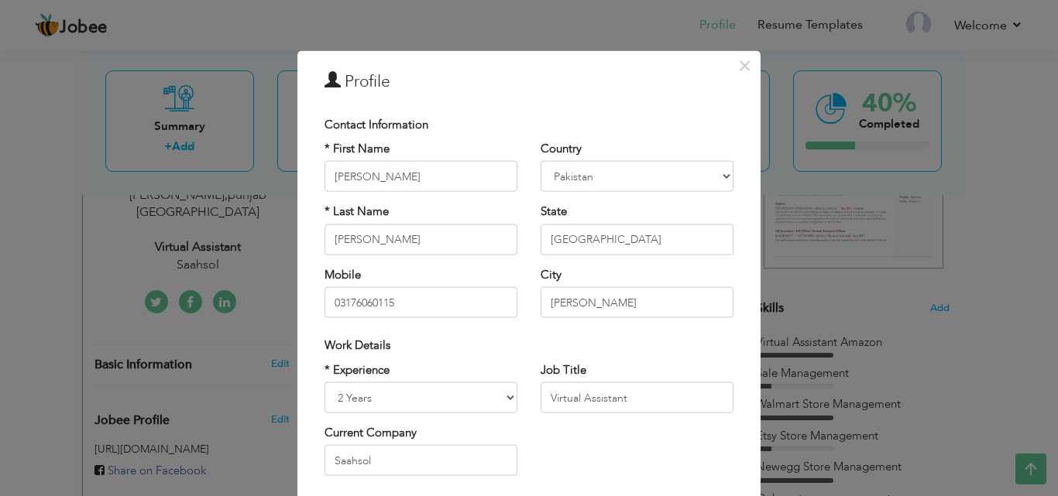
click at [1022, 255] on div "× Profile Contact Information * First Name Abdulhanan * Last Name U.K" at bounding box center [529, 248] width 1058 height 496
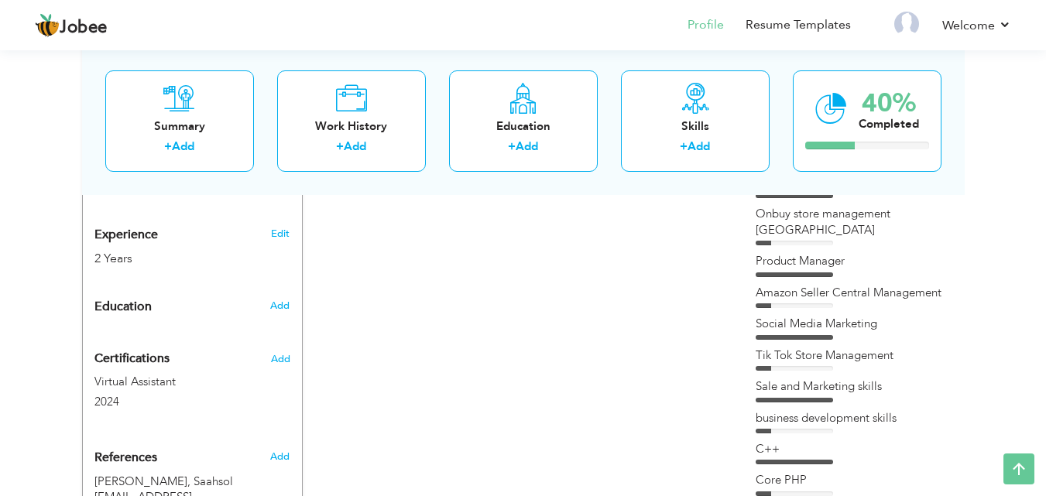
scroll to position [578, 0]
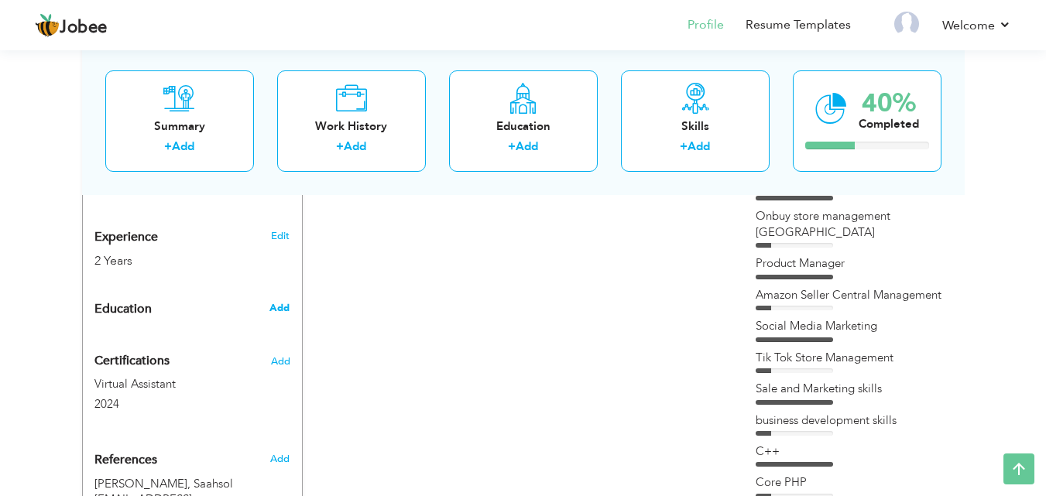
click at [276, 301] on span "Add" at bounding box center [279, 308] width 20 height 14
radio input "true"
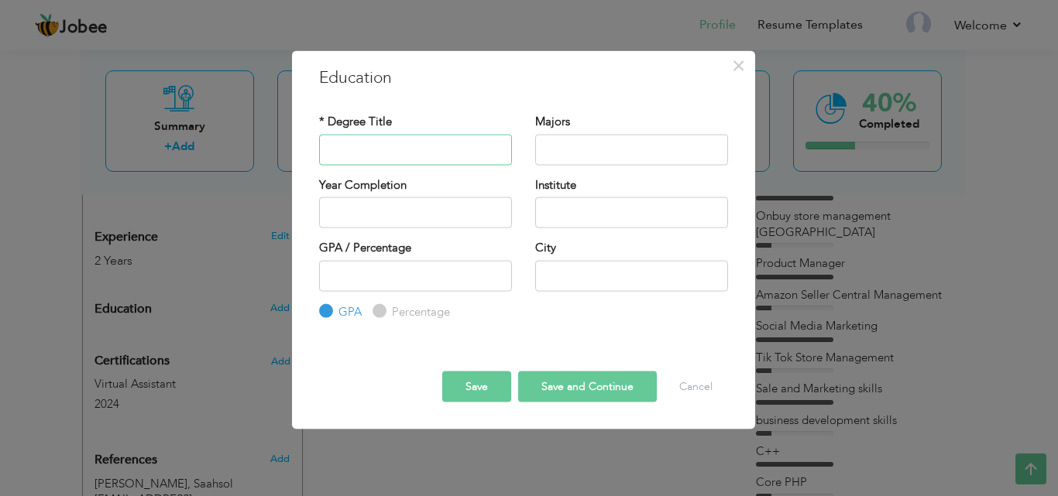
paste input "BISE MULTAN"
type input "BISE MULTAN"
click at [620, 147] on input "text" at bounding box center [631, 149] width 193 height 31
type input "2025"
click at [427, 219] on input "2025" at bounding box center [415, 212] width 193 height 31
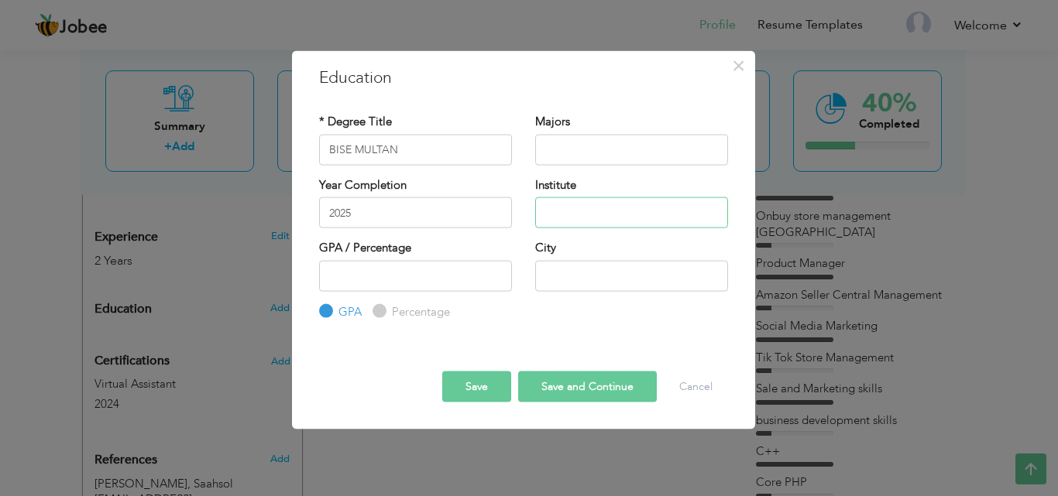
click at [615, 207] on input "text" at bounding box center [631, 212] width 193 height 31
click at [736, 66] on span "×" at bounding box center [738, 65] width 13 height 28
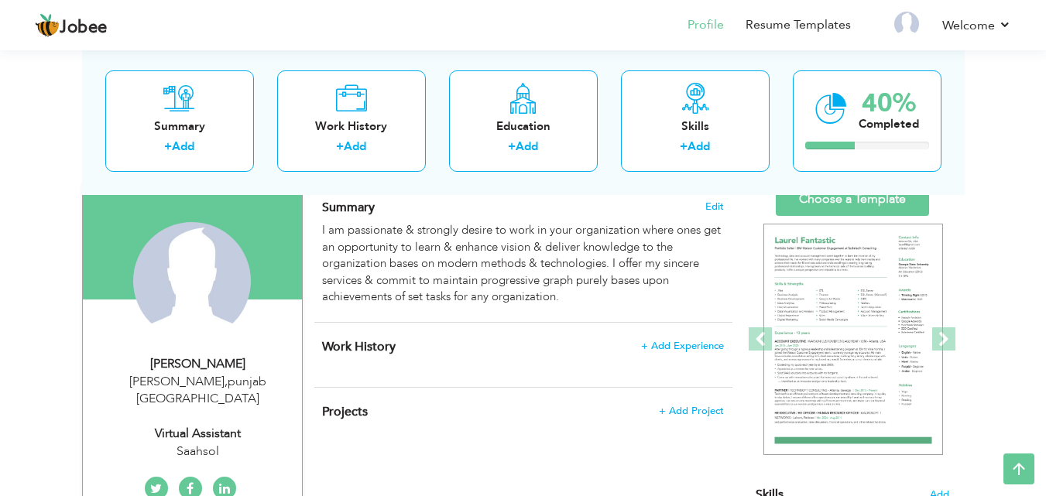
scroll to position [60, 0]
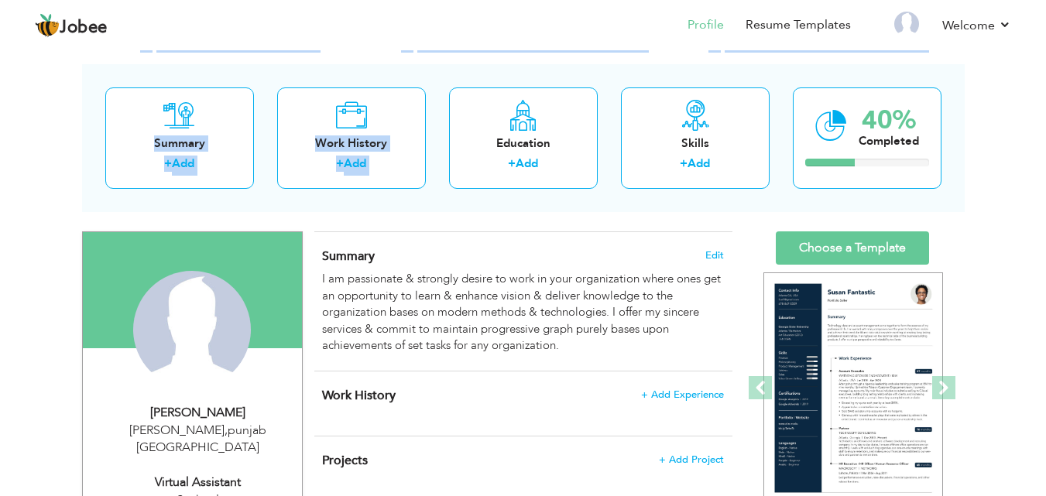
drag, startPoint x: 559, startPoint y: 62, endPoint x: 645, endPoint y: -65, distance: 153.3
click at [645, 0] on html "Jobee Profile Resume Templates Resume Templates Cover Letters About My Resume W…" at bounding box center [523, 188] width 1046 height 496
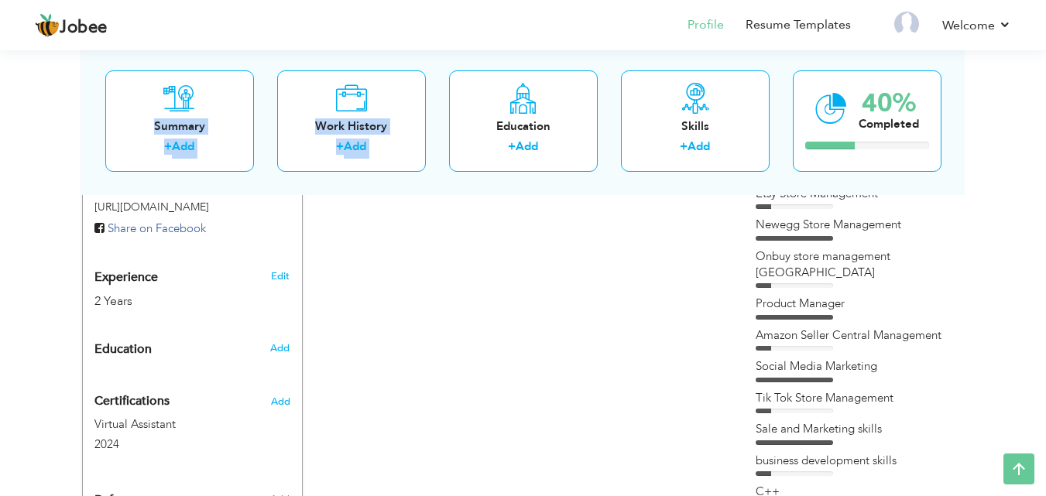
scroll to position [354, 0]
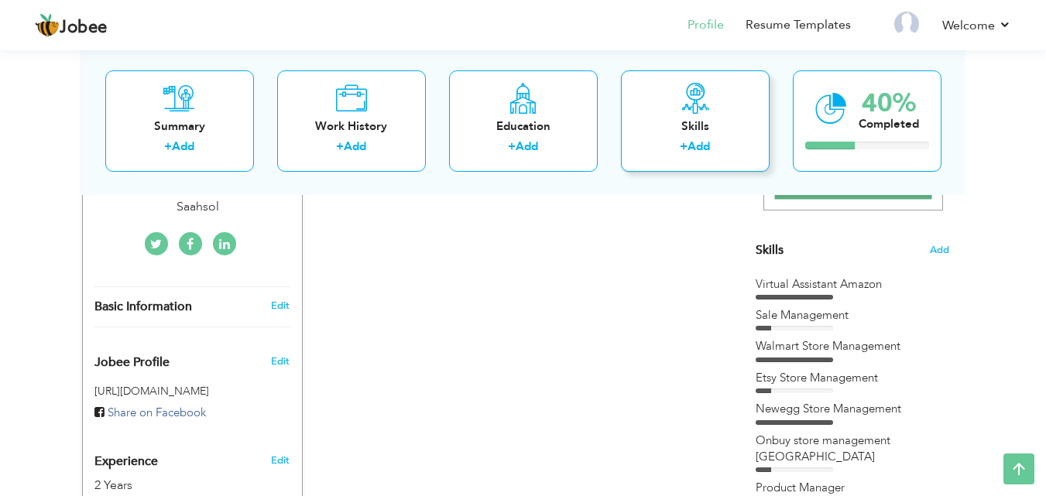
click at [707, 97] on icon at bounding box center [695, 97] width 31 height 31
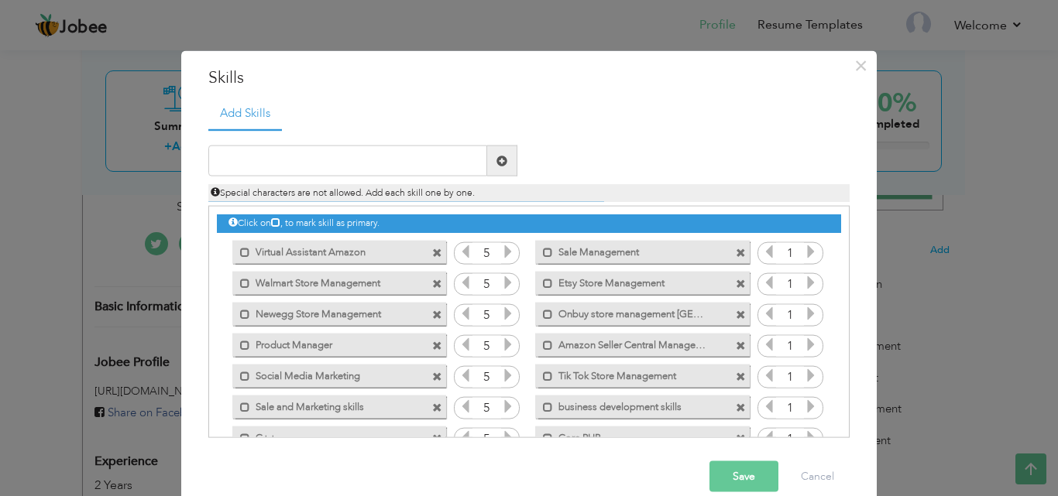
click at [734, 482] on button "Save" at bounding box center [743, 476] width 69 height 31
click at [971, 122] on div "× Skills Add Skills Duplicate entry Mark as primary skill. 5 1 5" at bounding box center [529, 248] width 1058 height 496
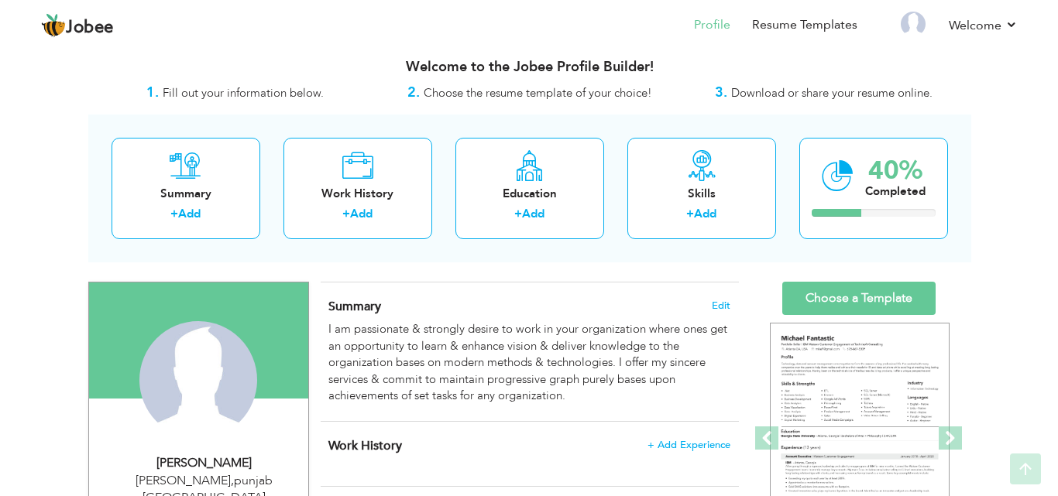
scroll to position [102, 0]
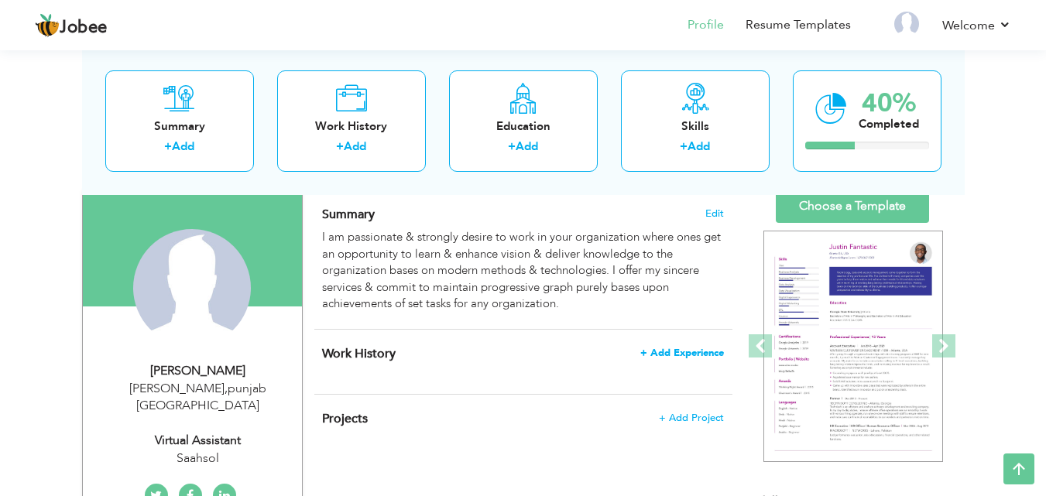
click at [693, 354] on span "+ Add Experience" at bounding box center [682, 353] width 84 height 11
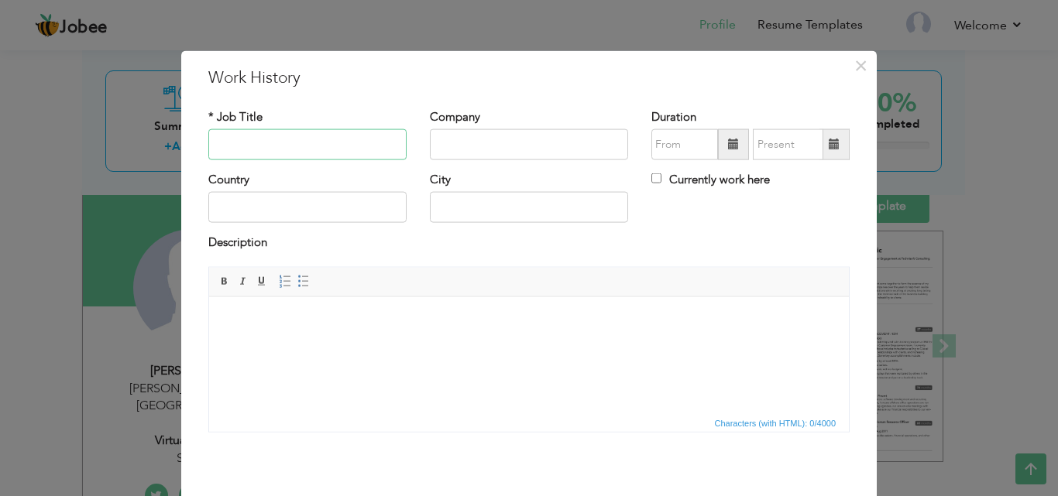
paste input "Virtual Assistant"
type input "Virtual Assistant"
click at [458, 131] on input "text" at bounding box center [529, 144] width 198 height 31
type input "s"
type input "Saahsol"
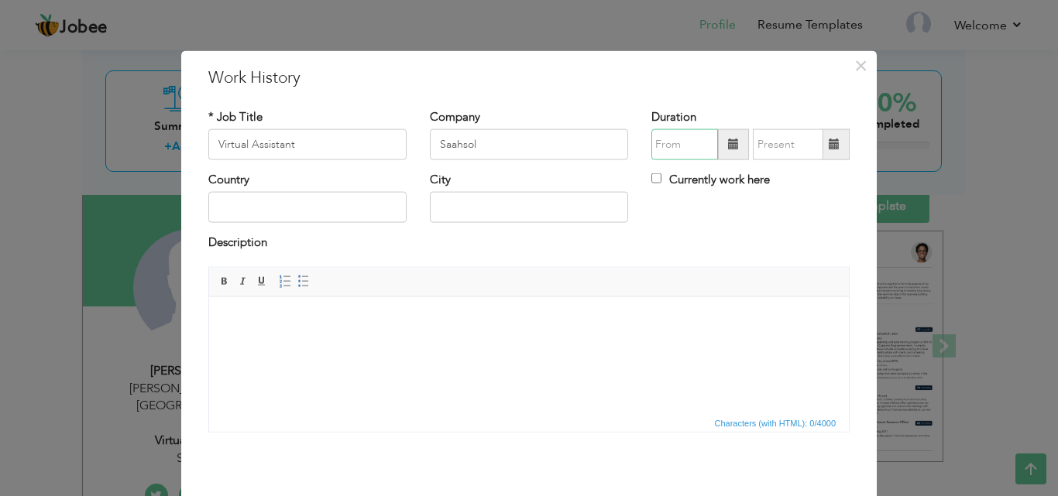
click at [681, 146] on input "text" at bounding box center [684, 144] width 67 height 31
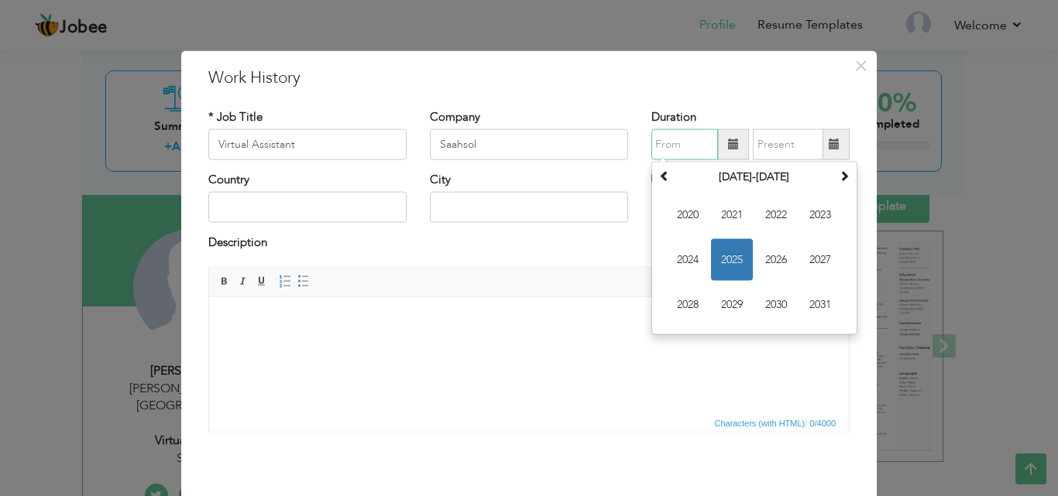
type input "08/2025"
click at [814, 219] on span "2023" at bounding box center [820, 215] width 42 height 42
click at [769, 140] on input "text" at bounding box center [787, 144] width 70 height 31
type input "08/2025"
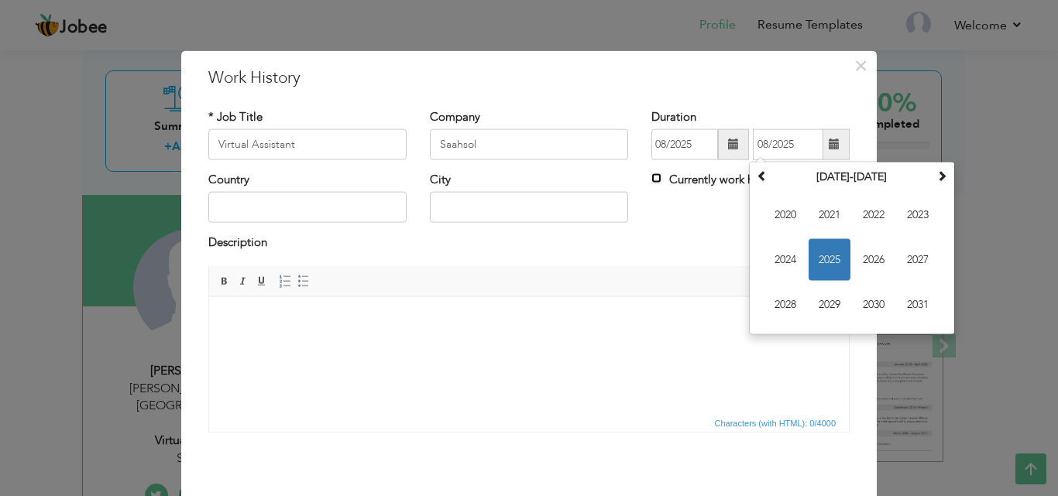
click at [651, 177] on input "Currently work here" at bounding box center [656, 178] width 10 height 10
checkbox input "true"
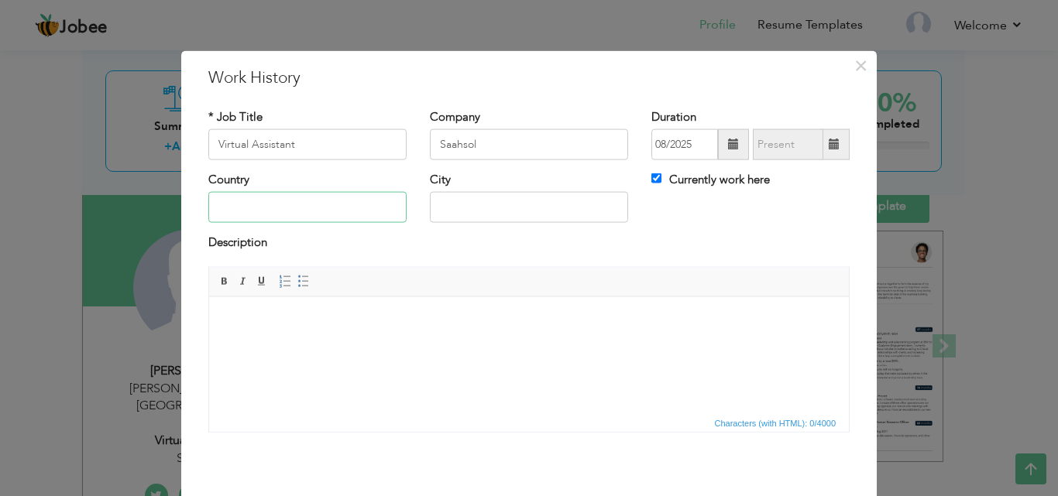
click at [252, 213] on input "text" at bounding box center [307, 207] width 198 height 31
type input "p"
type input "[GEOGRAPHIC_DATA]"
click at [464, 205] on input "text" at bounding box center [529, 207] width 198 height 31
click at [464, 207] on input "Mian channu" at bounding box center [529, 207] width 198 height 31
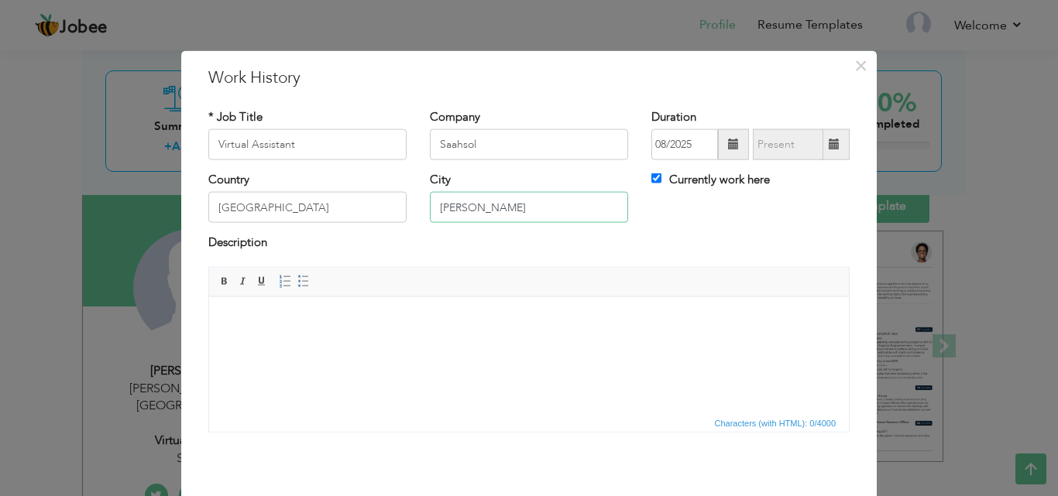
type input "[PERSON_NAME]"
click at [240, 337] on html at bounding box center [528, 320] width 639 height 47
click at [229, 312] on body at bounding box center [529, 320] width 608 height 16
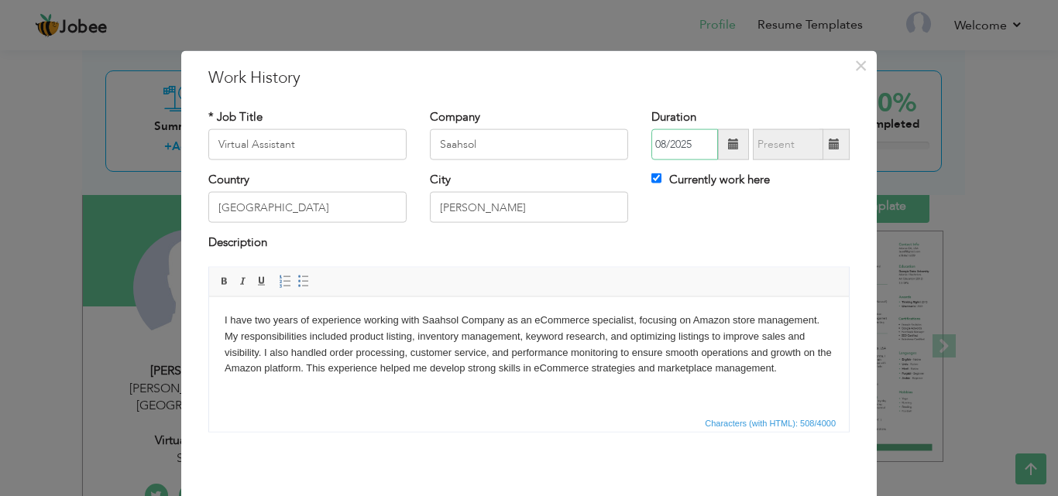
click at [685, 146] on input "08/2025" at bounding box center [684, 144] width 67 height 31
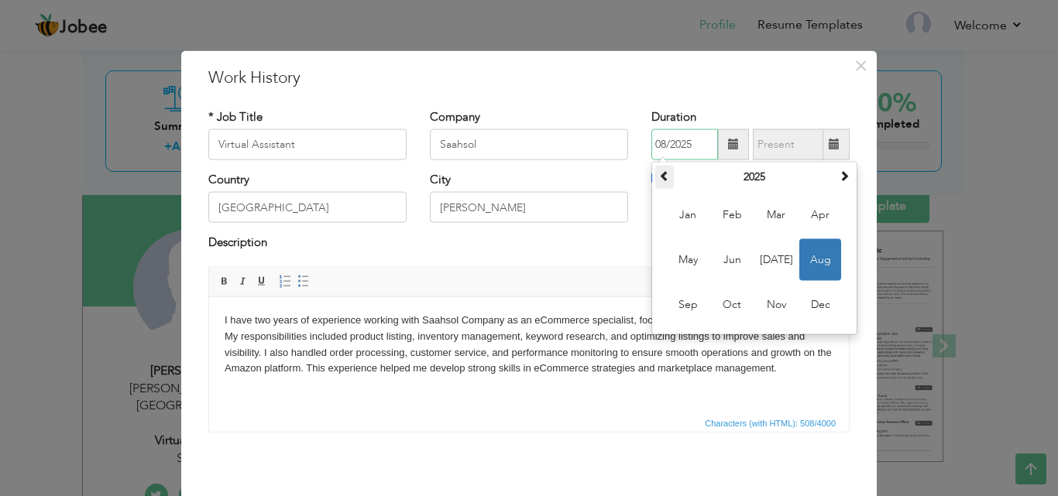
click at [659, 178] on span at bounding box center [664, 175] width 11 height 11
click at [659, 177] on span at bounding box center [664, 175] width 11 height 11
click at [770, 219] on span "Mar" at bounding box center [776, 215] width 42 height 42
type input "03/2023"
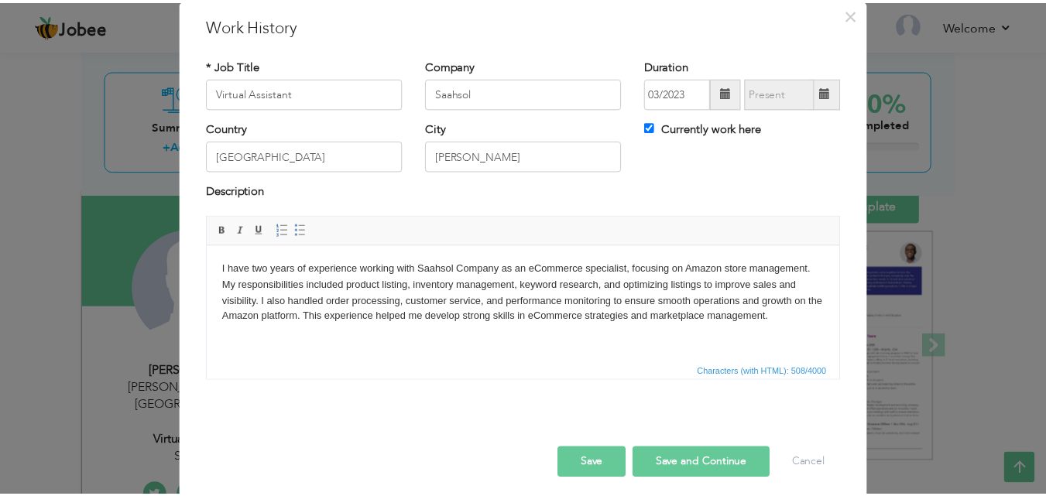
scroll to position [61, 0]
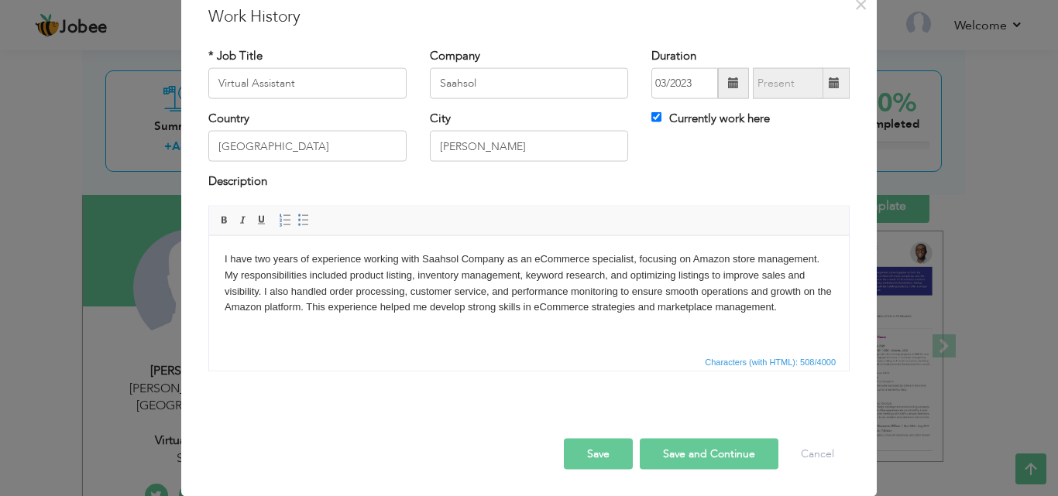
click at [599, 454] on button "Save" at bounding box center [598, 453] width 69 height 31
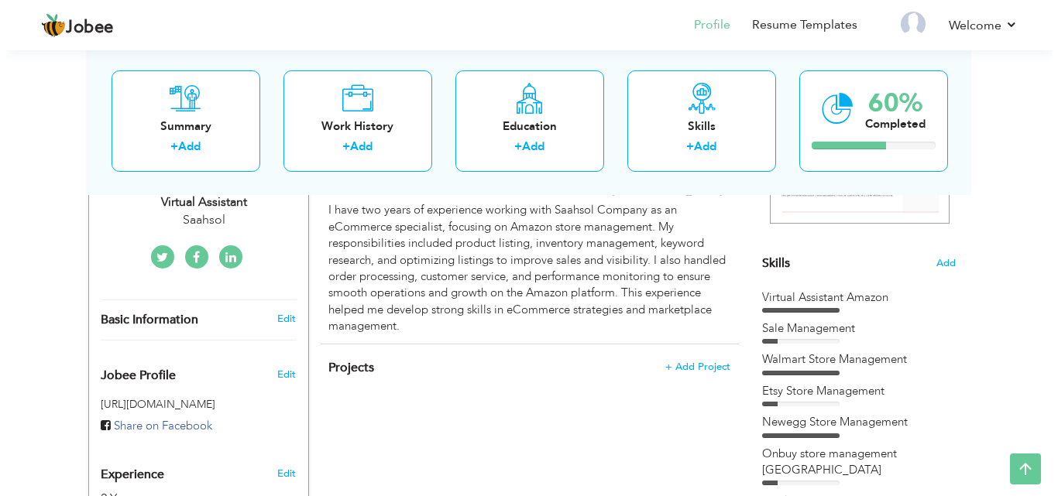
scroll to position [387, 0]
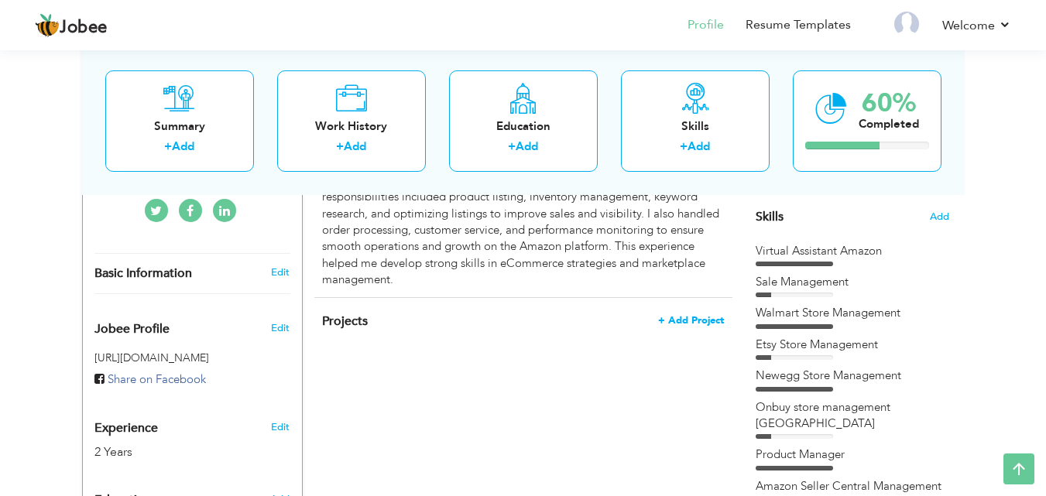
click at [698, 315] on span "+ Add Project" at bounding box center [691, 320] width 66 height 11
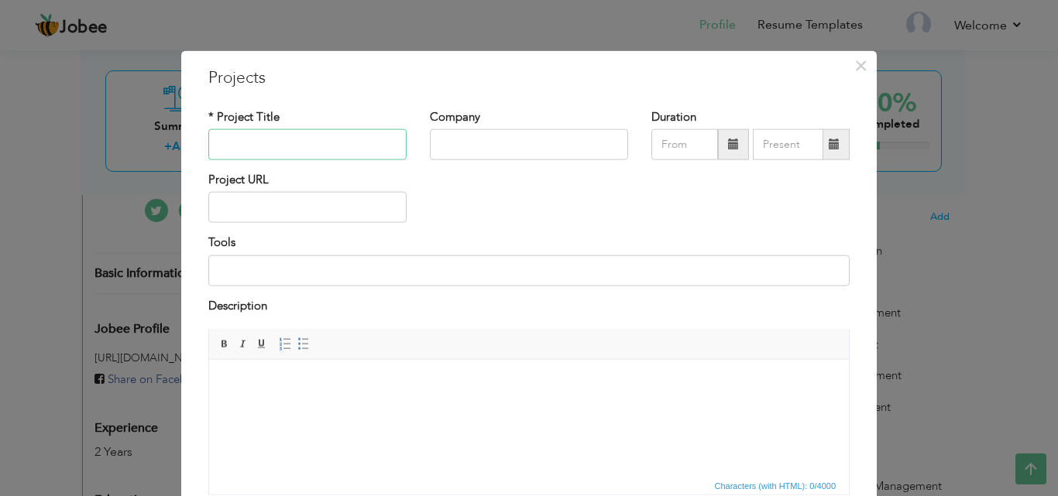
paste input "Amazon Store Mangement"
type input "Amazon Store Mangement"
click at [437, 137] on input "text" at bounding box center [529, 144] width 198 height 31
type input "Saahsol"
click at [660, 142] on input "08/2025" at bounding box center [684, 144] width 67 height 31
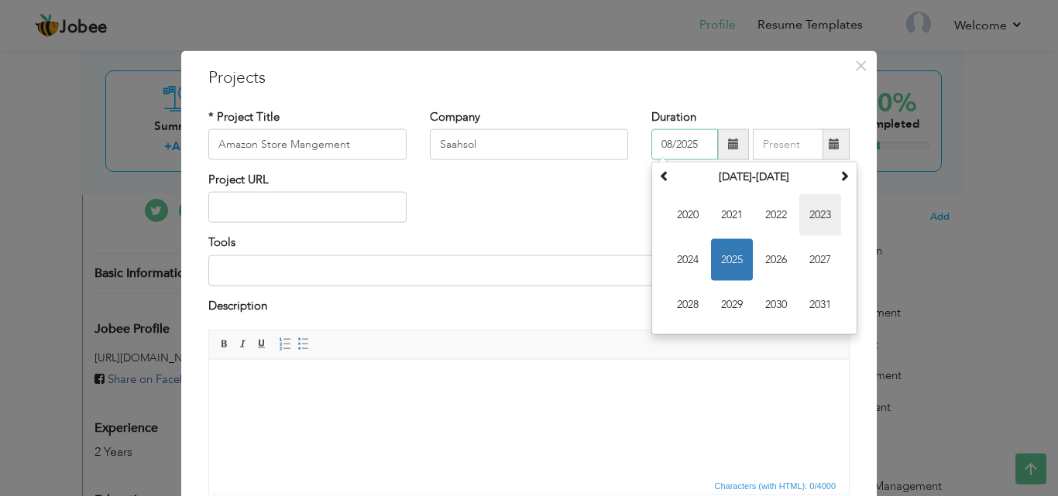
click at [822, 217] on span "2023" at bounding box center [820, 215] width 42 height 42
click at [759, 214] on span "Mar" at bounding box center [776, 215] width 42 height 42
type input "03/2023"
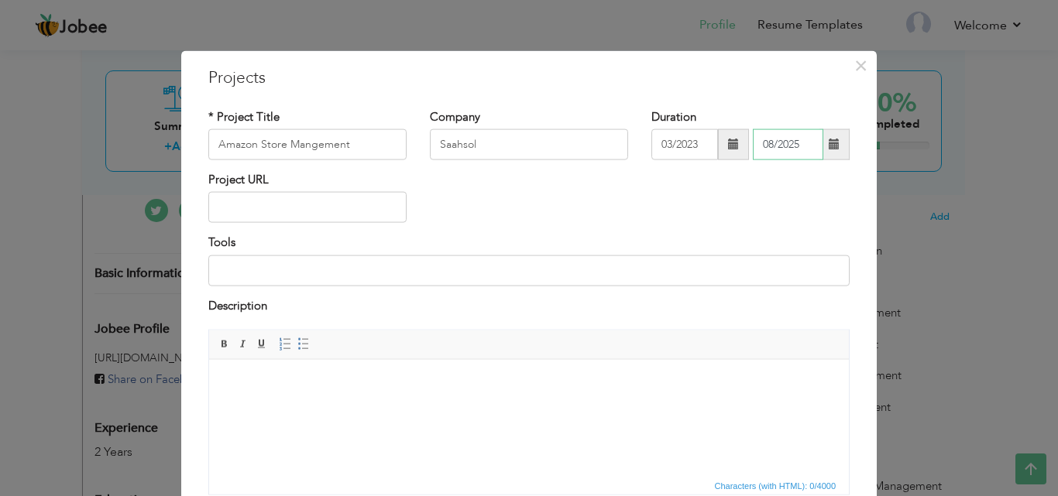
click at [776, 143] on input "08/2025" at bounding box center [787, 144] width 70 height 31
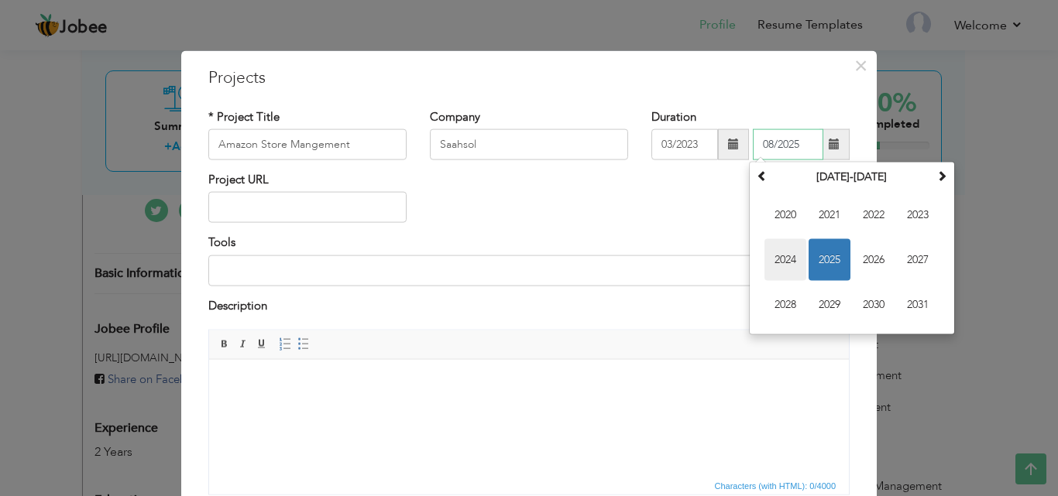
click at [785, 265] on span "2024" at bounding box center [785, 260] width 42 height 42
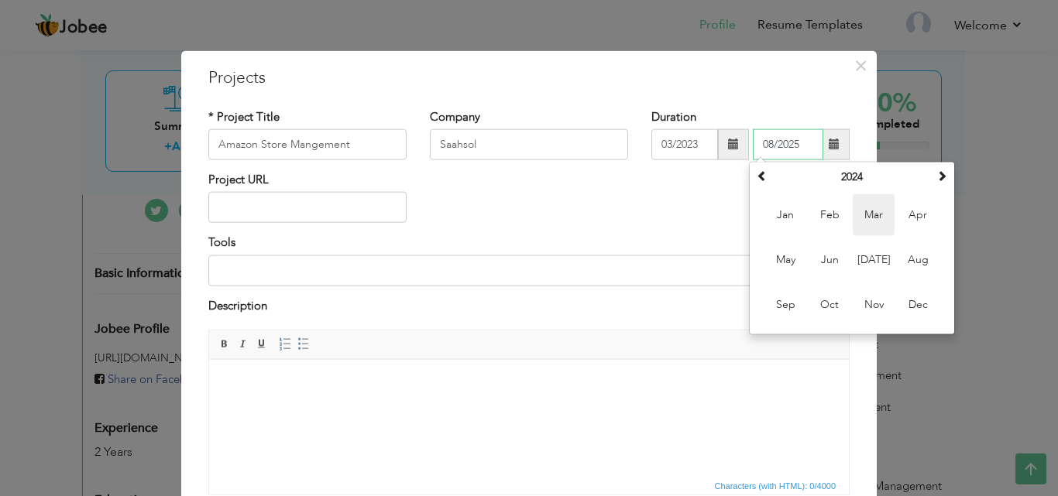
click at [876, 217] on span "Mar" at bounding box center [873, 215] width 42 height 42
type input "03/2024"
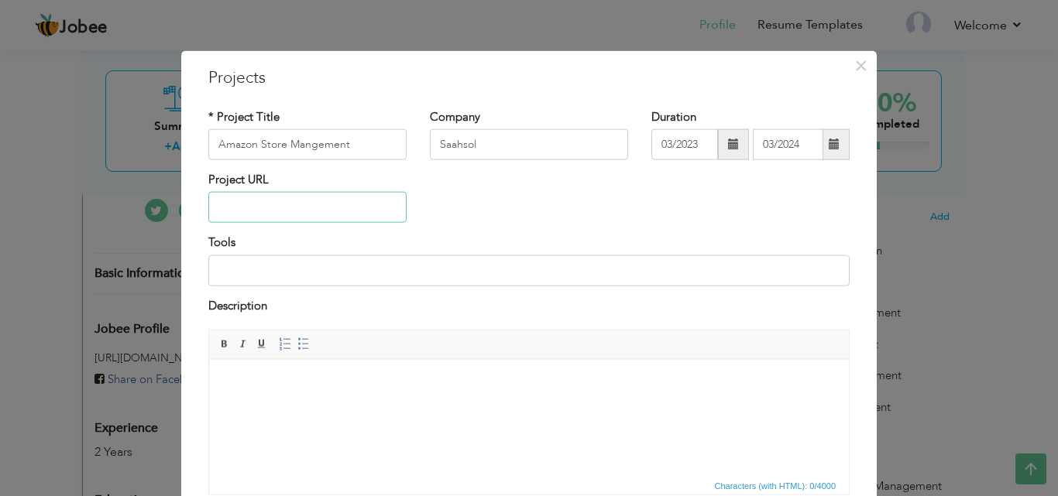
click at [264, 210] on input "text" at bounding box center [307, 207] width 198 height 31
click at [267, 262] on input at bounding box center [528, 270] width 641 height 31
paste input "Keepa, SellerApp, ZonGuru, AMZ.cout , Viral Launch, Helium 10, Jungle Scout,"
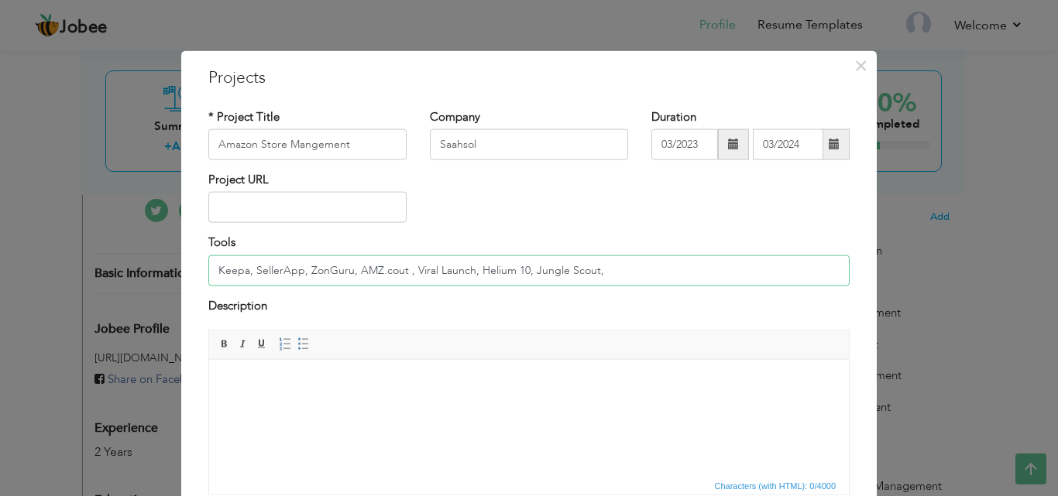
type input "Keepa, SellerApp, ZonGuru, AMZ.cout , Viral Launch, Helium 10, Jungle Scout,"
click at [283, 384] on body at bounding box center [529, 383] width 608 height 16
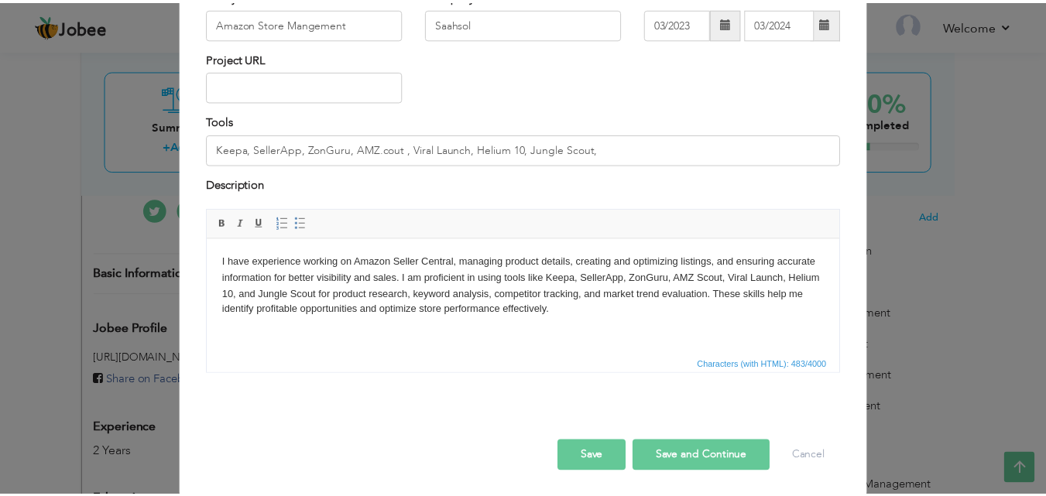
scroll to position [124, 0]
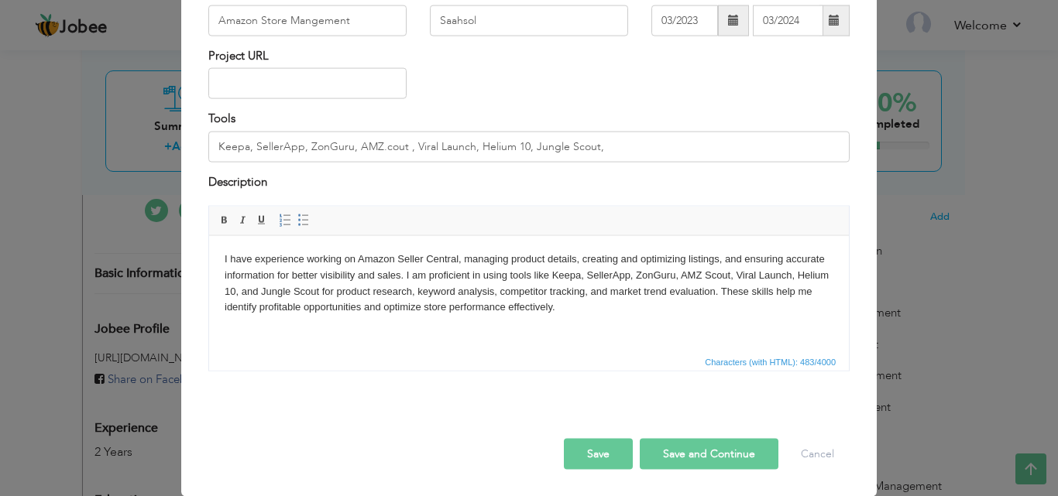
click at [599, 456] on button "Save" at bounding box center [598, 454] width 69 height 31
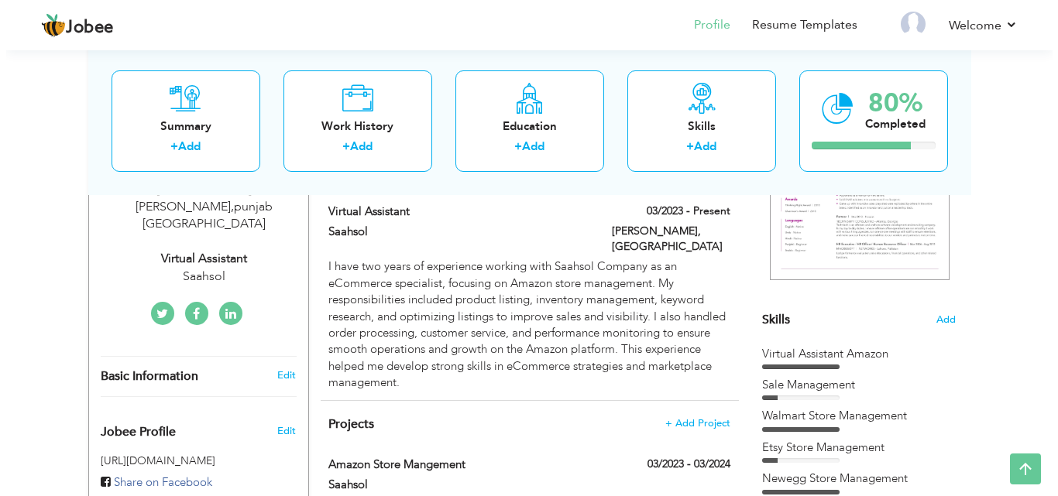
scroll to position [295, 0]
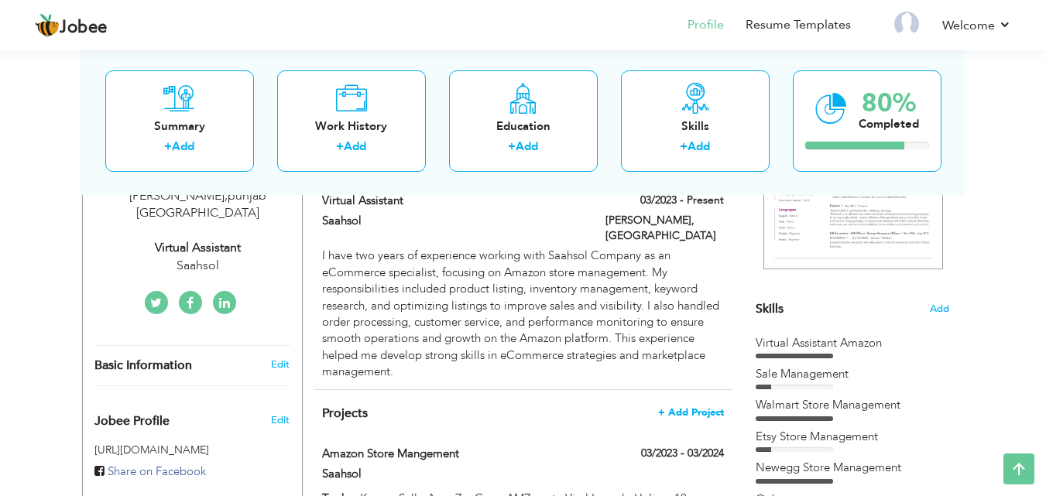
click at [698, 407] on span "+ Add Project" at bounding box center [691, 412] width 66 height 11
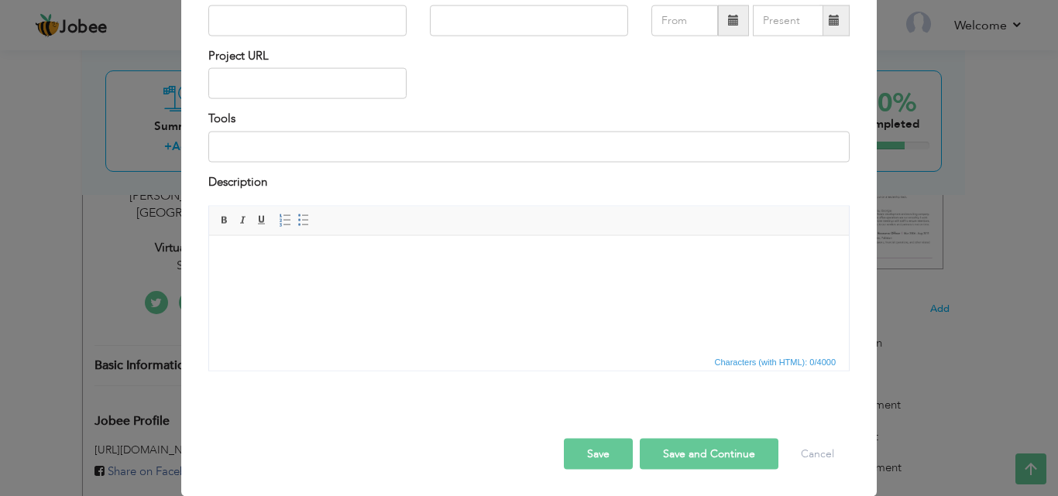
scroll to position [0, 0]
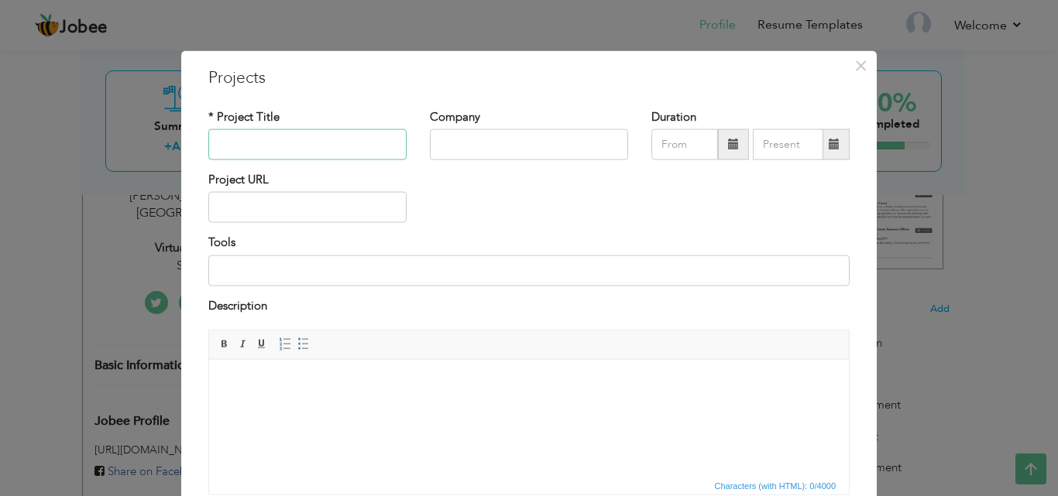
paste input "Amazon, Walmart, Ebay,TikTok, Etsy,NewEgg"
type input "Amazon, Walmart, Ebay,TikTok, Etsy,NewEgg"
click at [434, 132] on input "text" at bounding box center [529, 144] width 198 height 31
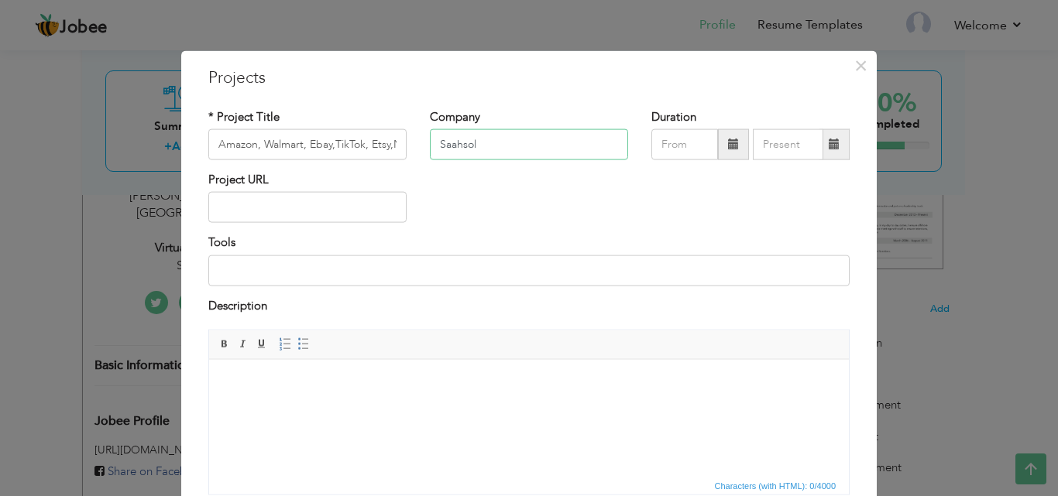
type input "Saahsol"
click at [660, 145] on input "text" at bounding box center [684, 144] width 67 height 31
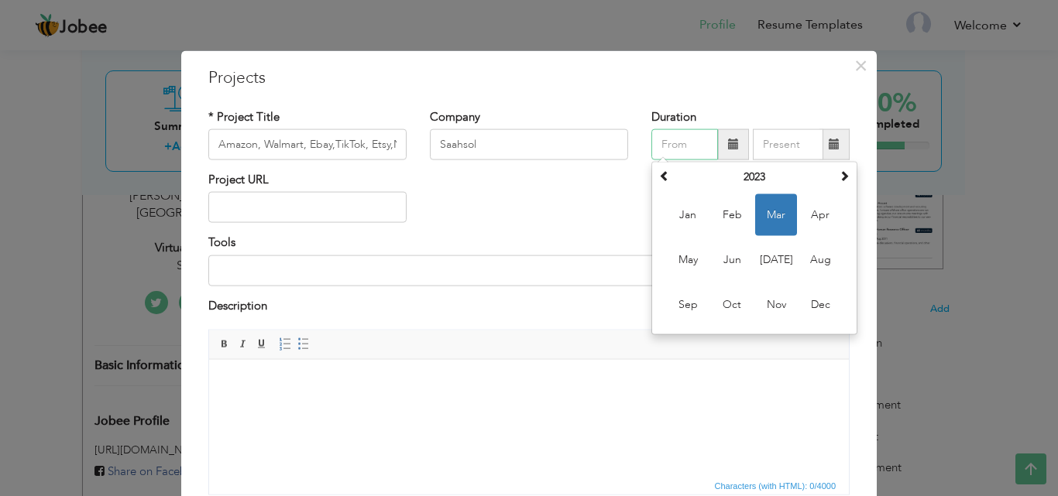
click at [763, 211] on span "Mar" at bounding box center [776, 215] width 42 height 42
type input "03/2023"
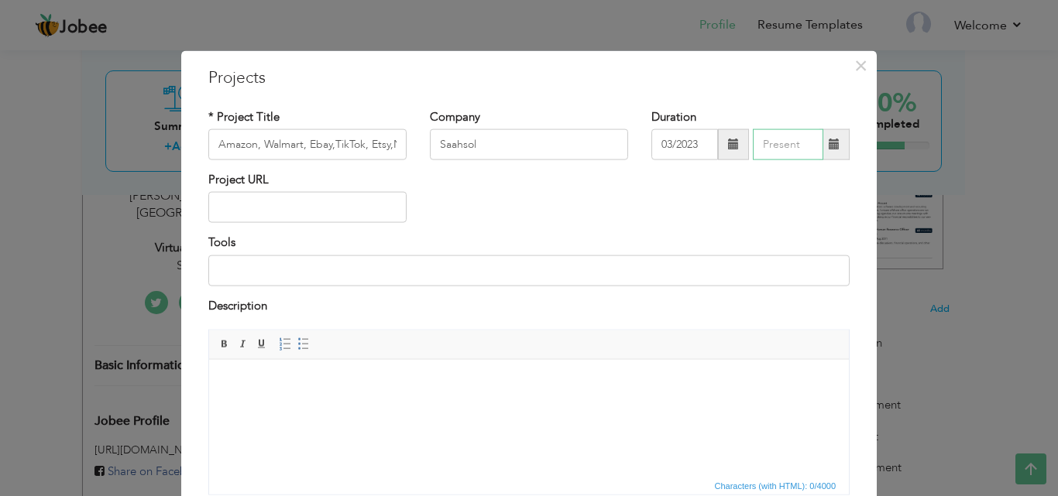
click at [780, 139] on input "text" at bounding box center [787, 144] width 70 height 31
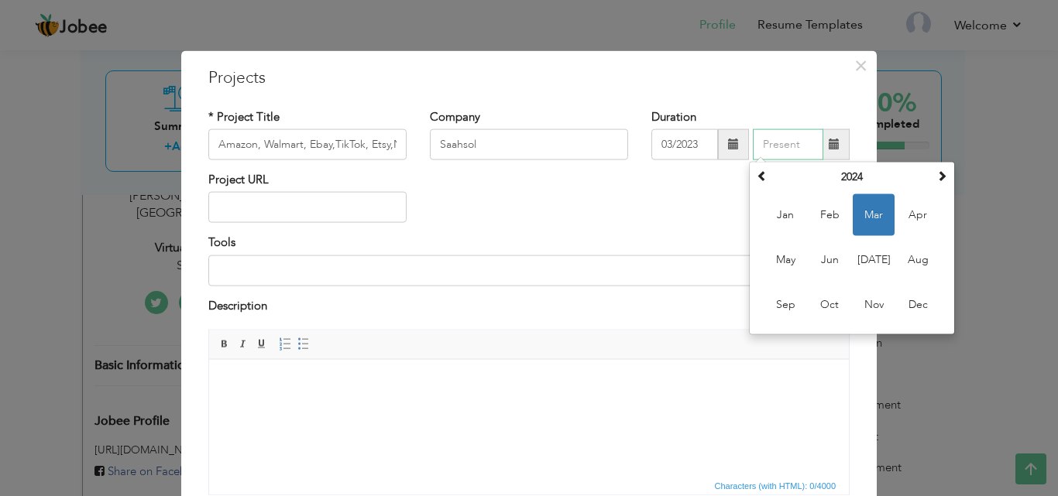
click at [859, 211] on span "Mar" at bounding box center [873, 215] width 42 height 42
type input "03/2024"
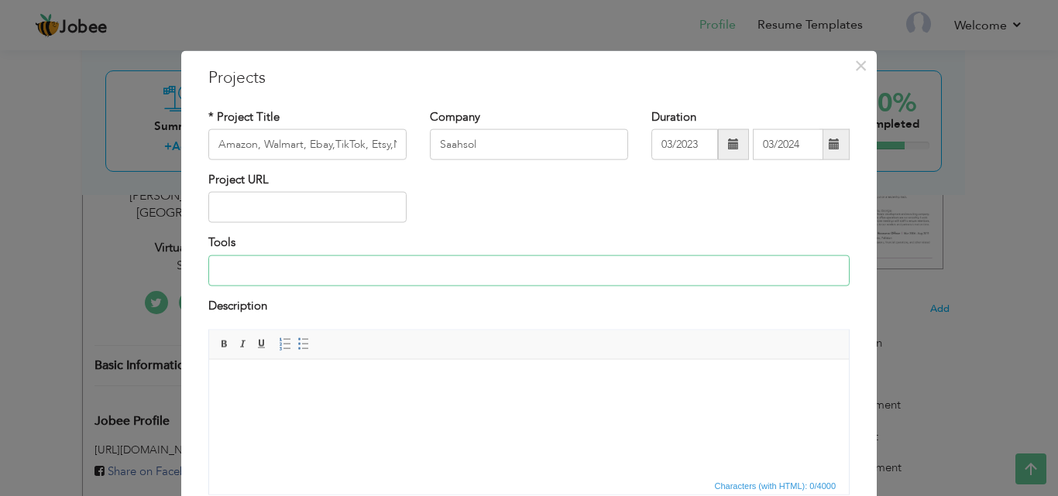
click at [359, 265] on input at bounding box center [528, 270] width 641 height 31
paste input ": Keepa, SellerApp, ZonGuru, AMZ.cout , Viral Launch, Helium 10, Jungle Scout"
click at [214, 270] on input ": Keepa, SellerApp, ZonGuru, AMZ.cout , Viral Launch, Helium 10, Jungle Scout" at bounding box center [528, 270] width 641 height 31
type input "Keepa, SellerApp, ZonGuru, AMZ.cout , Viral Launch, Helium 10, Jungle Scout"
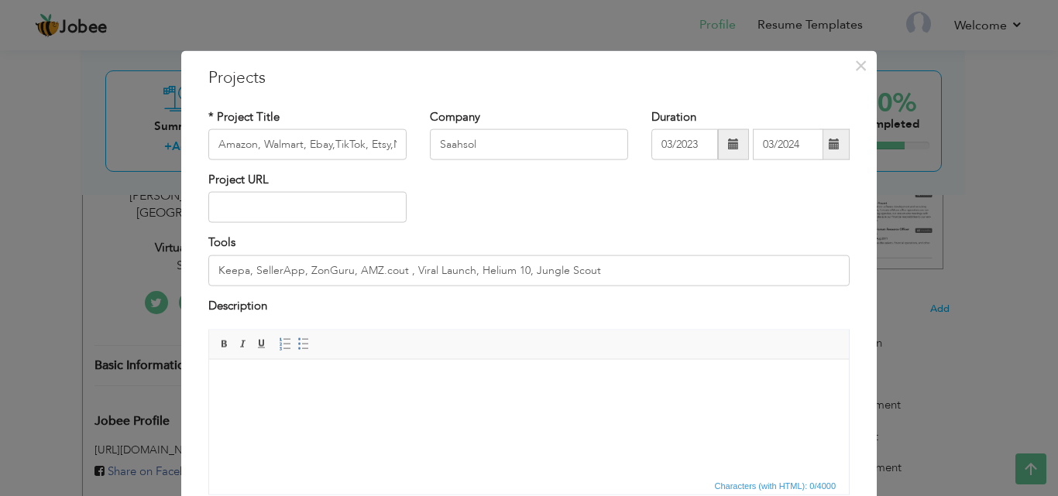
click at [357, 389] on body at bounding box center [529, 383] width 608 height 16
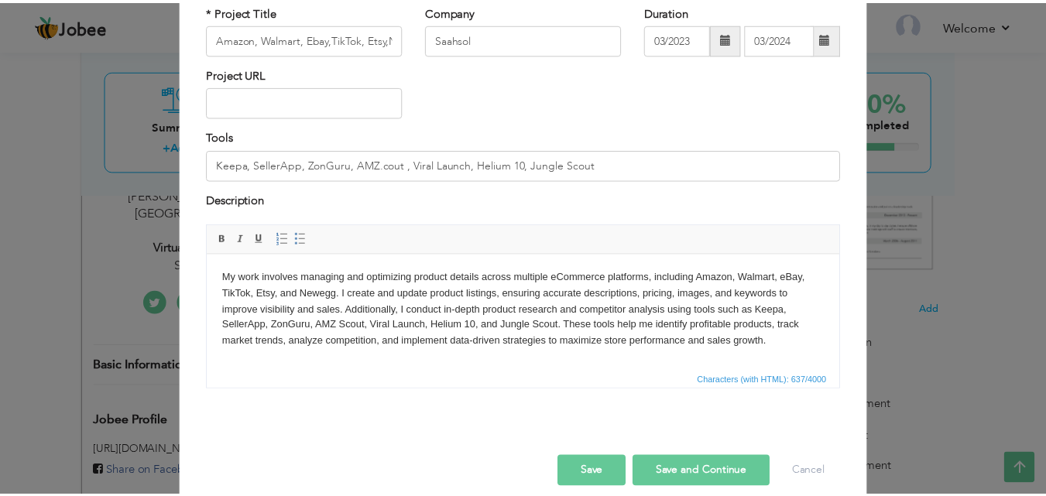
scroll to position [125, 0]
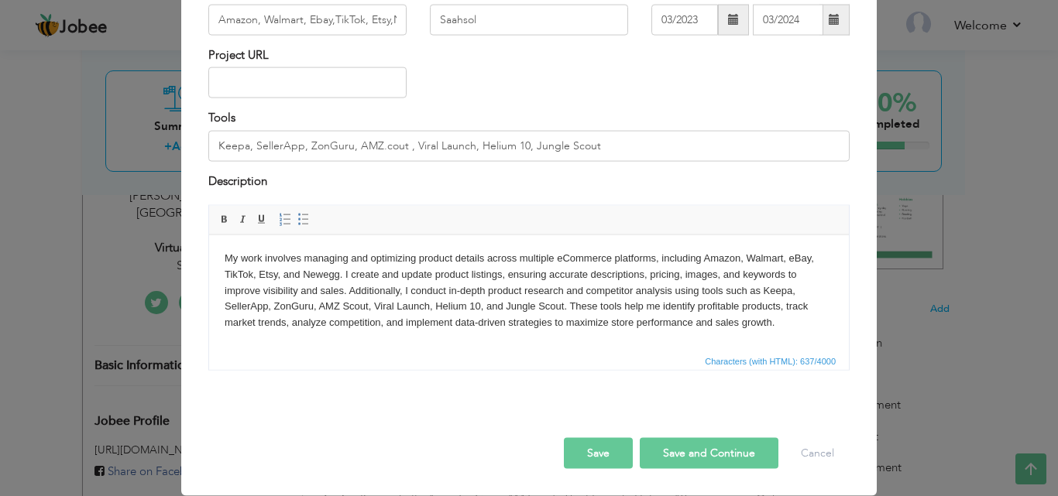
click at [594, 450] on button "Save" at bounding box center [598, 453] width 69 height 31
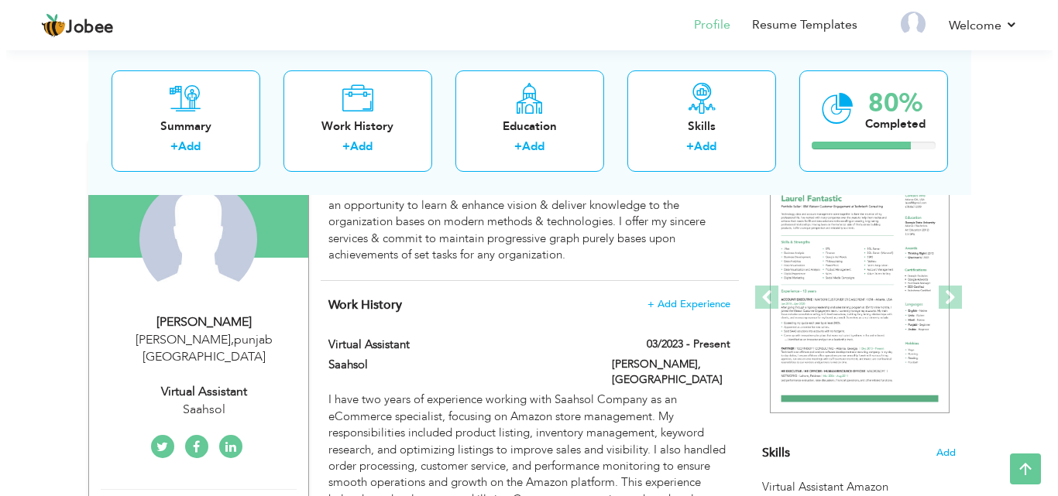
scroll to position [63, 0]
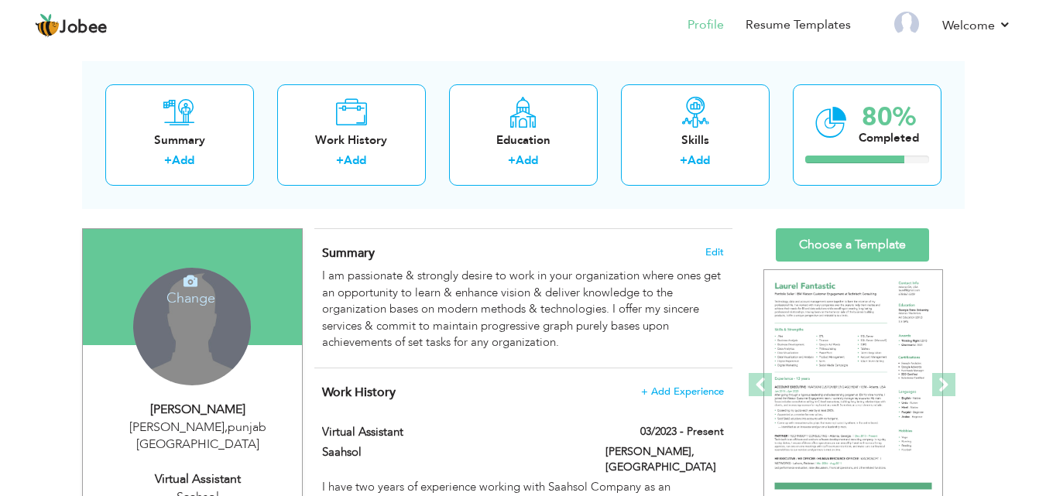
click at [191, 293] on h4 "Change" at bounding box center [190, 287] width 111 height 37
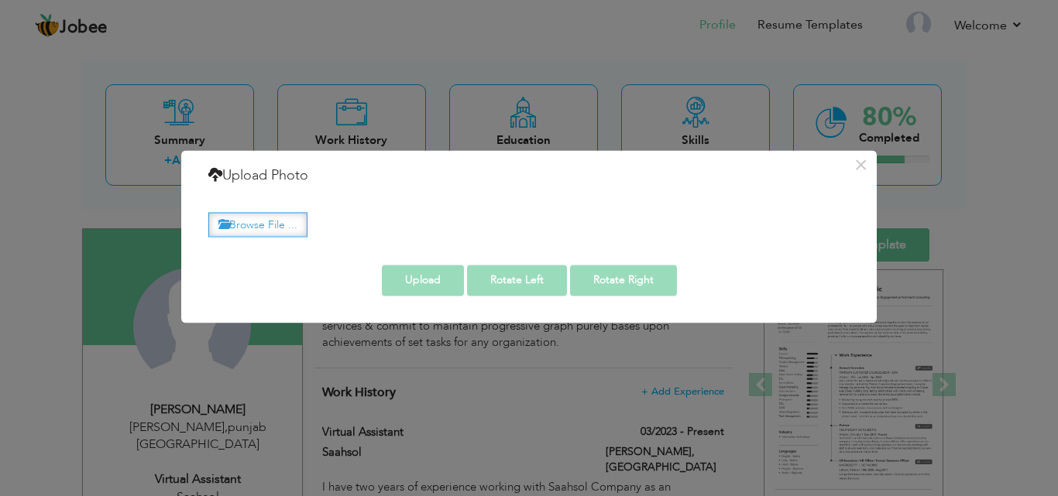
click at [290, 228] on label "Browse File ..." at bounding box center [257, 225] width 99 height 24
click at [0, 0] on input "Browse File ..." at bounding box center [0, 0] width 0 height 0
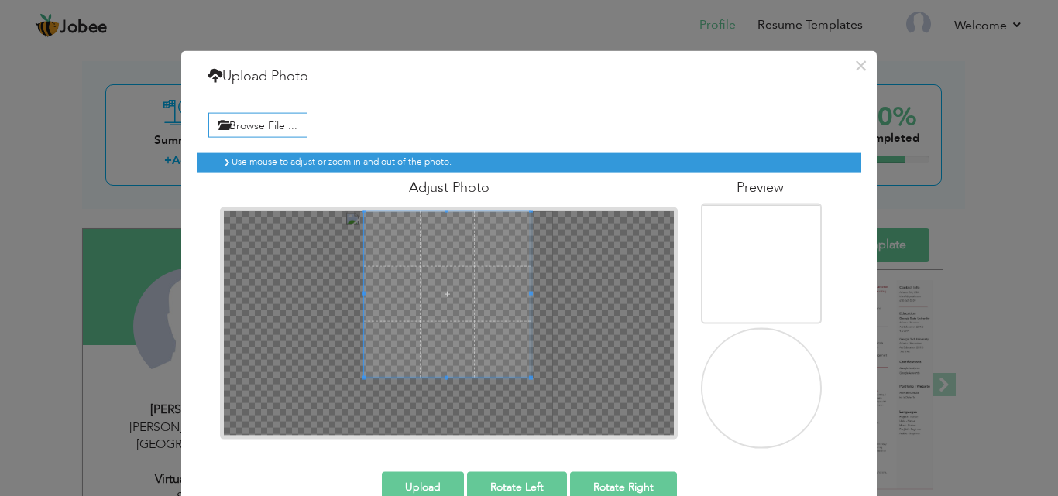
click at [455, 287] on span at bounding box center [447, 294] width 166 height 166
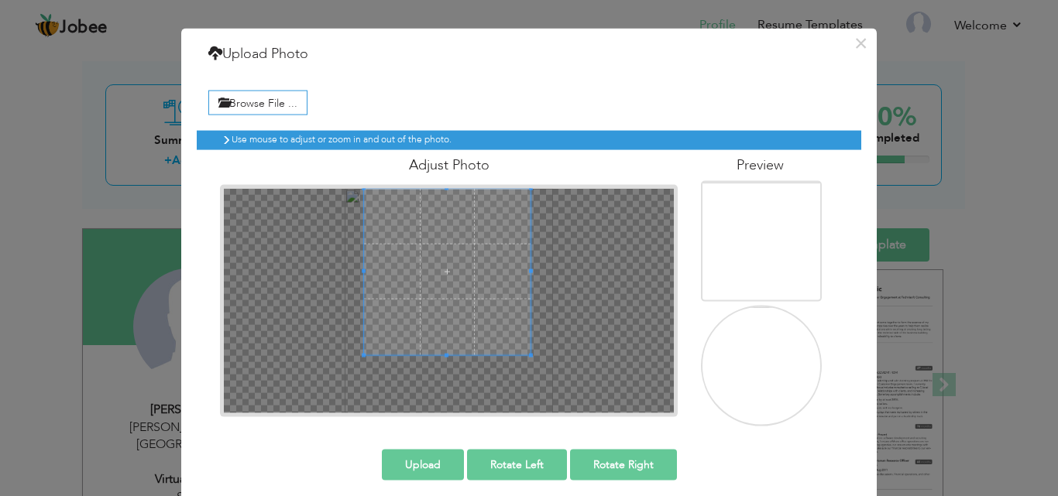
scroll to position [33, 0]
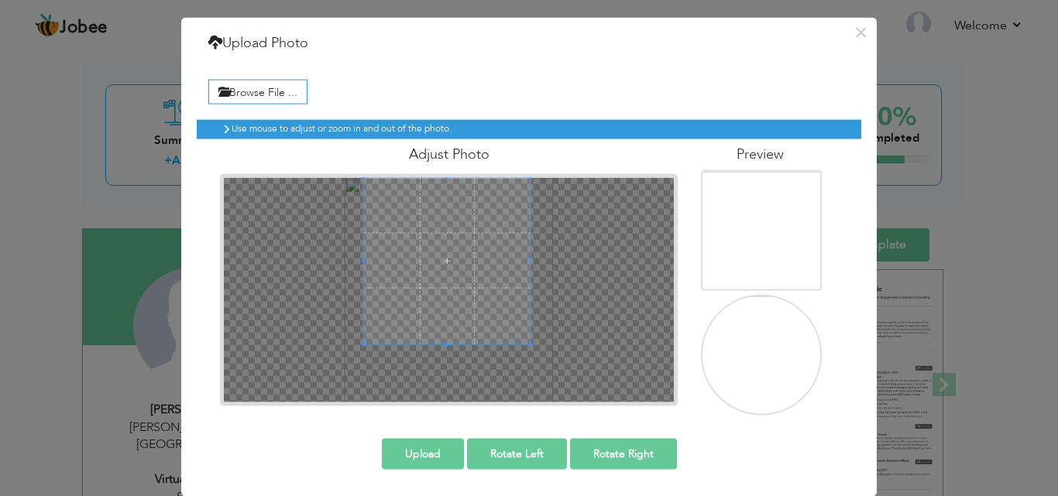
click at [441, 452] on button "Upload" at bounding box center [423, 453] width 82 height 31
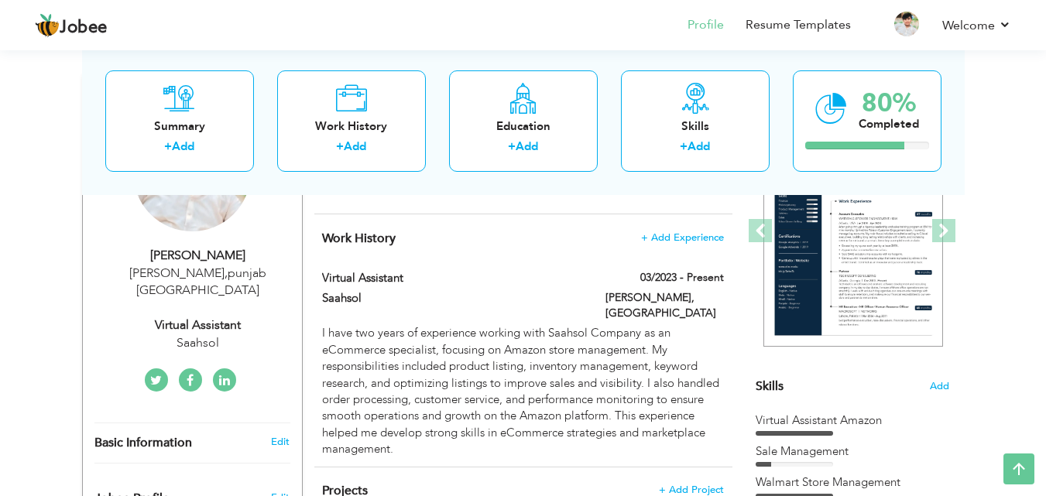
scroll to position [159, 0]
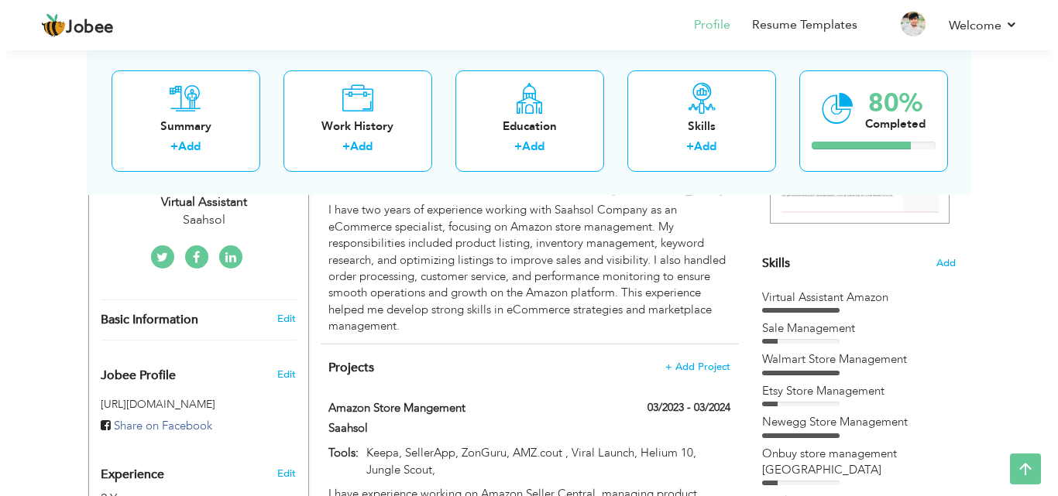
scroll to position [344, 0]
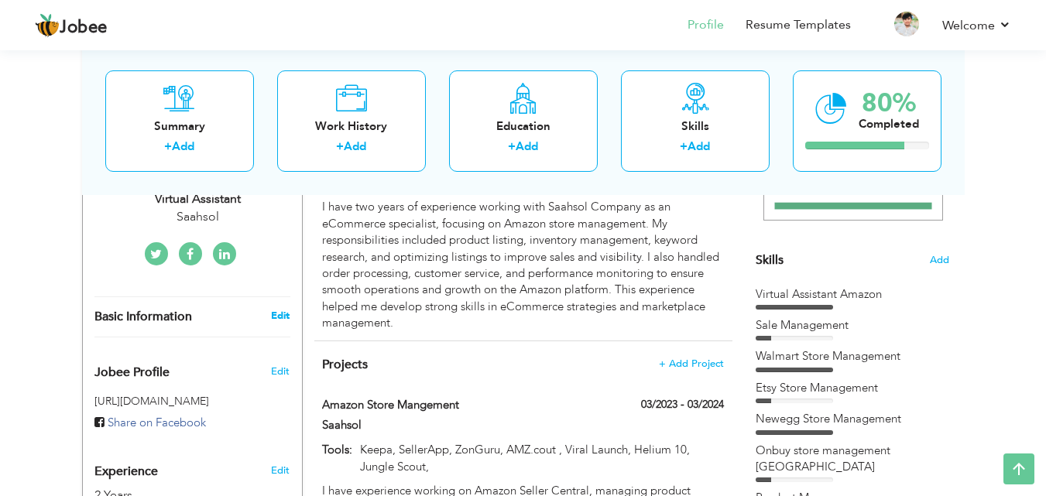
click at [286, 309] on link "Edit" at bounding box center [280, 316] width 19 height 14
type input "[PERSON_NAME]"
type input "03176060115"
select select "number:166"
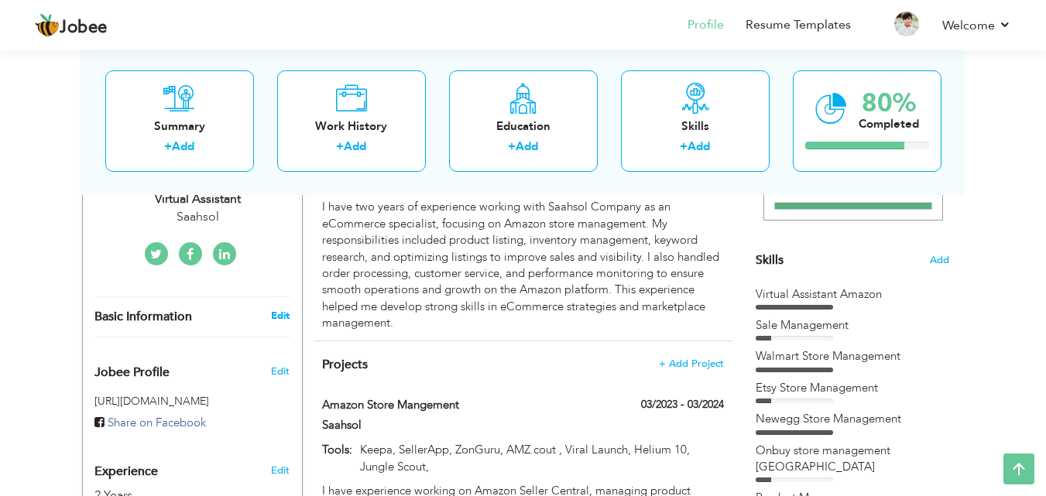
type input "[GEOGRAPHIC_DATA]"
type input "[PERSON_NAME]"
select select "number:4"
type input "Saahsol"
type input "Virtual Assistant"
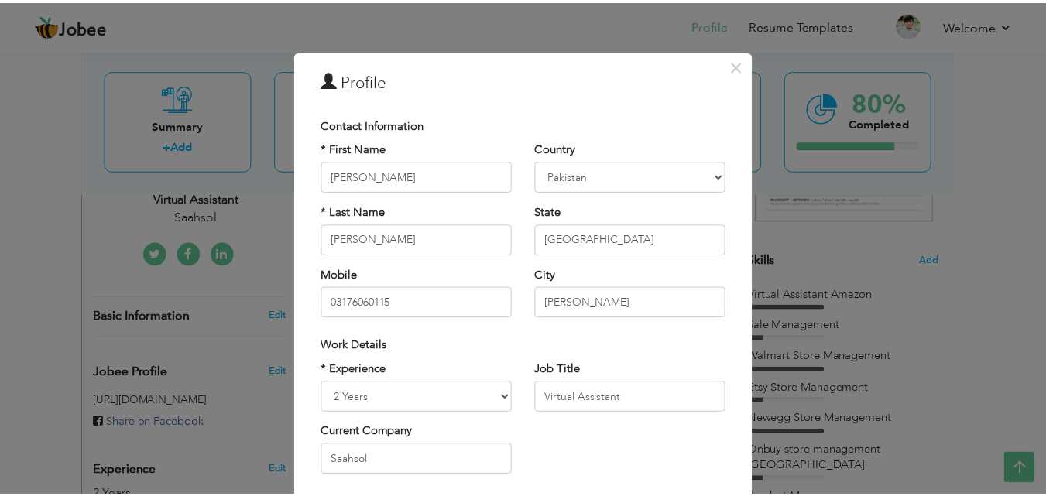
scroll to position [166, 0]
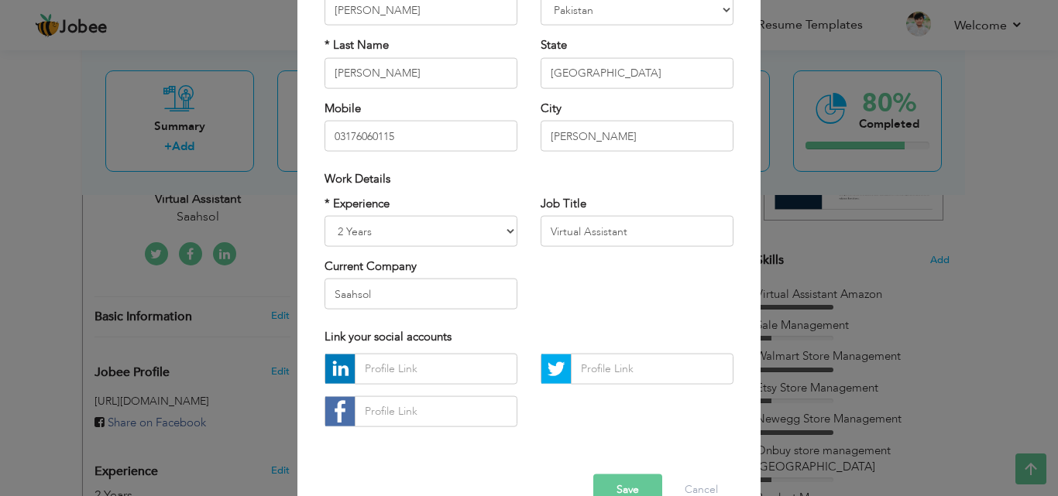
click at [622, 480] on button "Save" at bounding box center [627, 489] width 69 height 31
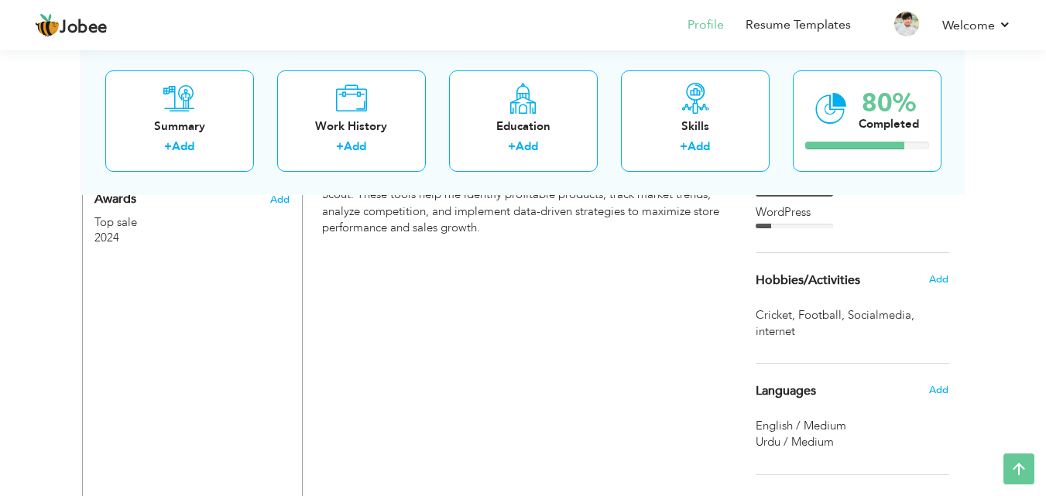
scroll to position [1056, 0]
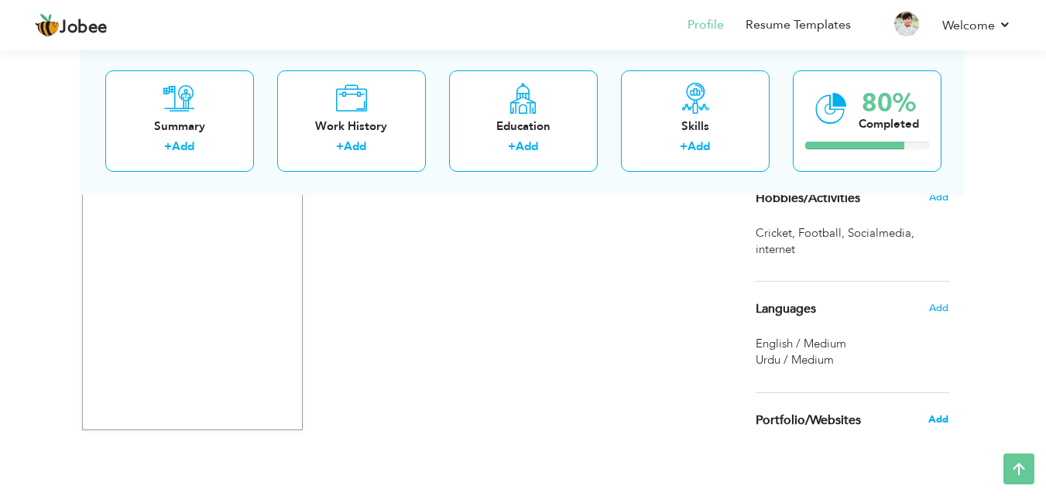
click at [943, 413] on span "Add" at bounding box center [938, 420] width 20 height 14
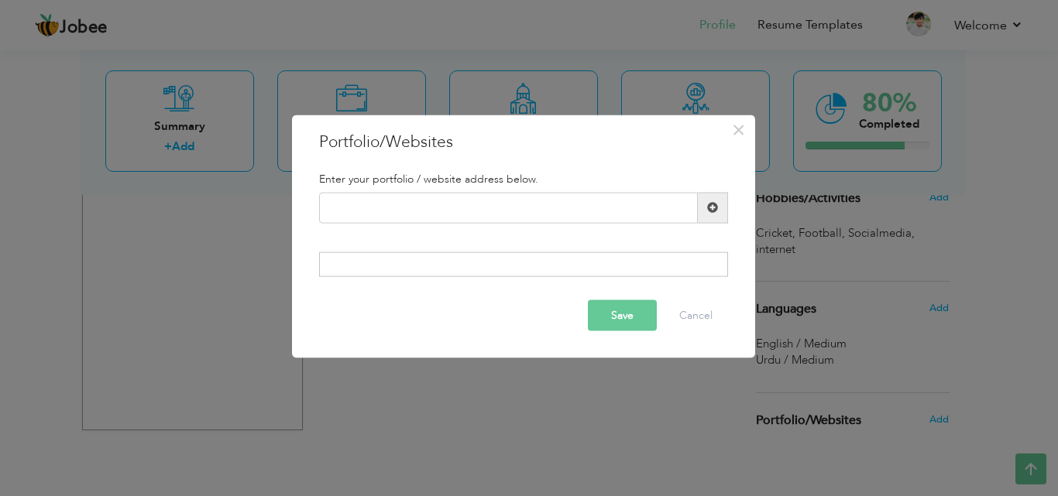
click at [512, 271] on div at bounding box center [523, 264] width 409 height 25
click at [498, 259] on div at bounding box center [523, 264] width 409 height 25
click at [707, 317] on button "Cancel" at bounding box center [695, 315] width 64 height 31
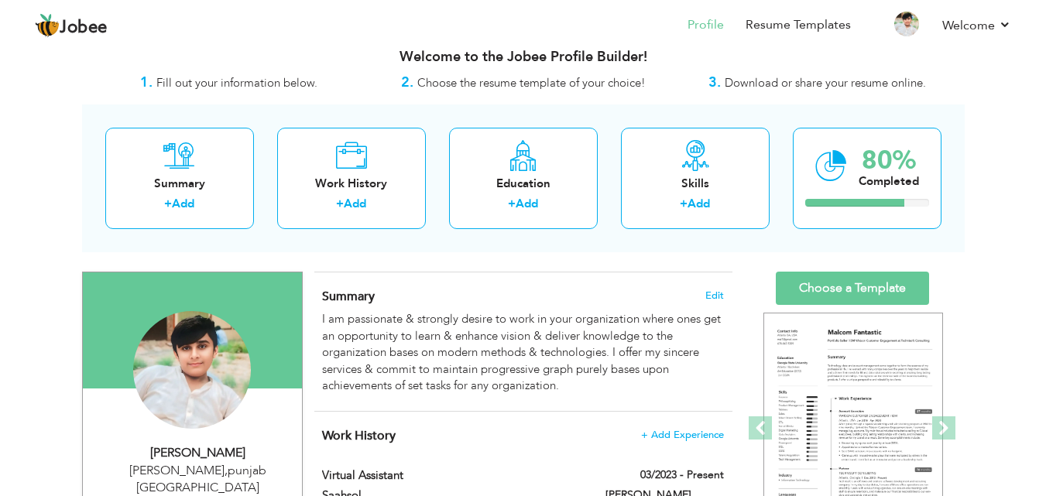
scroll to position [213, 0]
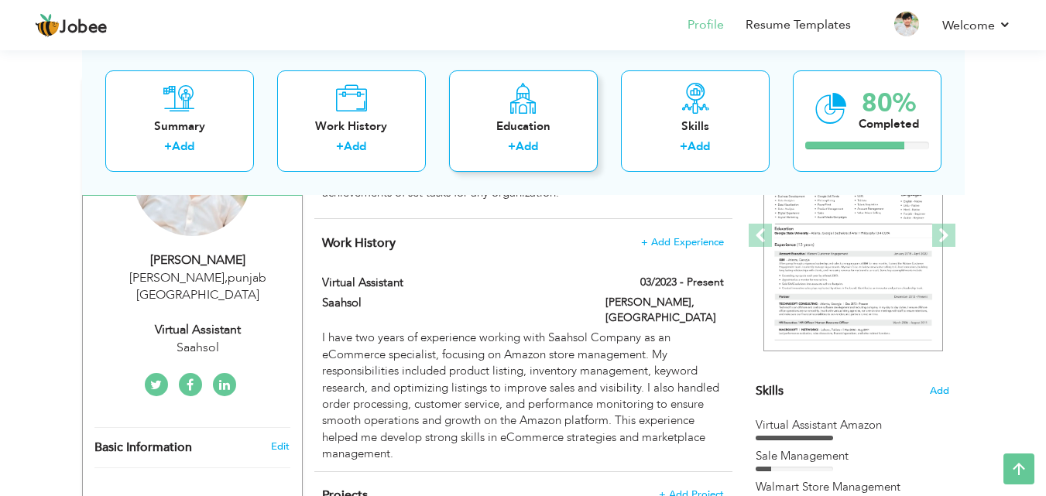
click at [529, 149] on link "Add" at bounding box center [527, 146] width 22 height 15
radio input "true"
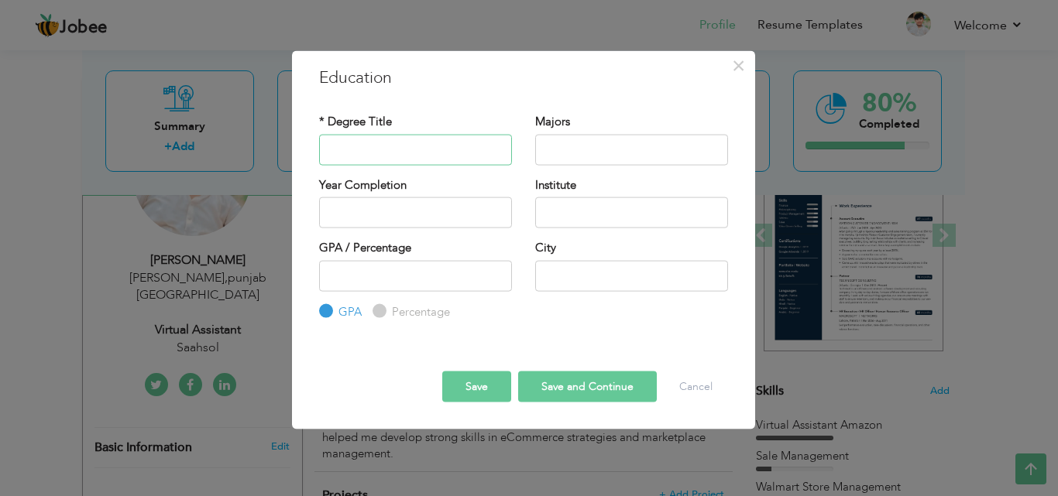
click at [410, 152] on input "text" at bounding box center [415, 149] width 193 height 31
type input "BISE MULTAN"
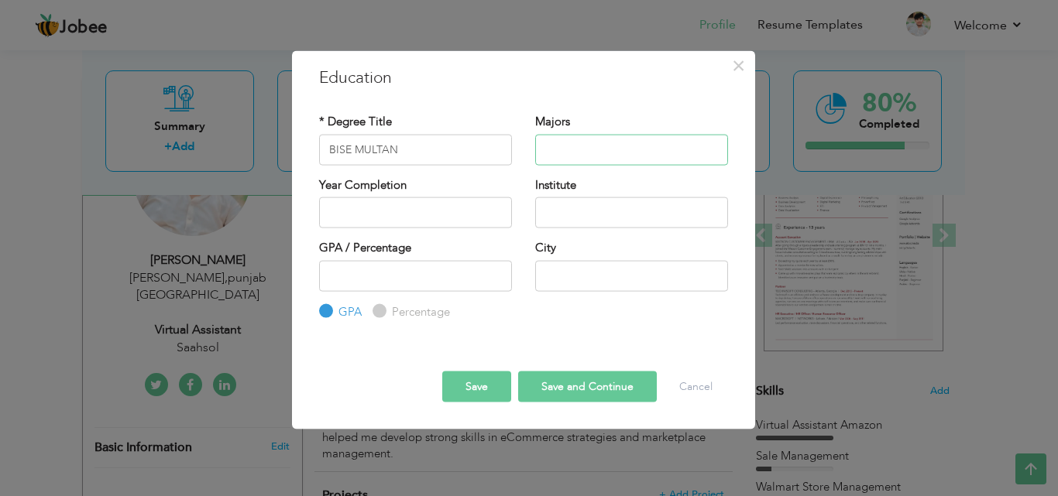
click at [556, 142] on input "text" at bounding box center [631, 149] width 193 height 31
type input "c"
type input "C"
type input "COMPUTER SCIENCE"
type input "2025"
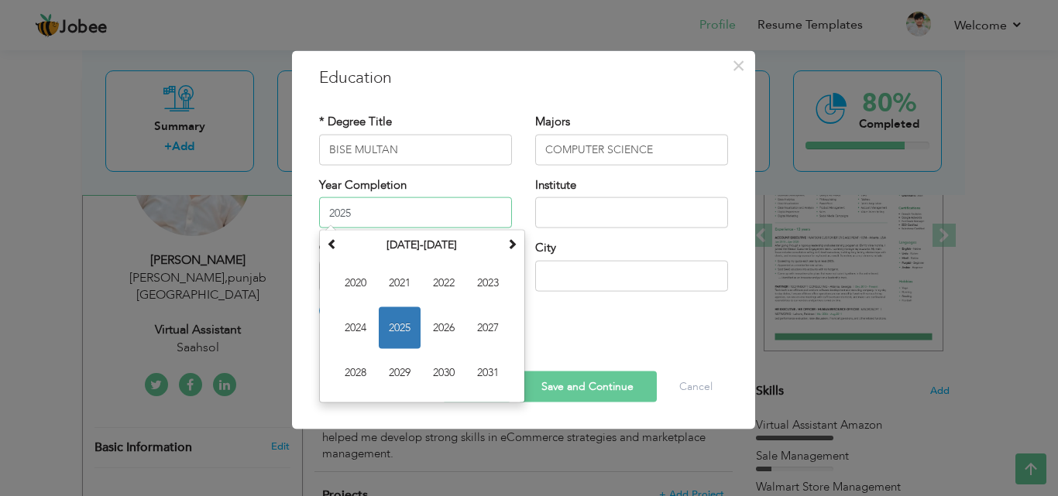
click at [377, 210] on input "2025" at bounding box center [415, 212] width 193 height 31
click at [382, 330] on span "2025" at bounding box center [400, 328] width 42 height 42
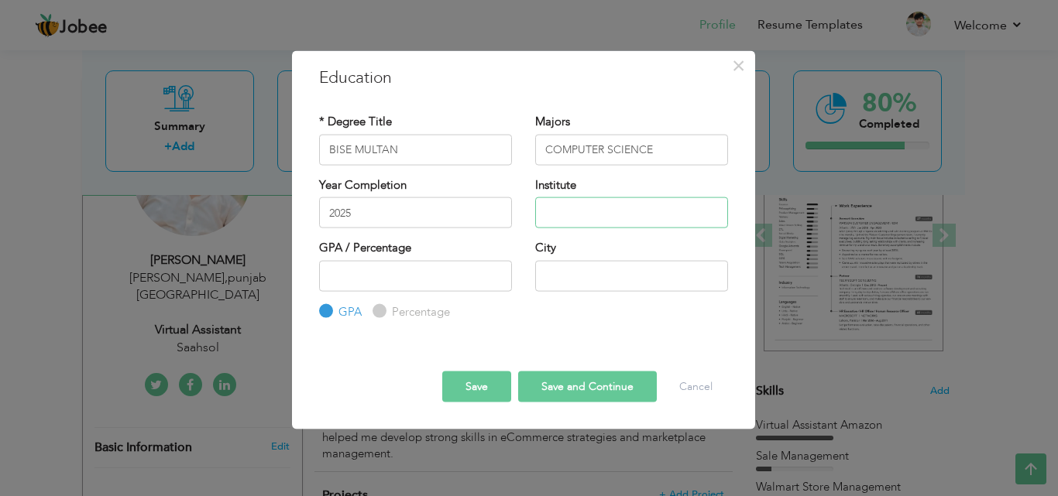
click at [581, 206] on input "text" at bounding box center [631, 212] width 193 height 31
drag, startPoint x: 328, startPoint y: 149, endPoint x: 410, endPoint y: 141, distance: 82.4
click at [410, 141] on input "BISE MULTAN" at bounding box center [415, 149] width 193 height 31
click at [558, 210] on input "text" at bounding box center [631, 212] width 193 height 31
paste input "BISE MULTAN"
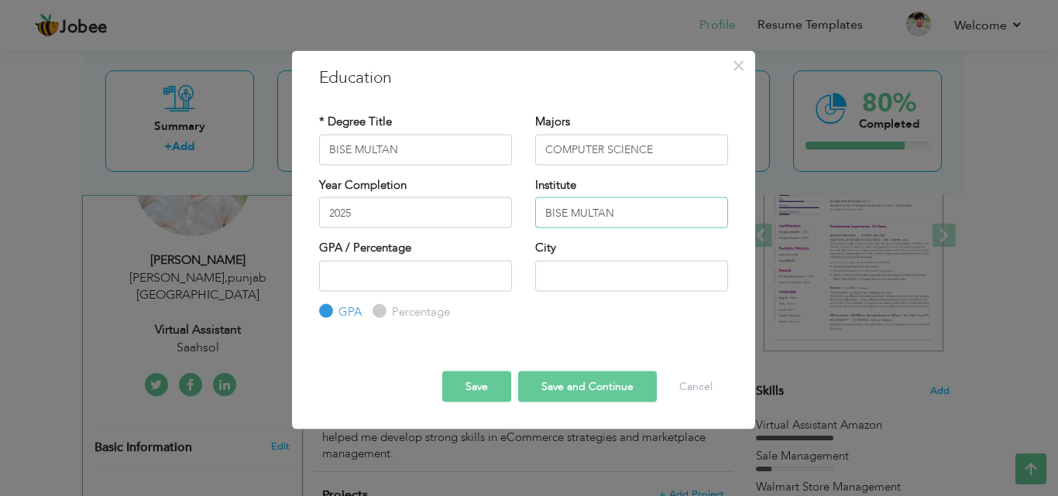
type input "BISE MULTAN"
click at [399, 150] on input "BISE MULTAN" at bounding box center [415, 149] width 193 height 31
type input "B"
type input "FA"
click at [396, 276] on input "number" at bounding box center [415, 275] width 193 height 31
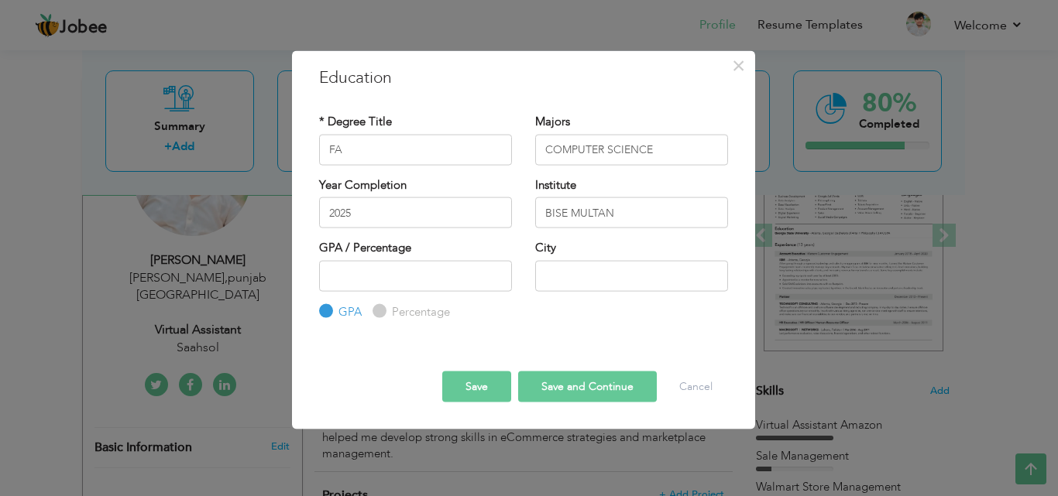
click at [379, 314] on input "Percentage" at bounding box center [377, 312] width 10 height 10
radio input "true"
click at [350, 272] on input "number" at bounding box center [415, 275] width 193 height 31
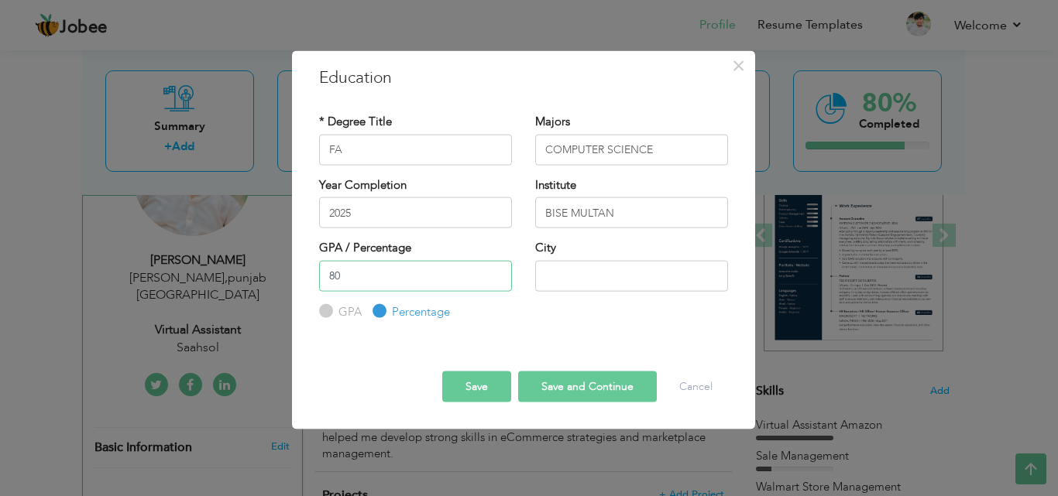
type input "80"
click at [566, 283] on input "text" at bounding box center [631, 275] width 193 height 31
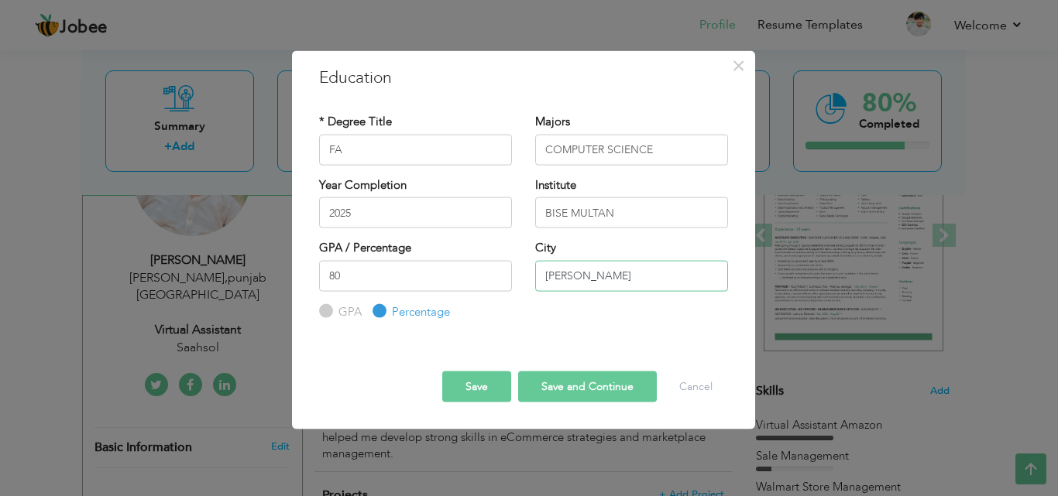
type input "[PERSON_NAME]"
click at [477, 377] on button "Save" at bounding box center [476, 387] width 69 height 31
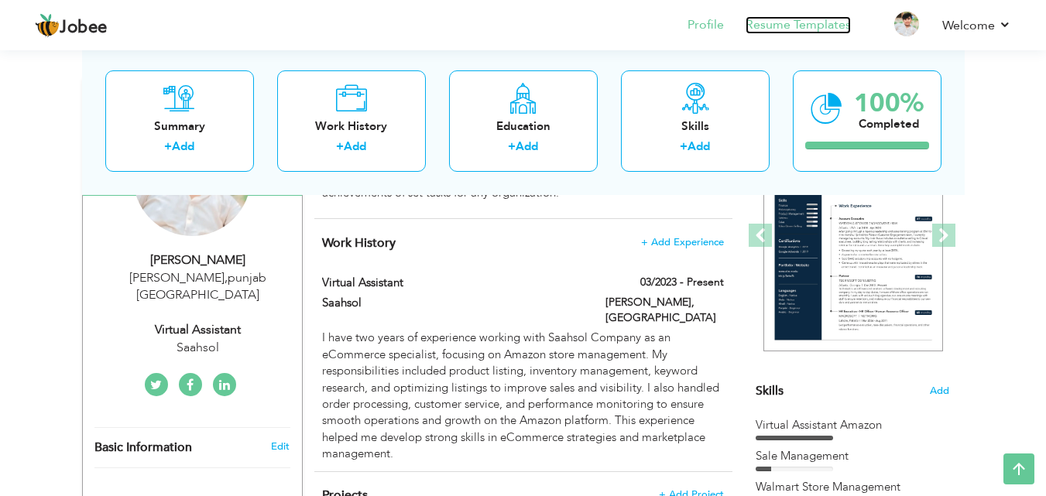
click at [824, 31] on link "Resume Templates" at bounding box center [798, 25] width 105 height 18
